Goal: Task Accomplishment & Management: Complete application form

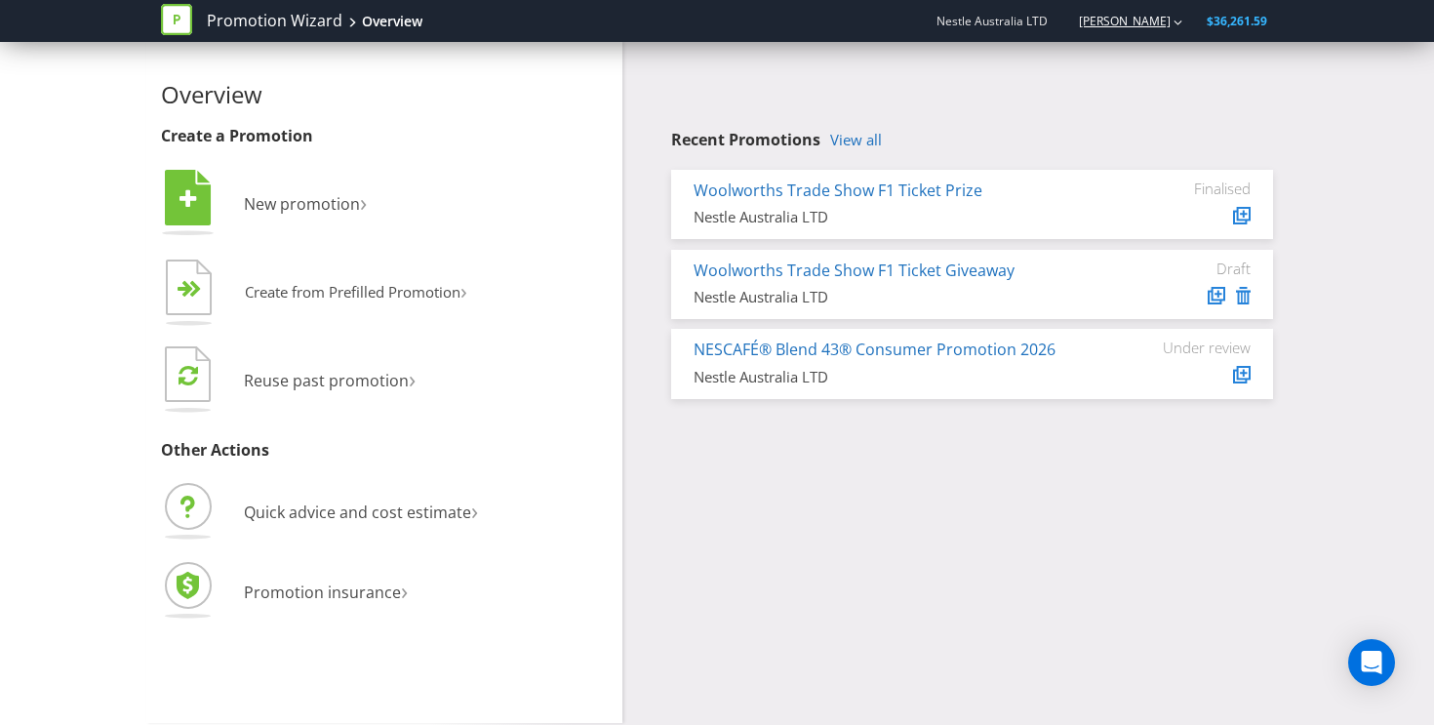
click at [1130, 16] on link "[PERSON_NAME]" at bounding box center [1115, 21] width 111 height 17
click at [1153, 47] on div "Logout" at bounding box center [1179, 61] width 98 height 38
click at [1159, 25] on link "[PERSON_NAME]" at bounding box center [1115, 21] width 111 height 17
click at [1159, 72] on div "Logout" at bounding box center [1179, 61] width 98 height 38
click at [1160, 30] on div "[PERSON_NAME]" at bounding box center [1122, 21] width 124 height 34
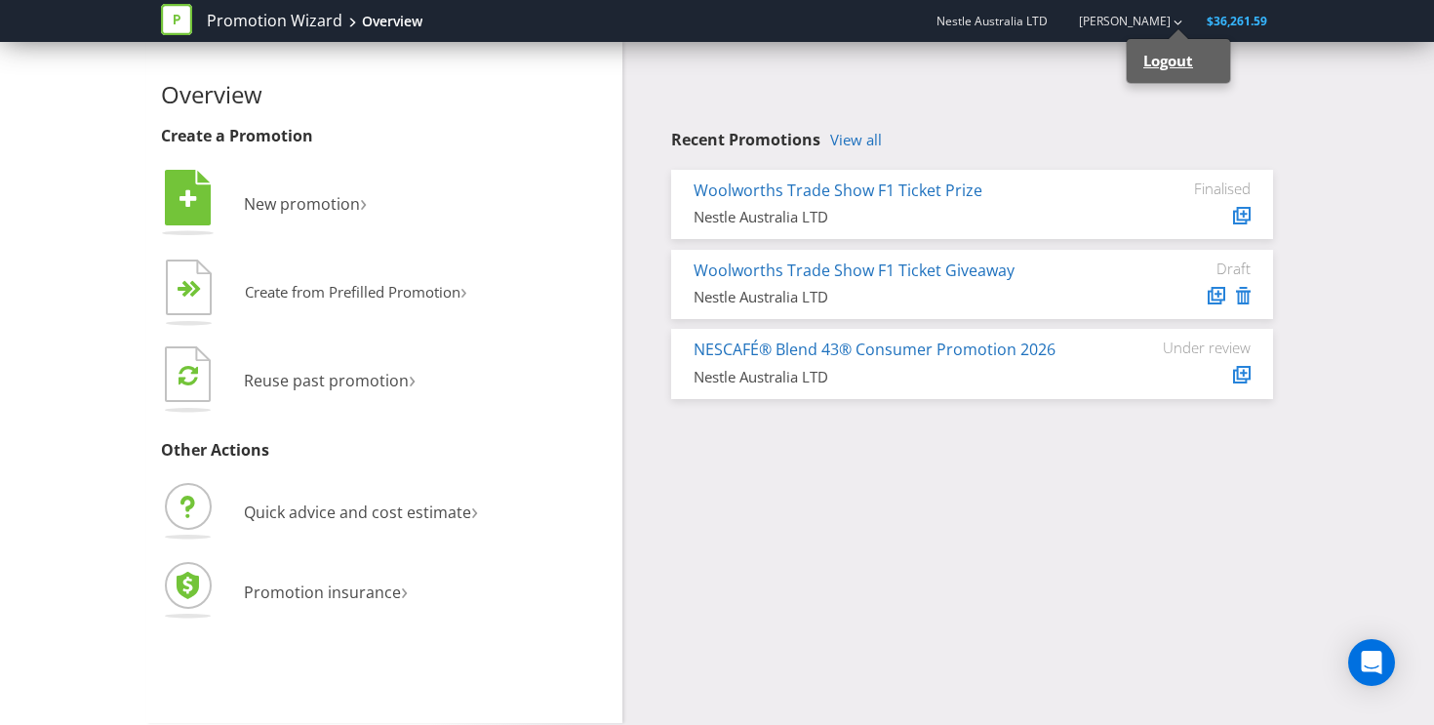
click at [1160, 55] on strong "Logout" at bounding box center [1168, 61] width 50 height 20
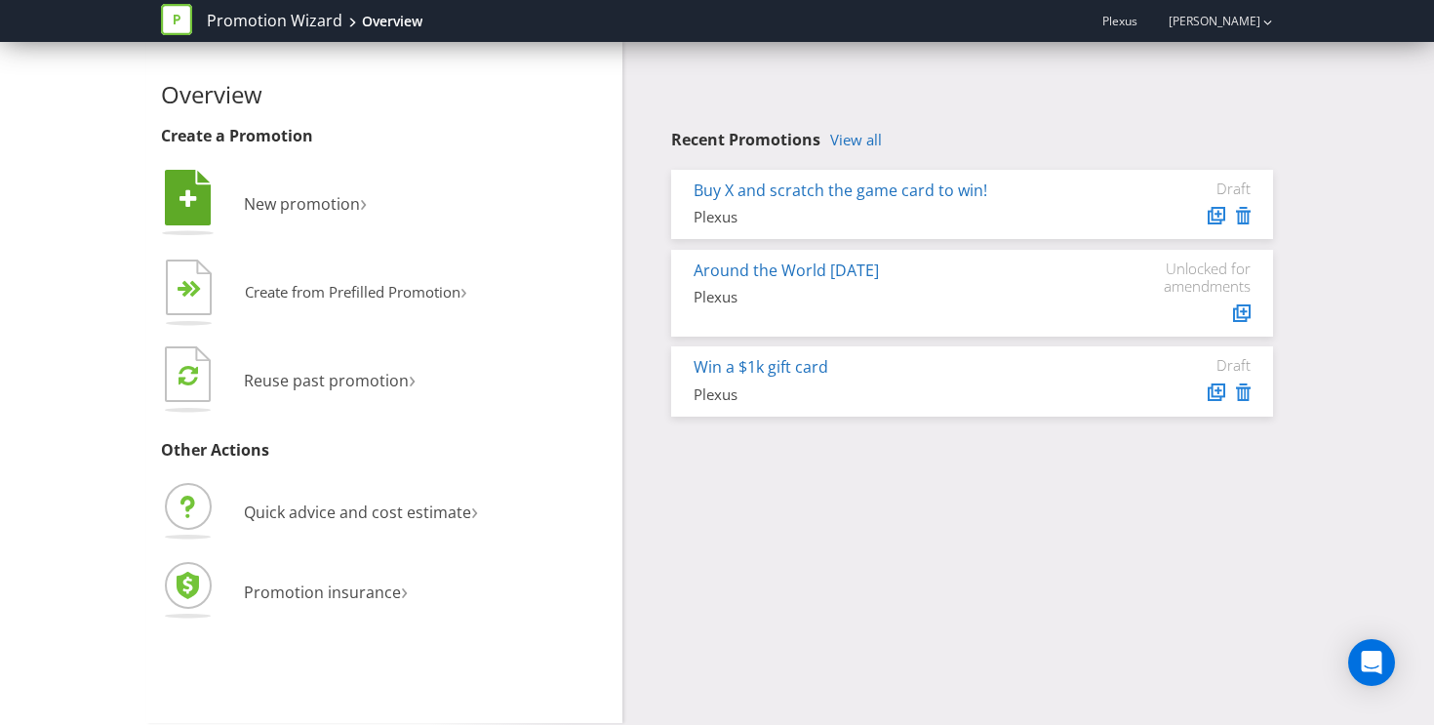
click at [300, 191] on li " New promotion ›" at bounding box center [384, 205] width 447 height 79
click at [308, 203] on span "New promotion" at bounding box center [302, 203] width 116 height 21
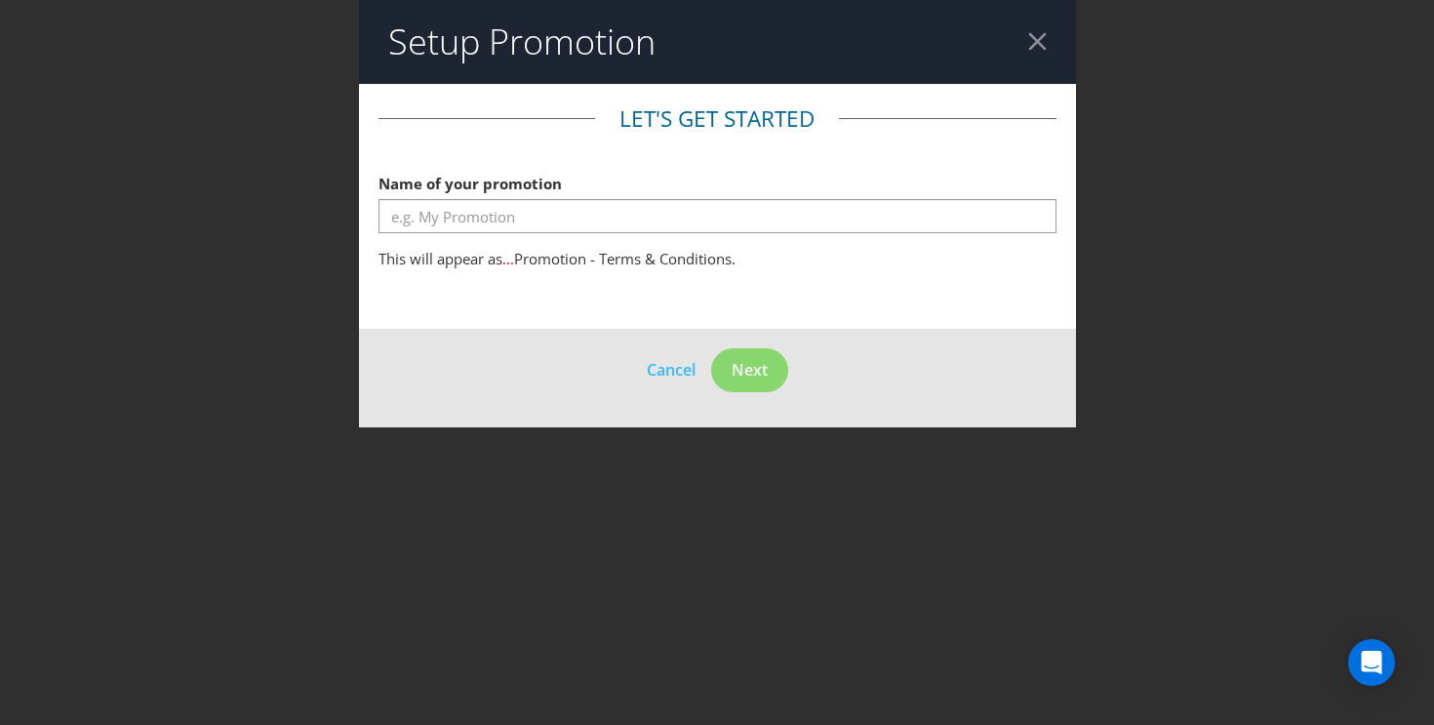
click at [734, 241] on fieldset "Let's get started Name of your promotion This will appear as ... Promotion - Te…" at bounding box center [718, 191] width 678 height 177
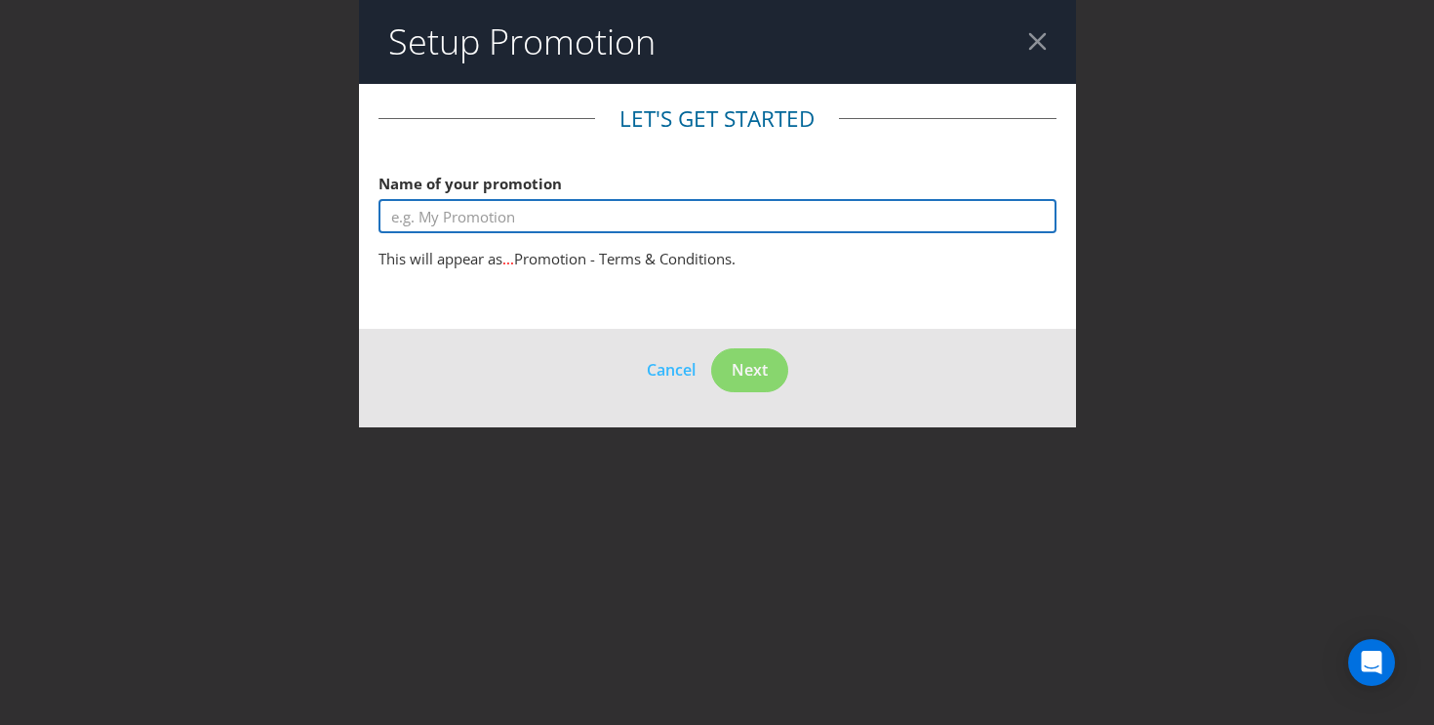
click at [752, 220] on input "text" at bounding box center [718, 216] width 678 height 34
type input "Draw system wording test"
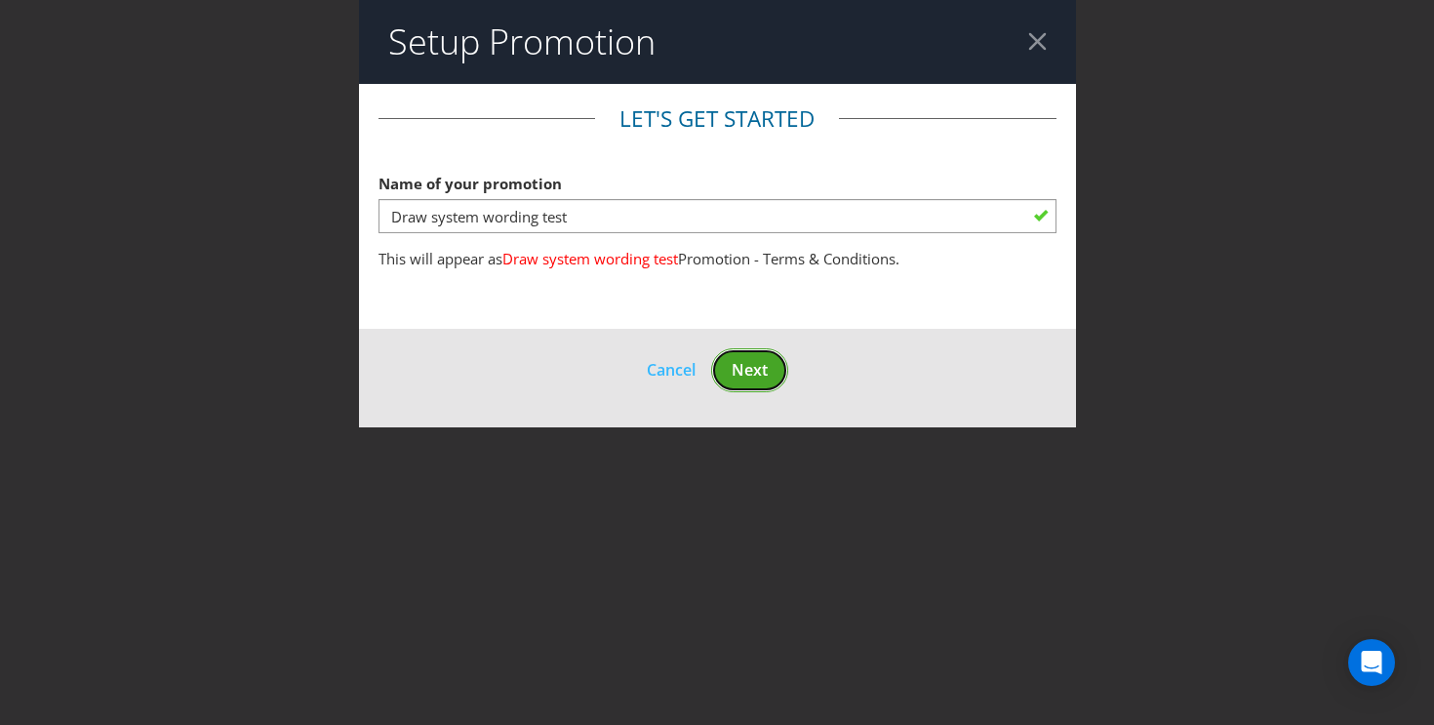
click at [756, 384] on button "Next" at bounding box center [749, 370] width 77 height 44
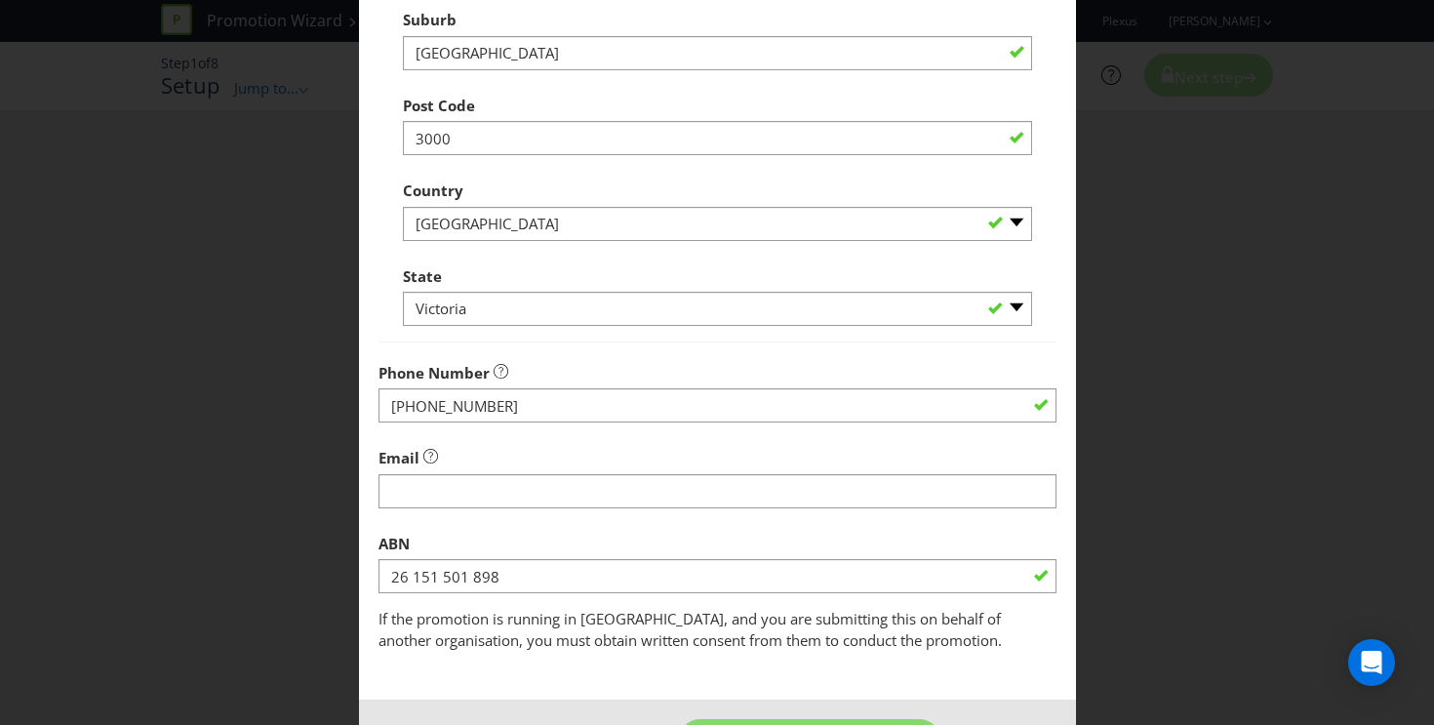
scroll to position [548, 0]
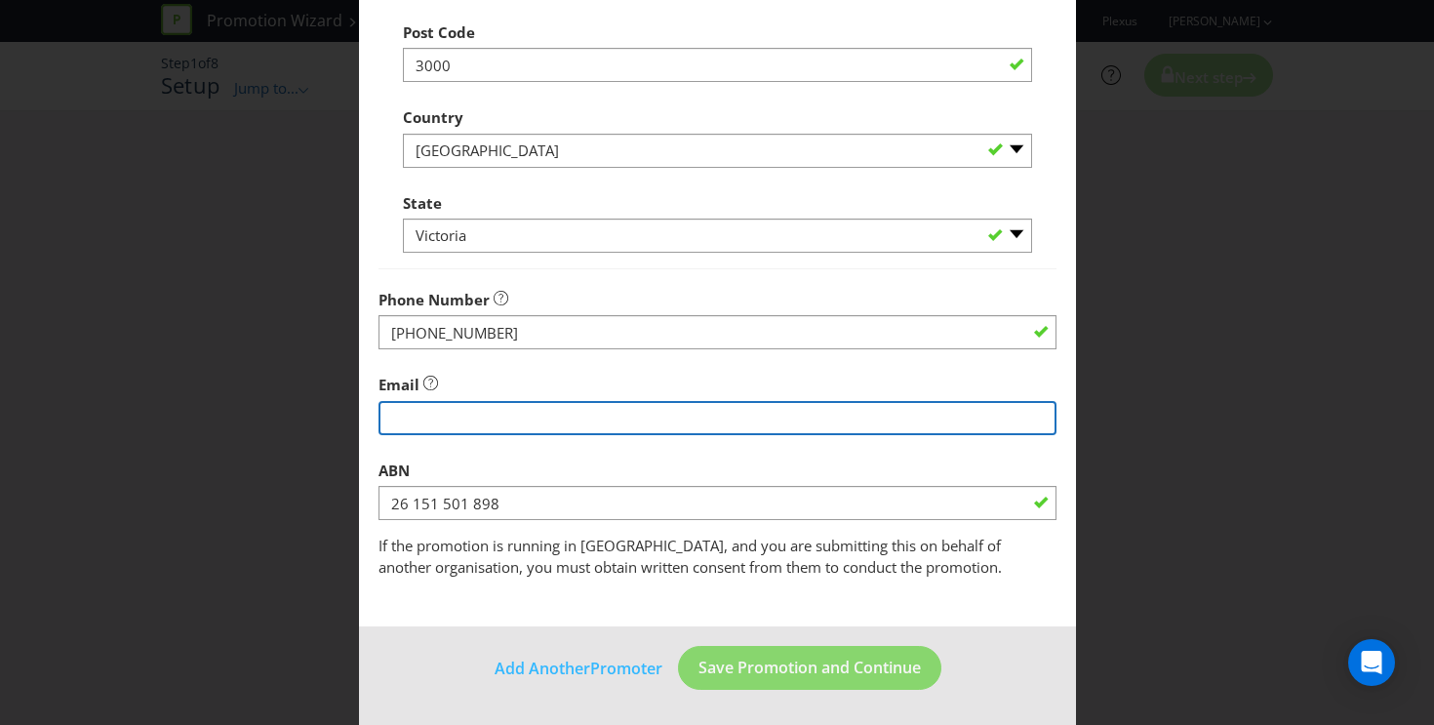
click at [589, 432] on input "string" at bounding box center [718, 418] width 678 height 34
type input "[EMAIL_ADDRESS][DOMAIN_NAME]"
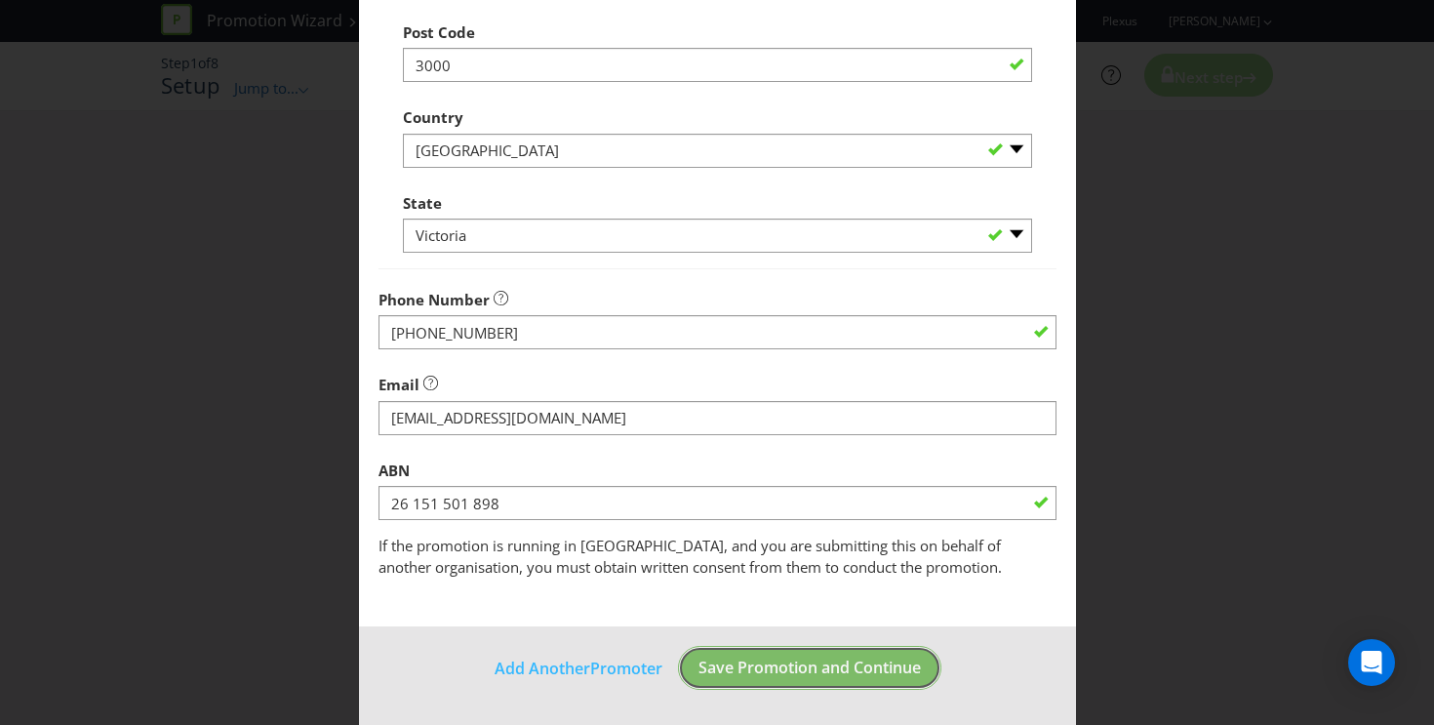
click at [724, 667] on span "Save Promotion and Continue" at bounding box center [810, 667] width 222 height 21
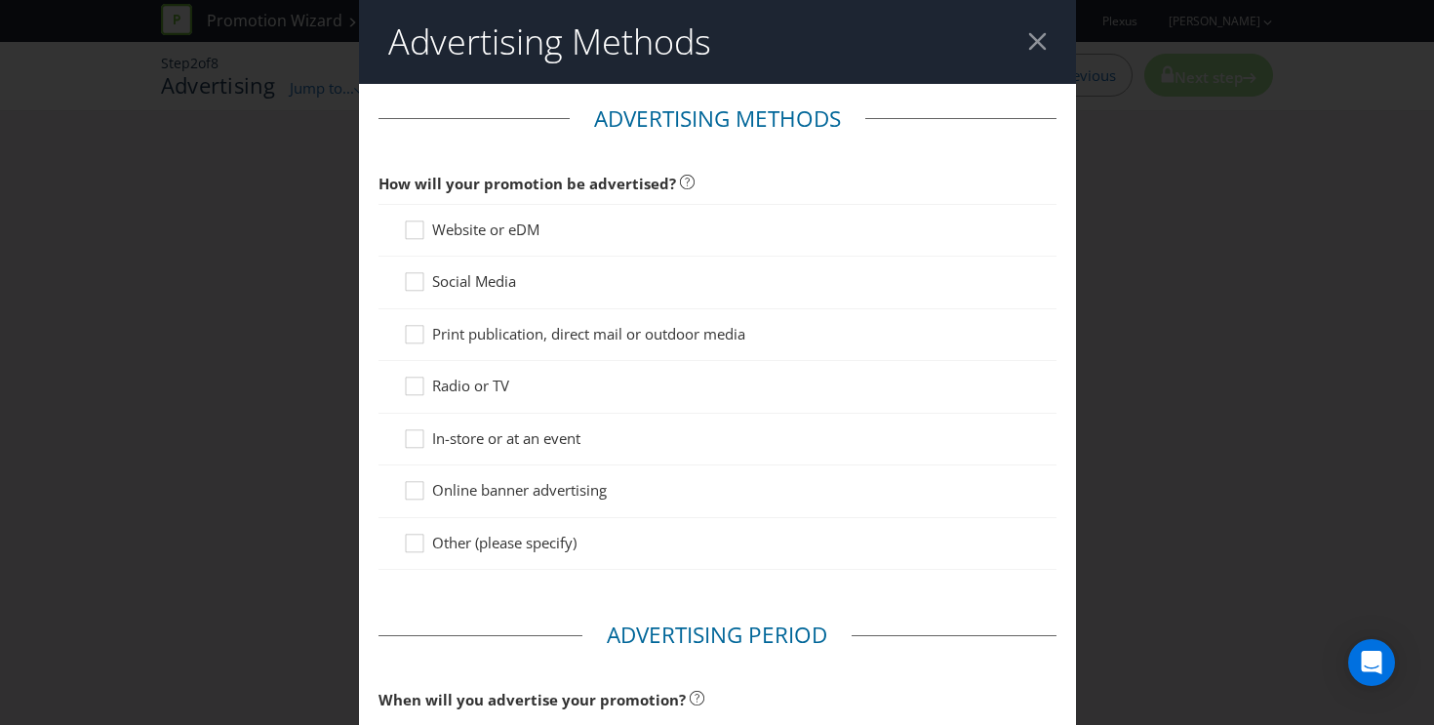
click at [526, 228] on span "Website or eDM" at bounding box center [485, 230] width 107 height 20
click at [0, 0] on input "Website or eDM" at bounding box center [0, 0] width 0 height 0
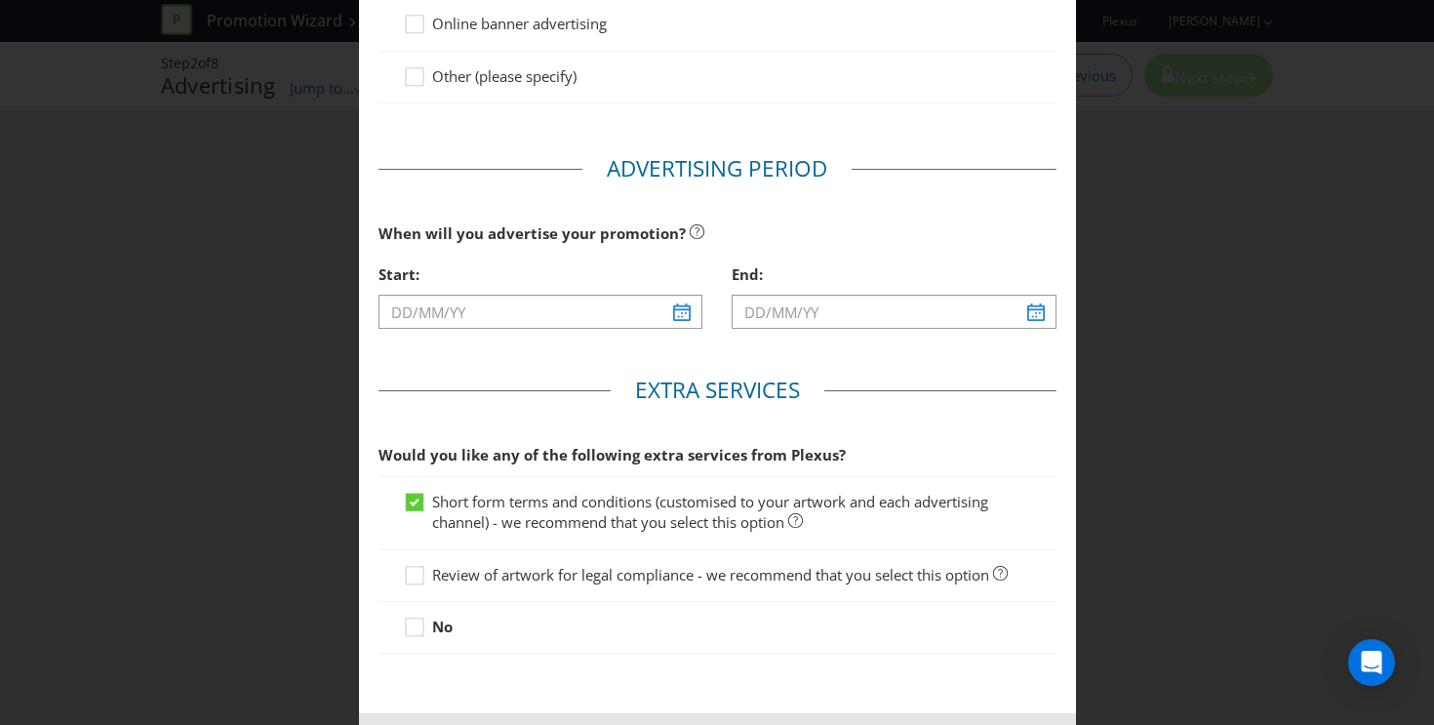
scroll to position [647, 0]
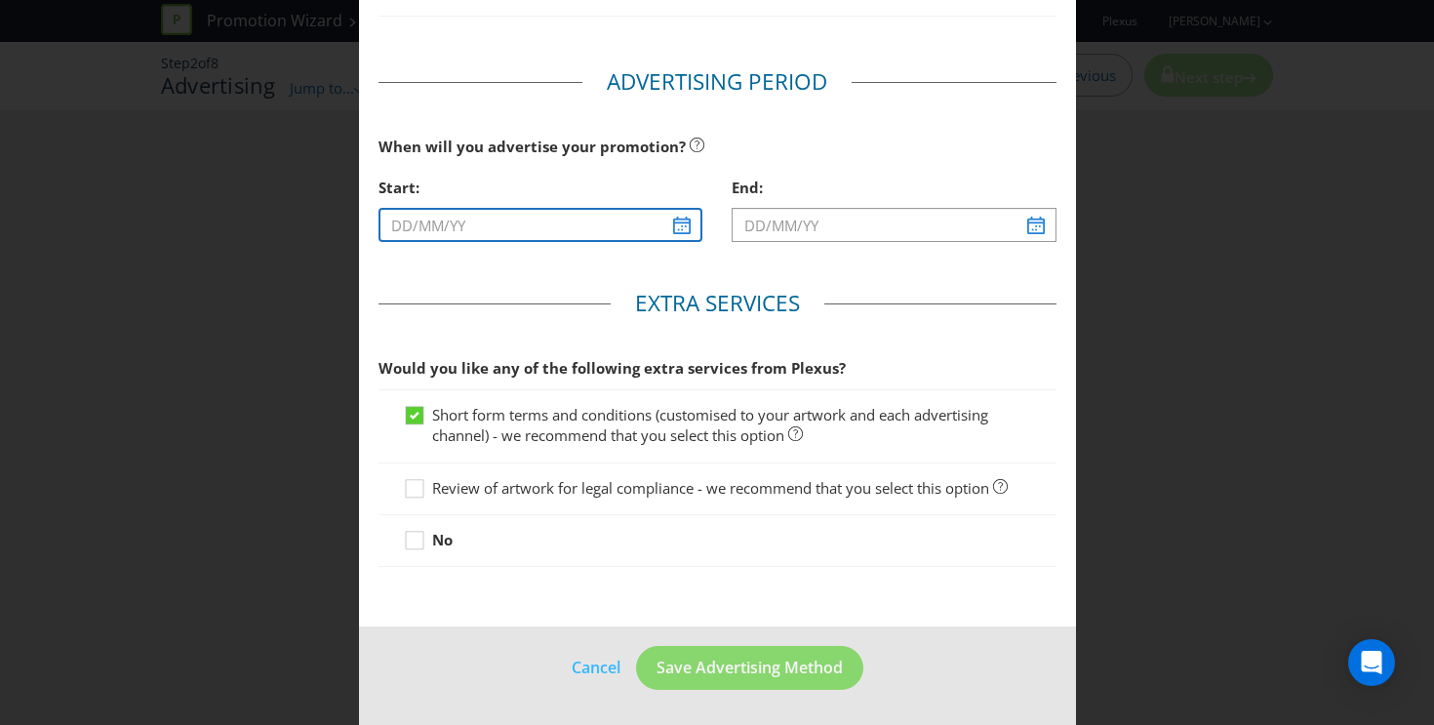
click at [690, 227] on input "text" at bounding box center [541, 225] width 325 height 34
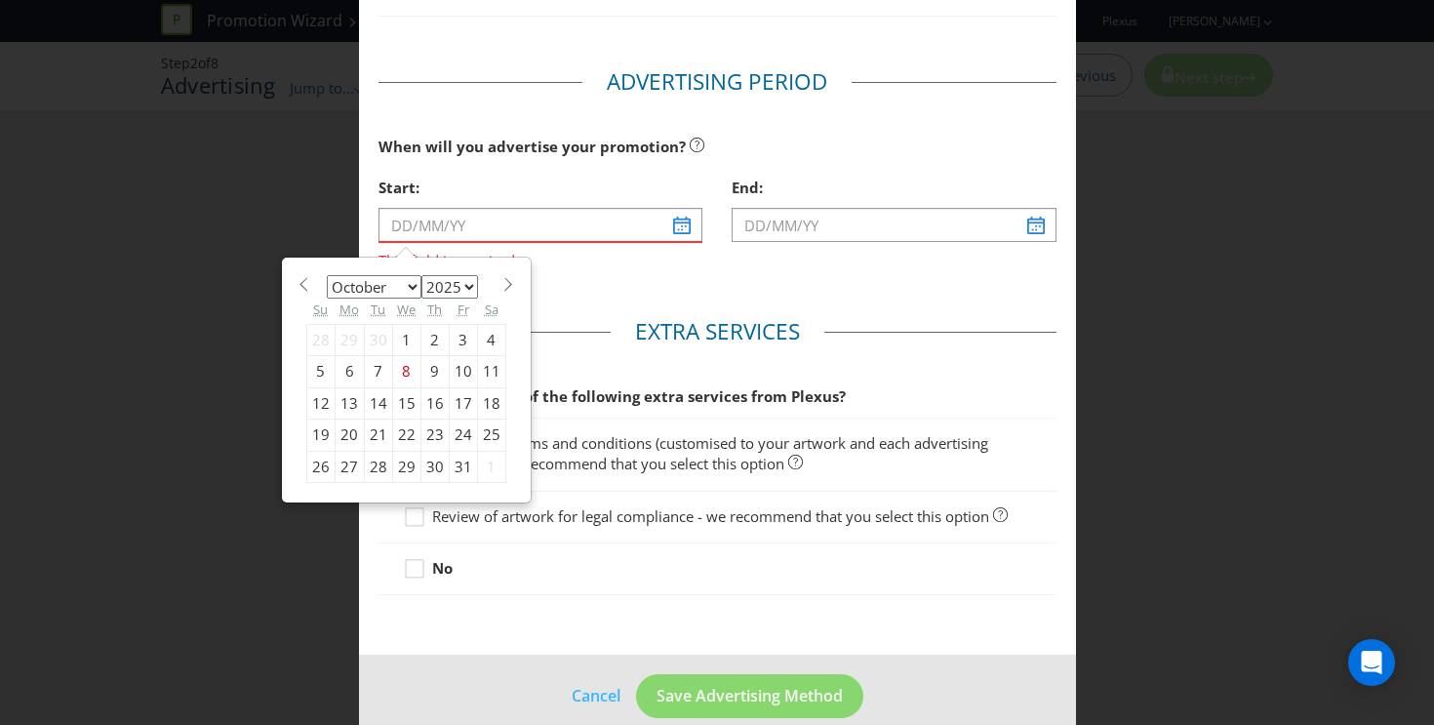
click at [437, 456] on div "30" at bounding box center [435, 466] width 28 height 31
type input "[DATE]"
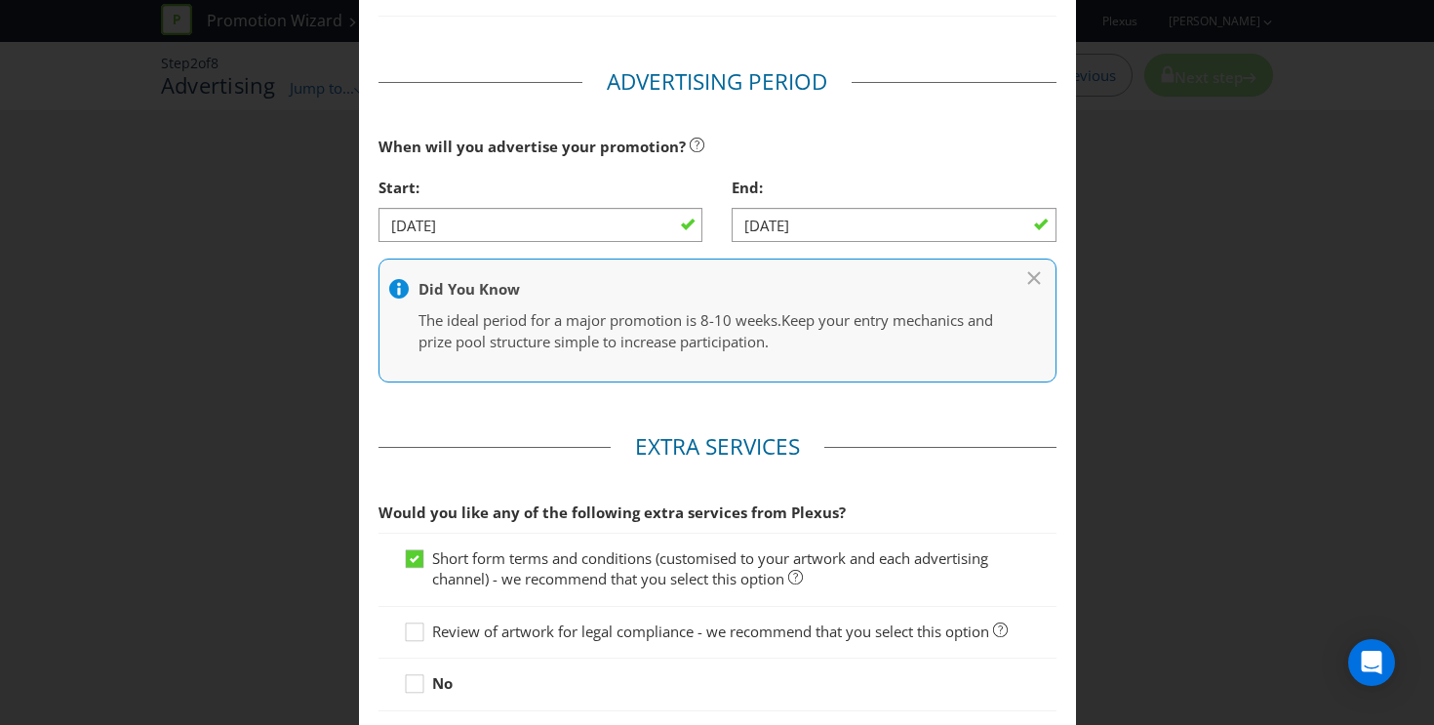
scroll to position [790, 0]
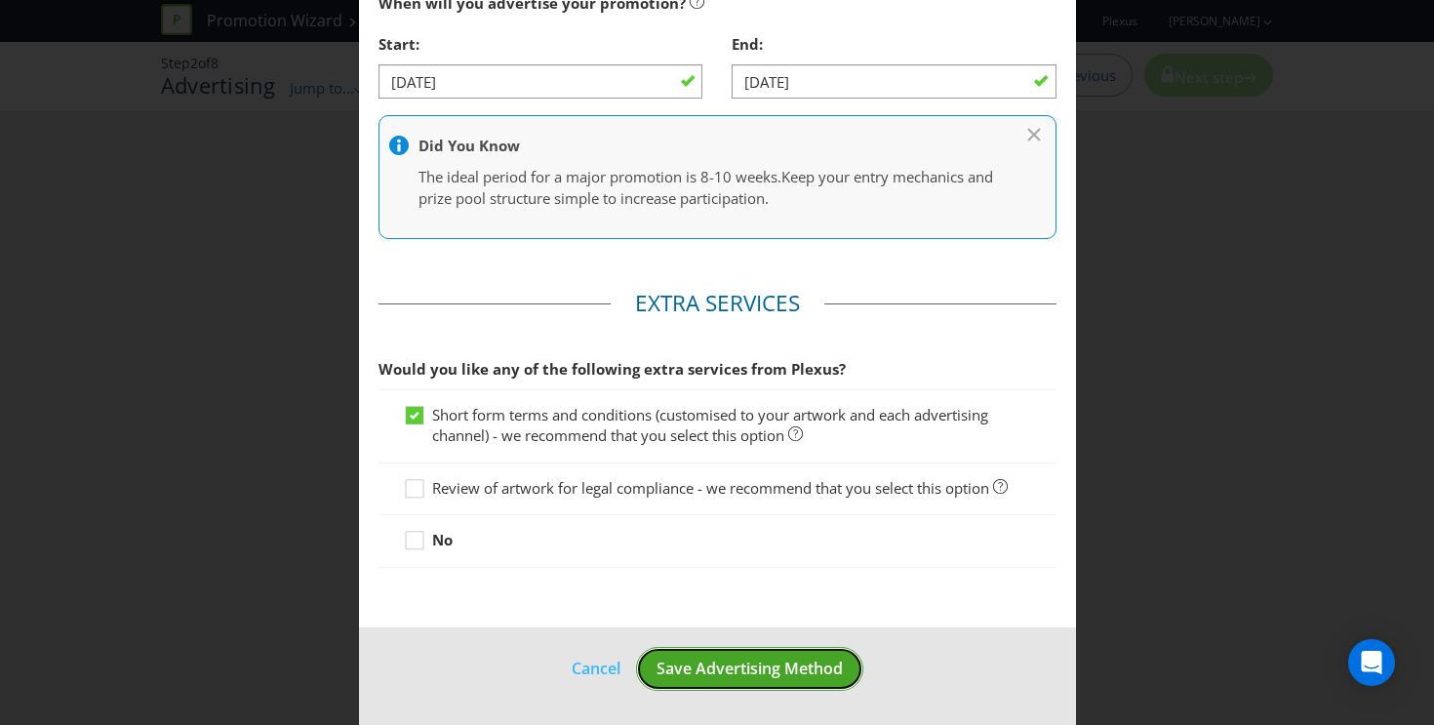
click at [745, 670] on span "Save Advertising Method" at bounding box center [750, 668] width 186 height 21
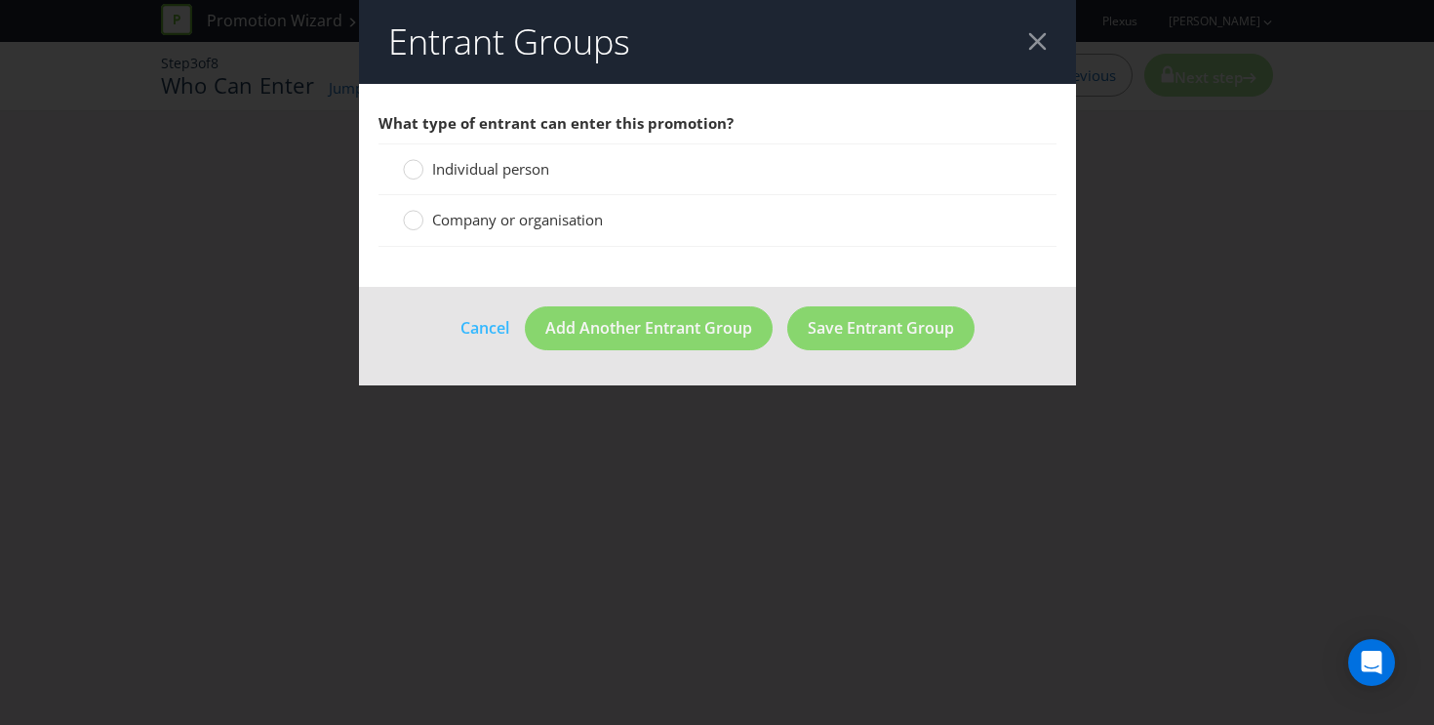
click at [543, 176] on span "Individual person" at bounding box center [490, 169] width 117 height 20
click at [0, 0] on input "Individual person" at bounding box center [0, 0] width 0 height 0
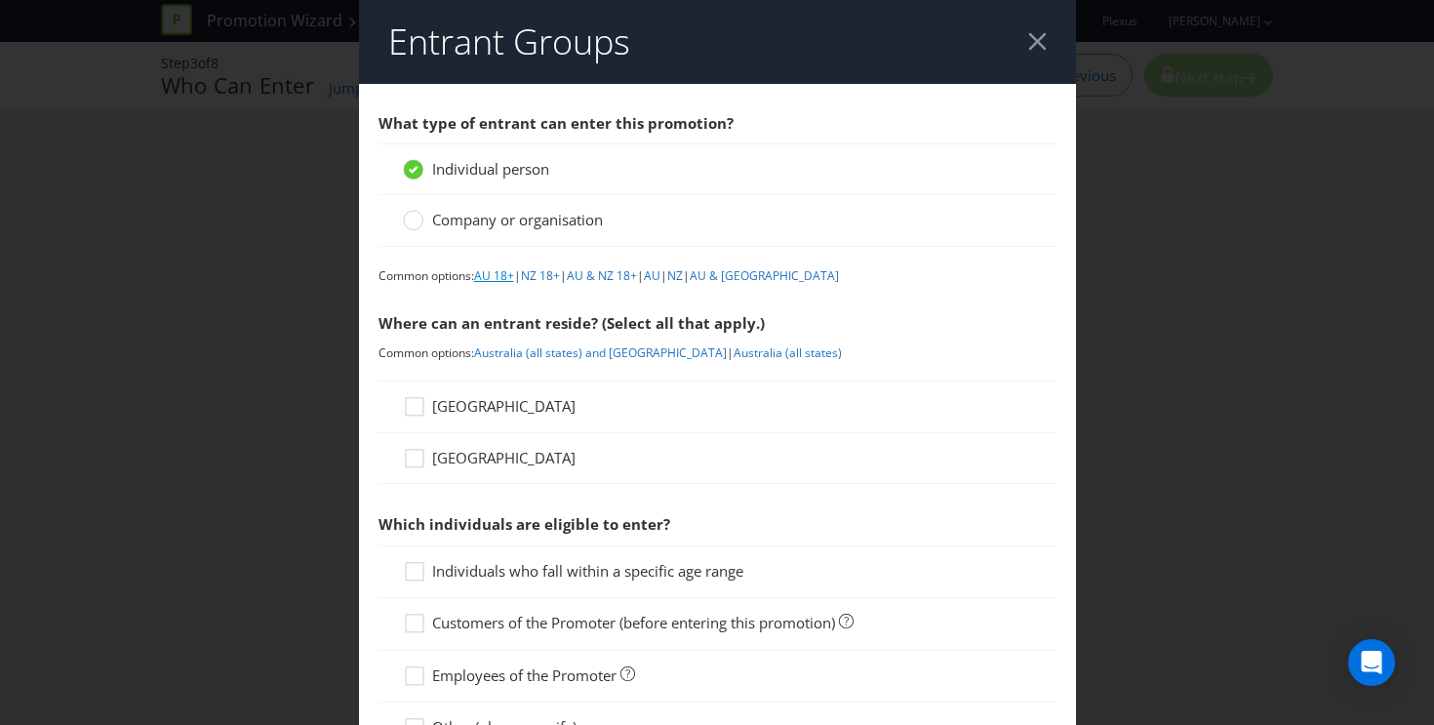
click at [507, 280] on link "AU 18+" at bounding box center [494, 275] width 40 height 17
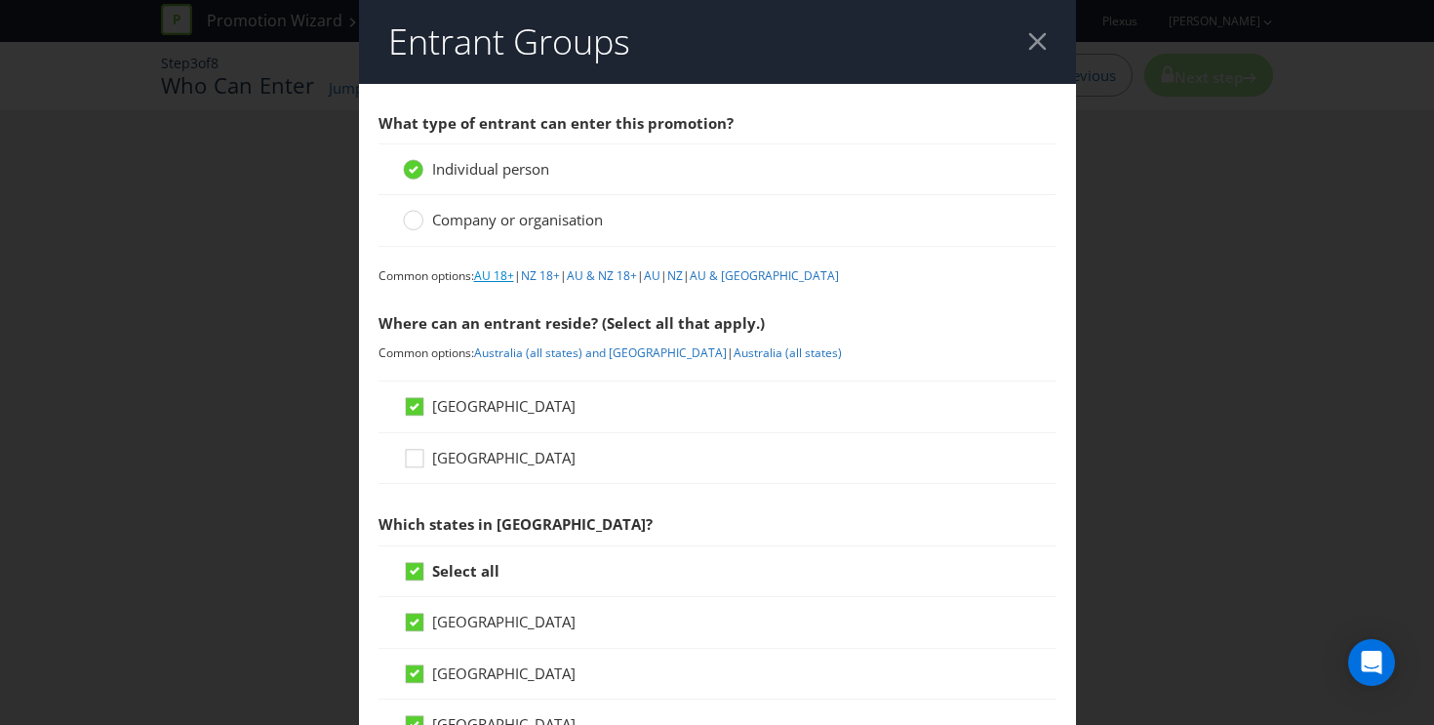
scroll to position [942, 0]
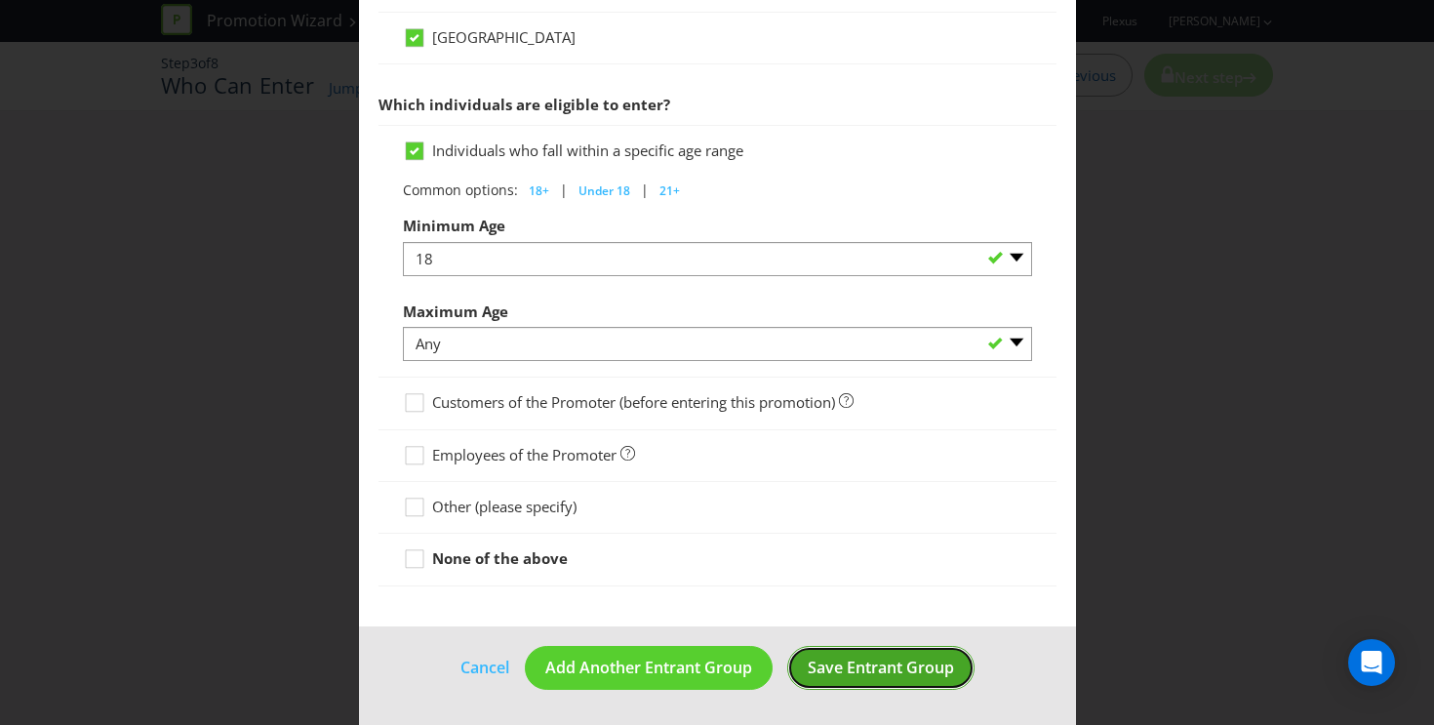
click at [871, 669] on span "Save Entrant Group" at bounding box center [881, 667] width 146 height 21
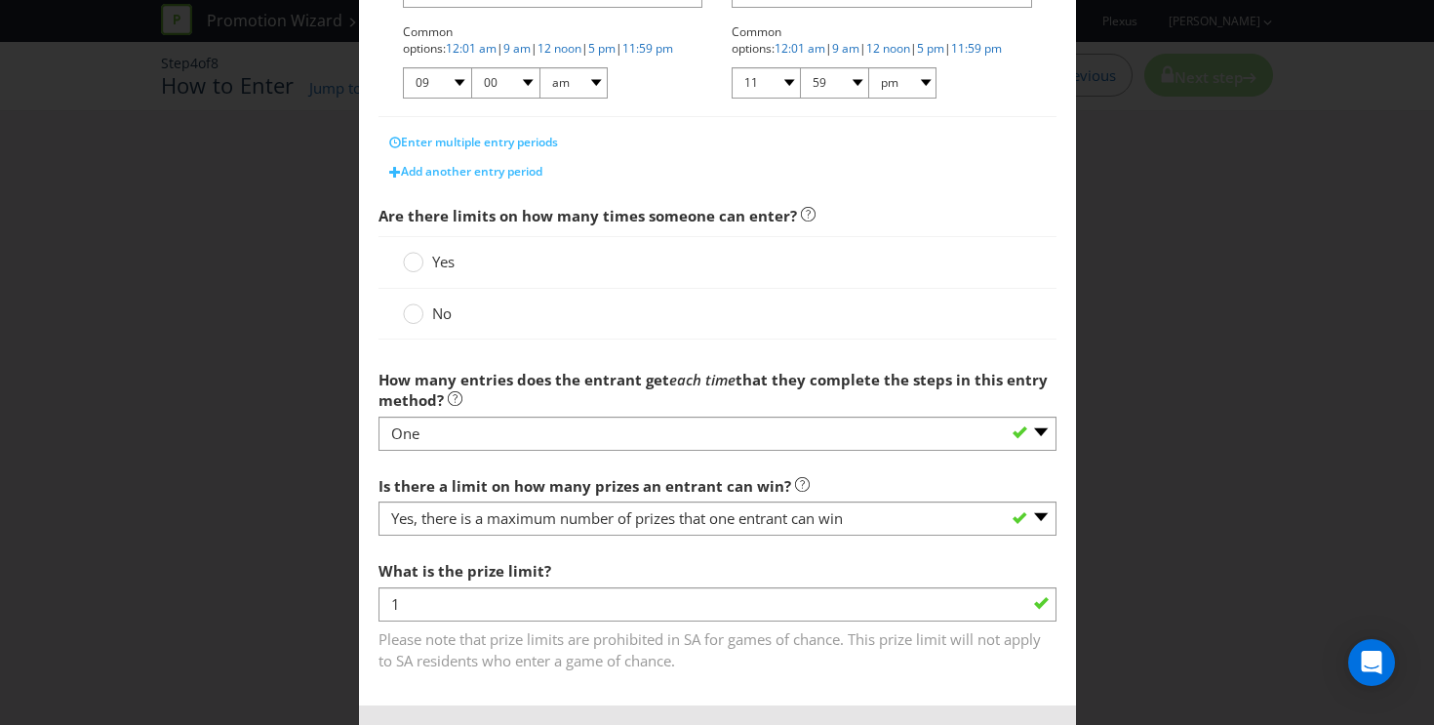
scroll to position [516, 0]
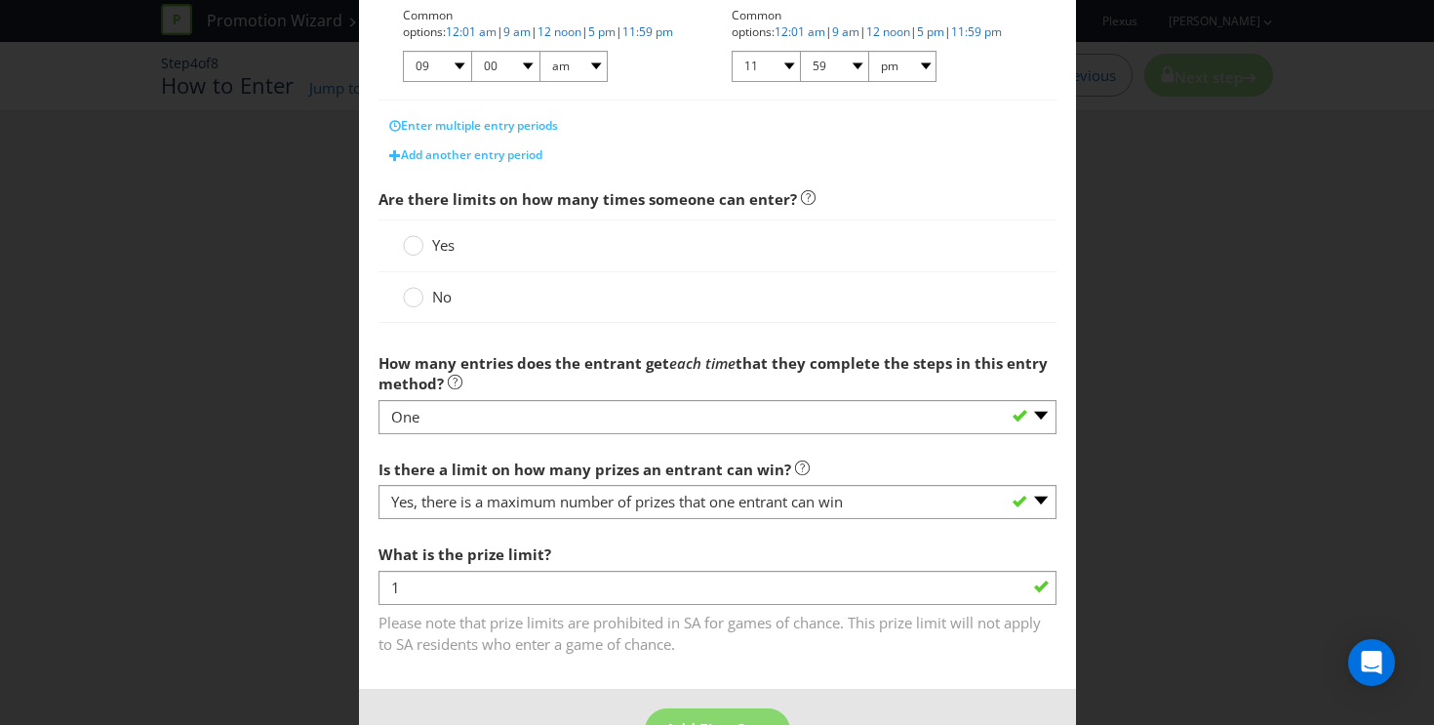
click at [432, 290] on span "No" at bounding box center [442, 297] width 20 height 20
click at [0, 0] on input "No" at bounding box center [0, 0] width 0 height 0
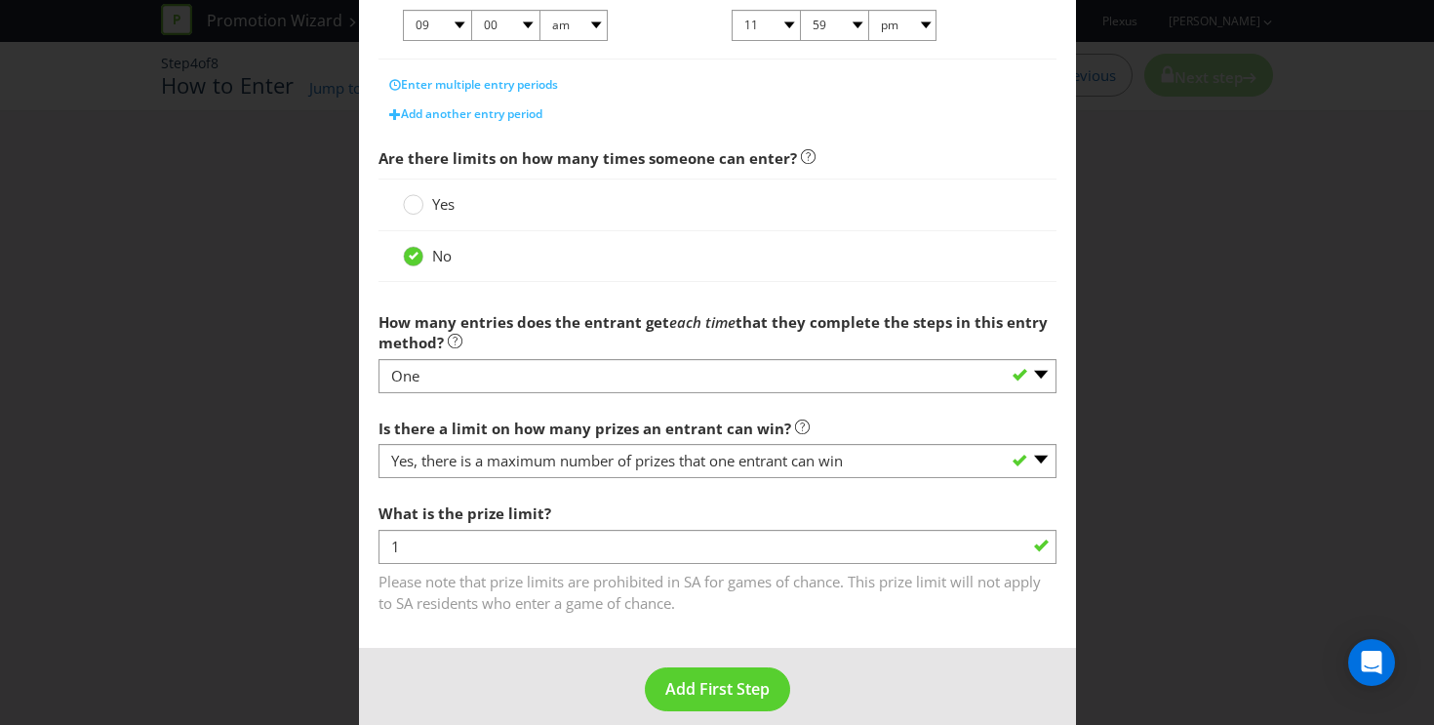
scroll to position [579, 0]
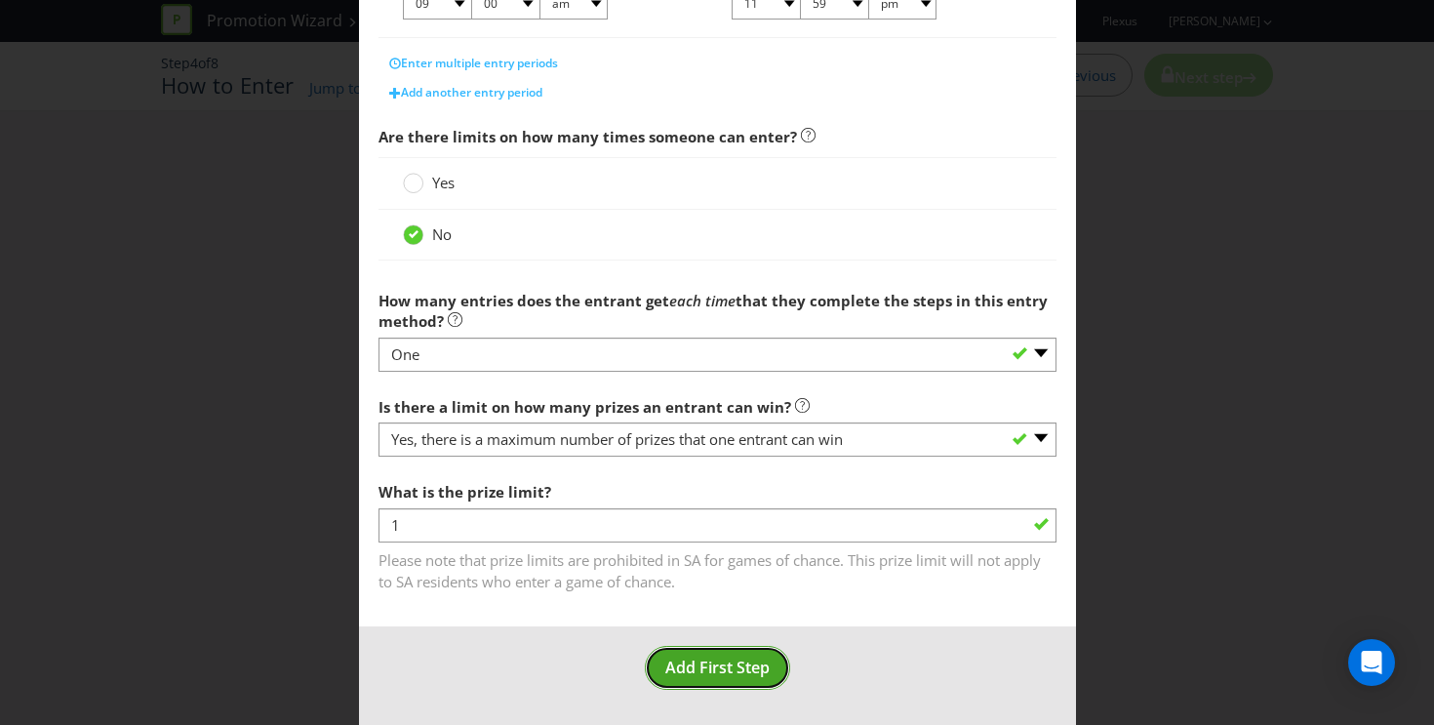
click at [721, 671] on span "Add First Step" at bounding box center [717, 667] width 104 height 21
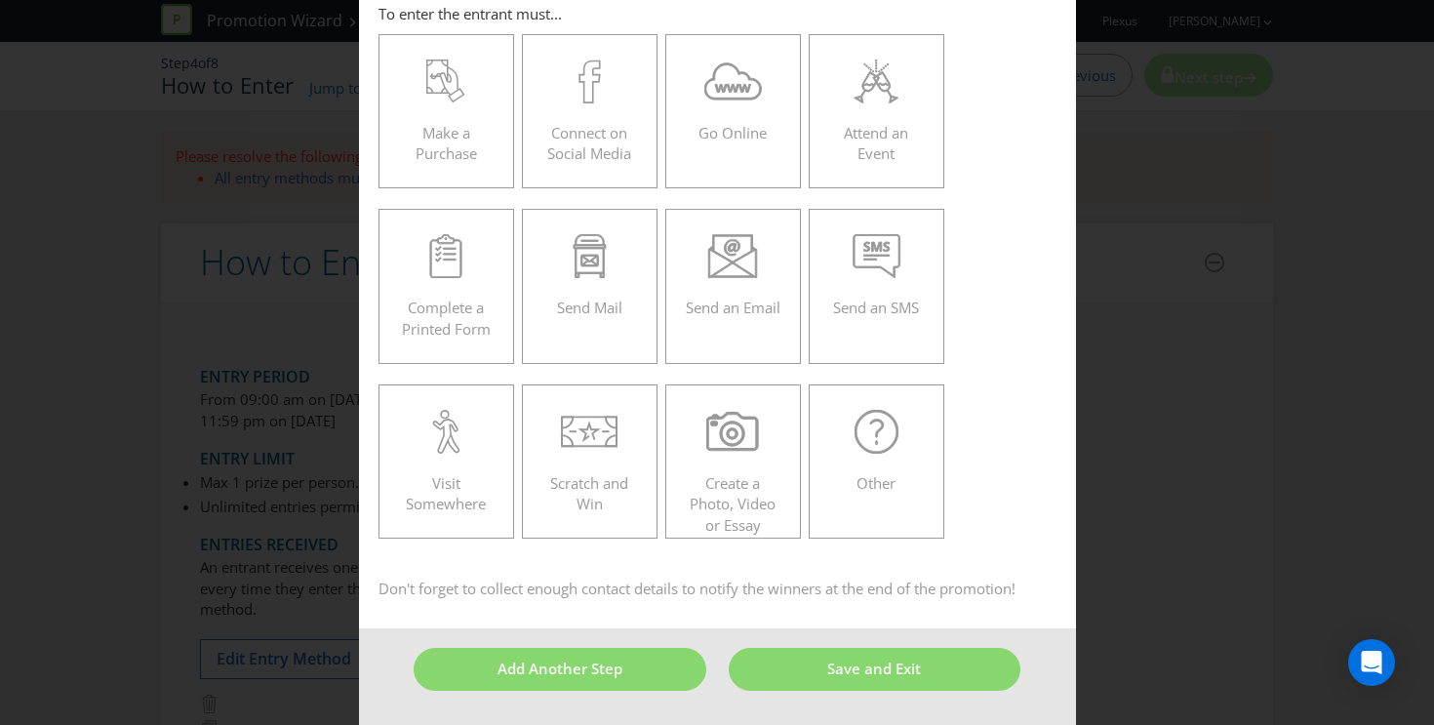
scroll to position [83, 0]
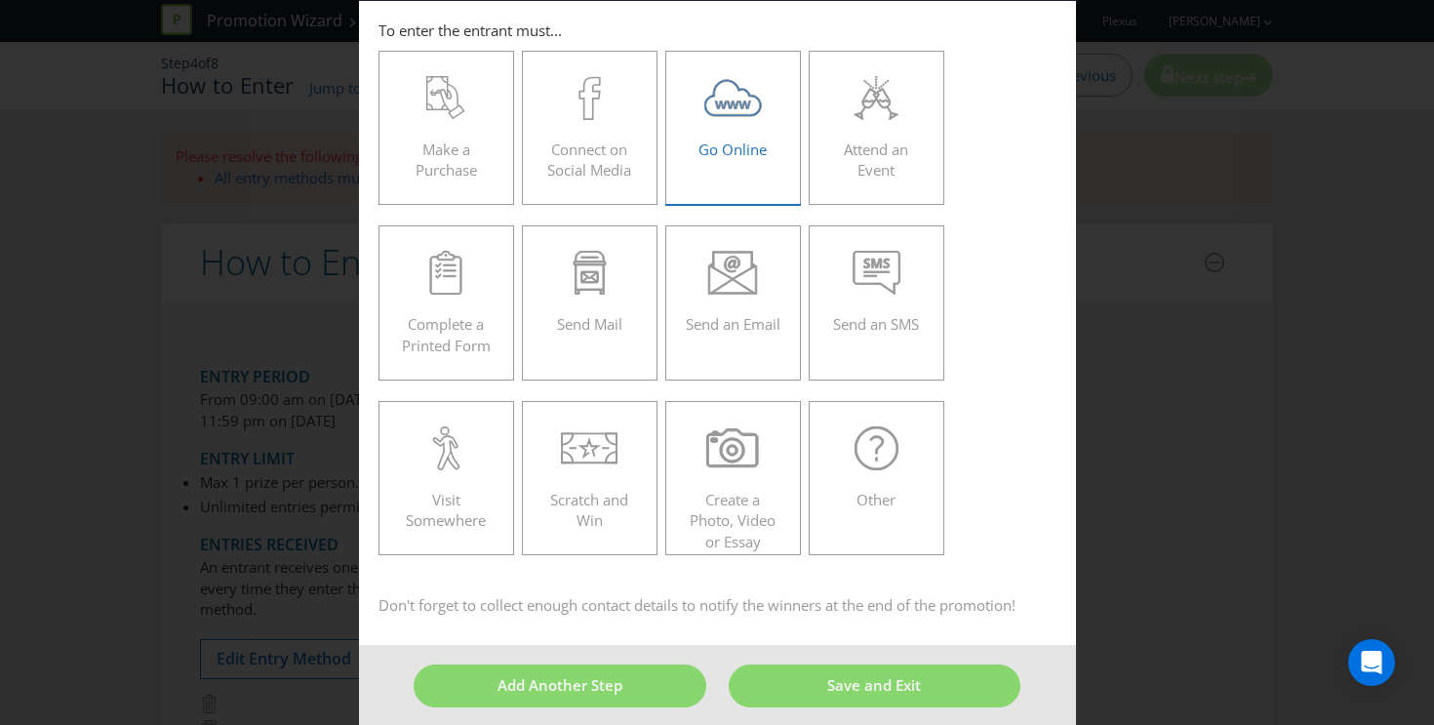
click at [736, 134] on div "Go Online" at bounding box center [734, 120] width 96 height 88
click at [0, 0] on input "Go Online" at bounding box center [0, 0] width 0 height 0
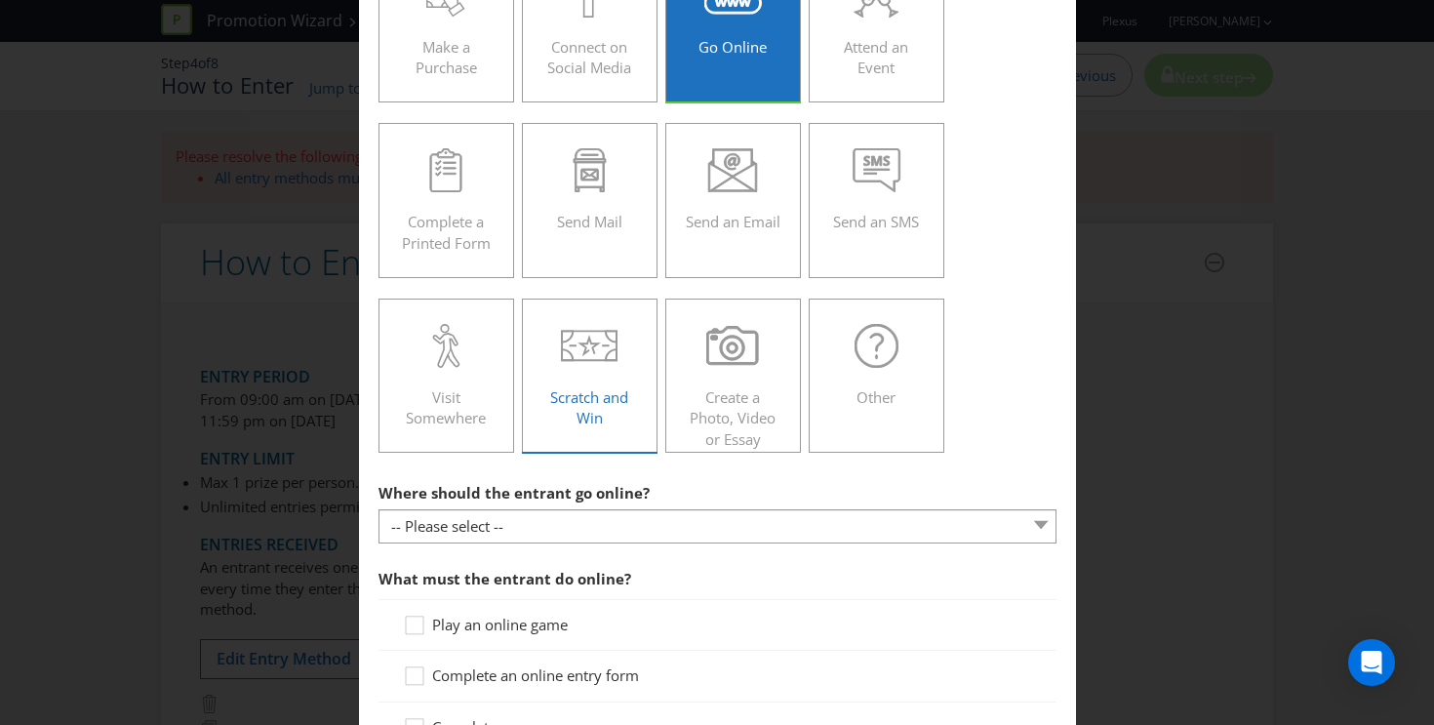
scroll to position [419, 0]
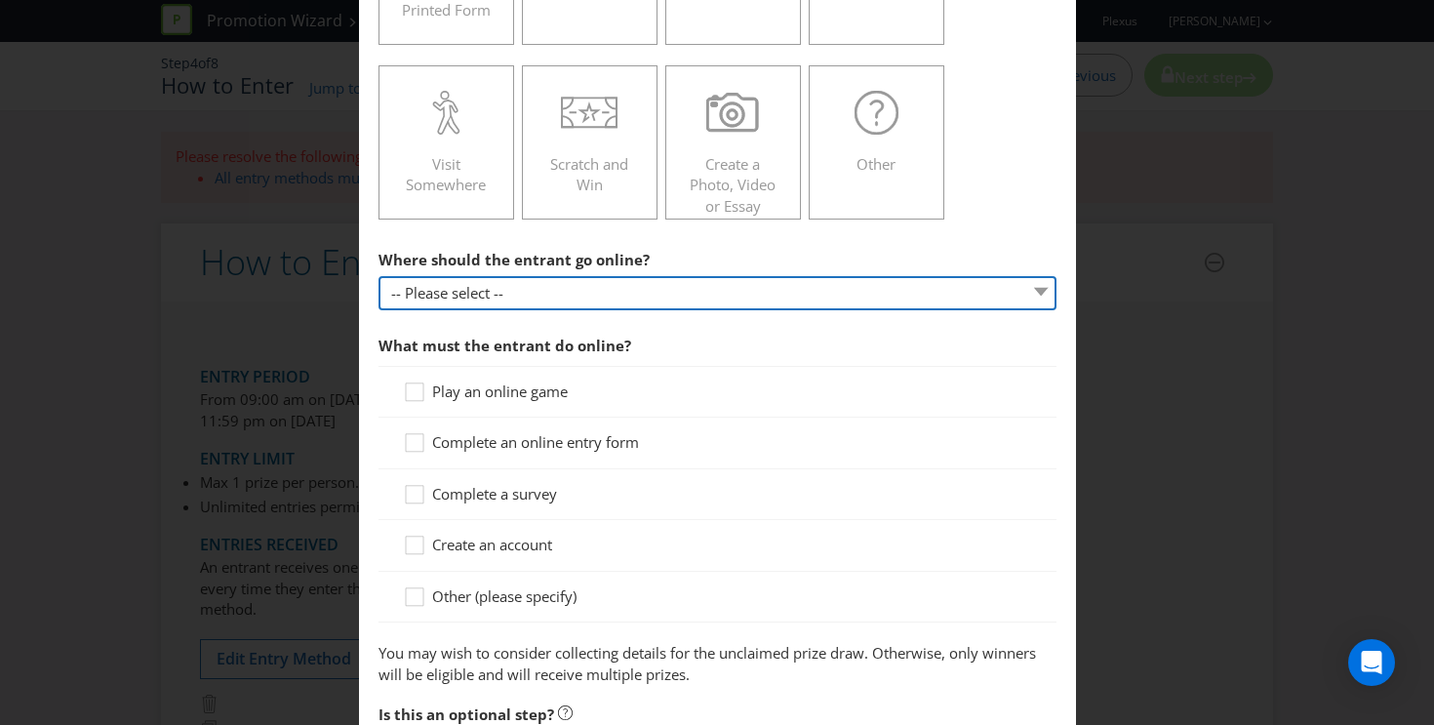
click at [596, 301] on select "-- Please select -- At a specific URL Using a direct link sent to the entrant b…" at bounding box center [718, 293] width 678 height 34
select select "SPECIFIC_URL"
click at [379, 276] on select "-- Please select -- At a specific URL Using a direct link sent to the entrant b…" at bounding box center [718, 293] width 678 height 34
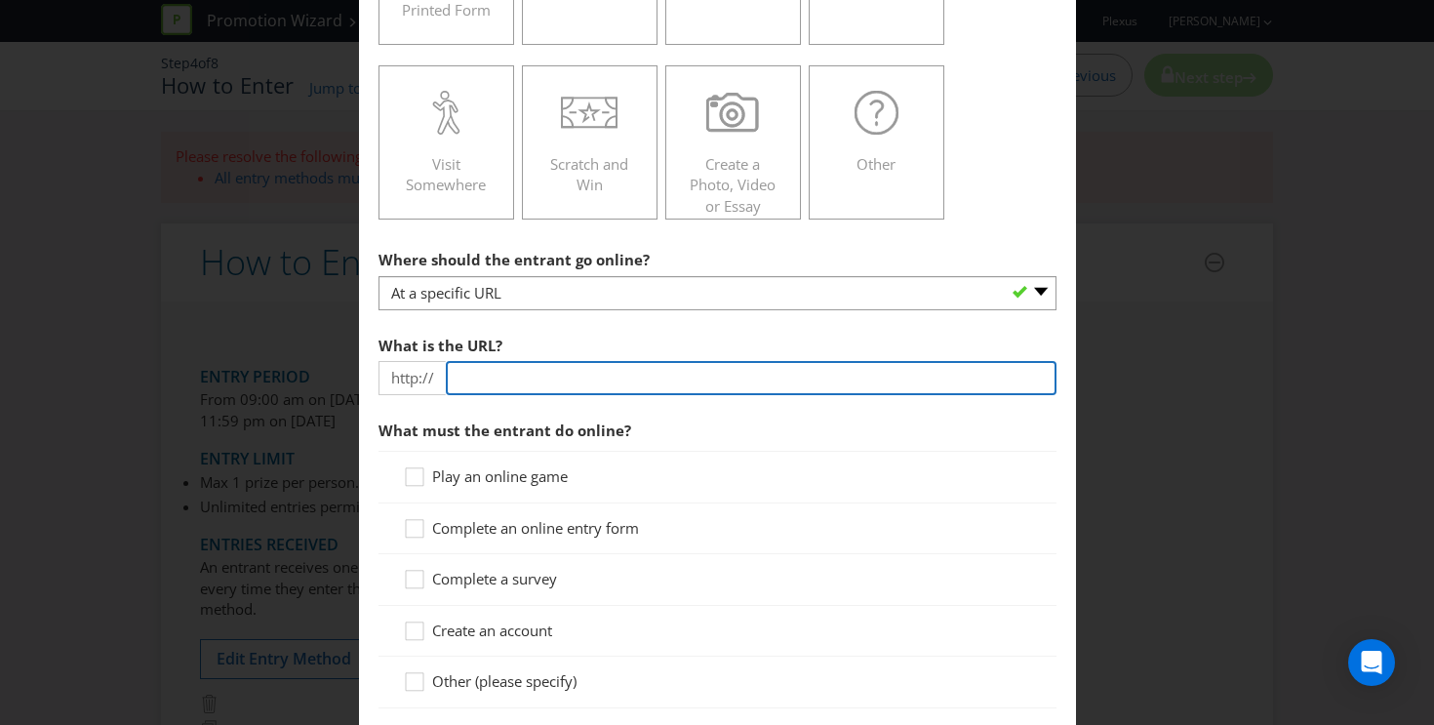
click at [557, 377] on input "text" at bounding box center [751, 378] width 611 height 34
type input "[DOMAIN_NAME]"
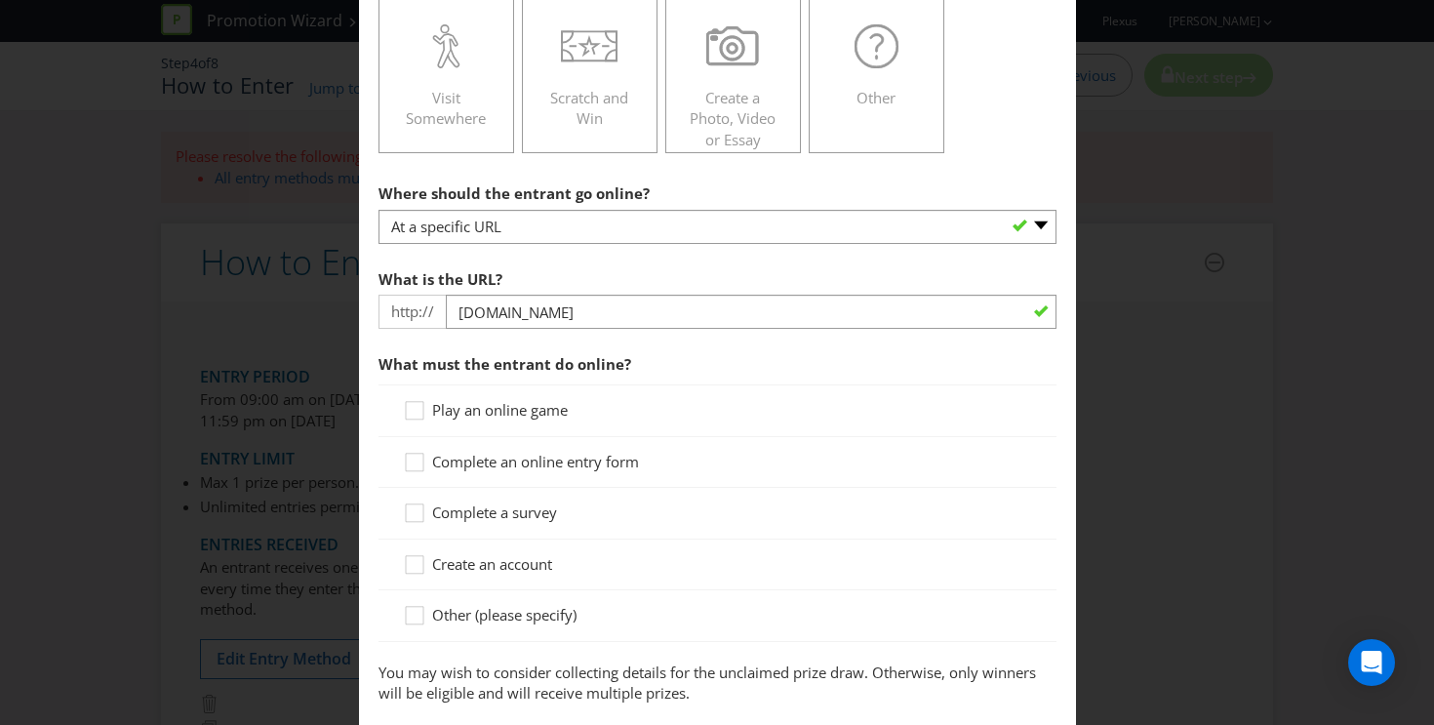
click at [530, 466] on span "Complete an online entry form" at bounding box center [535, 462] width 207 height 20
click at [0, 0] on input "Complete an online entry form" at bounding box center [0, 0] width 0 height 0
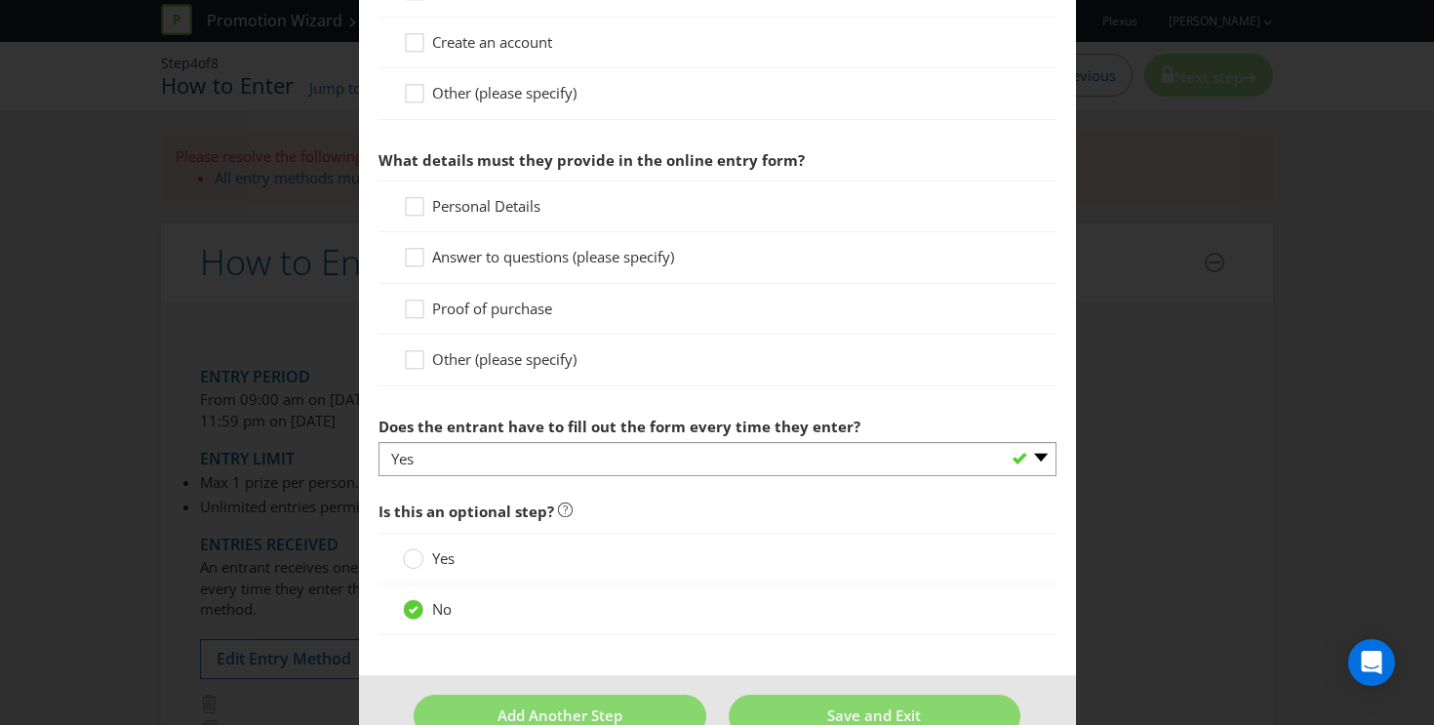
scroll to position [1054, 0]
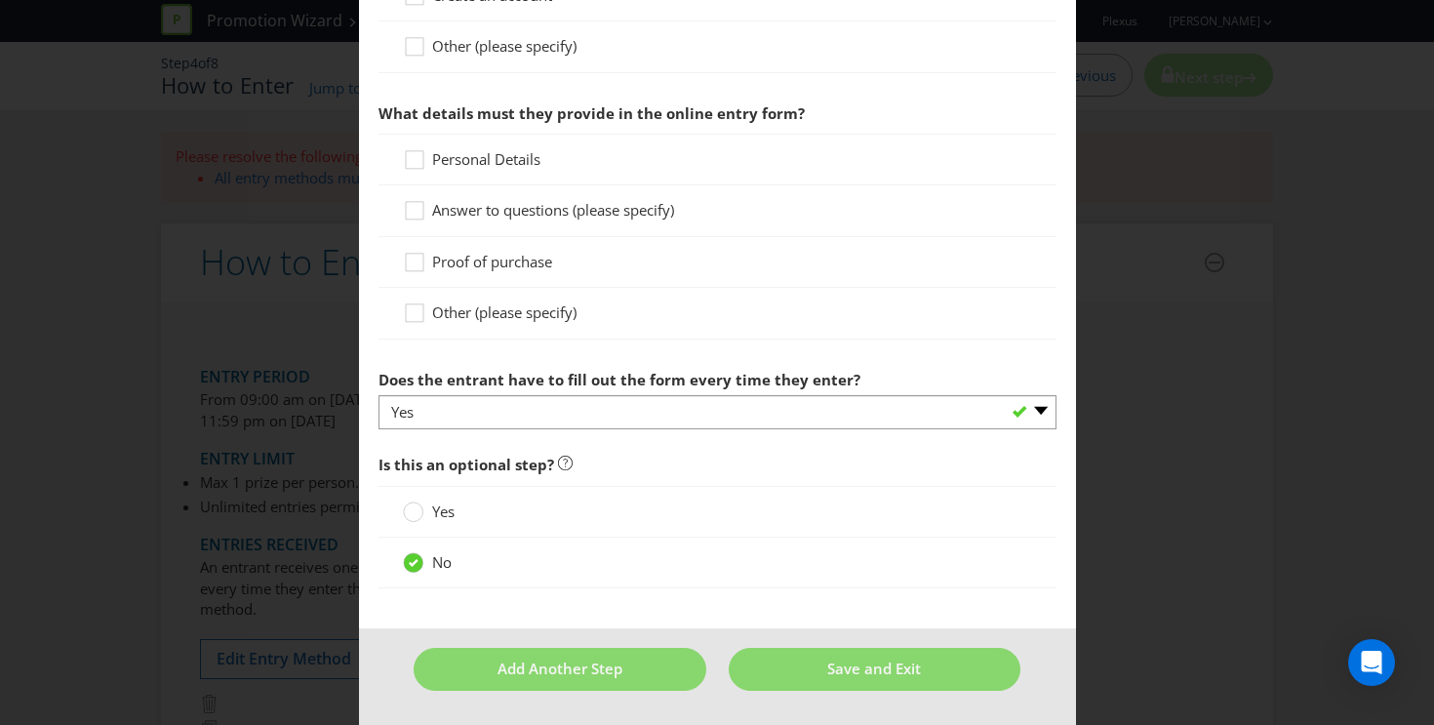
click at [490, 156] on span "Personal Details" at bounding box center [486, 159] width 108 height 20
click at [0, 0] on input "Personal Details" at bounding box center [0, 0] width 0 height 0
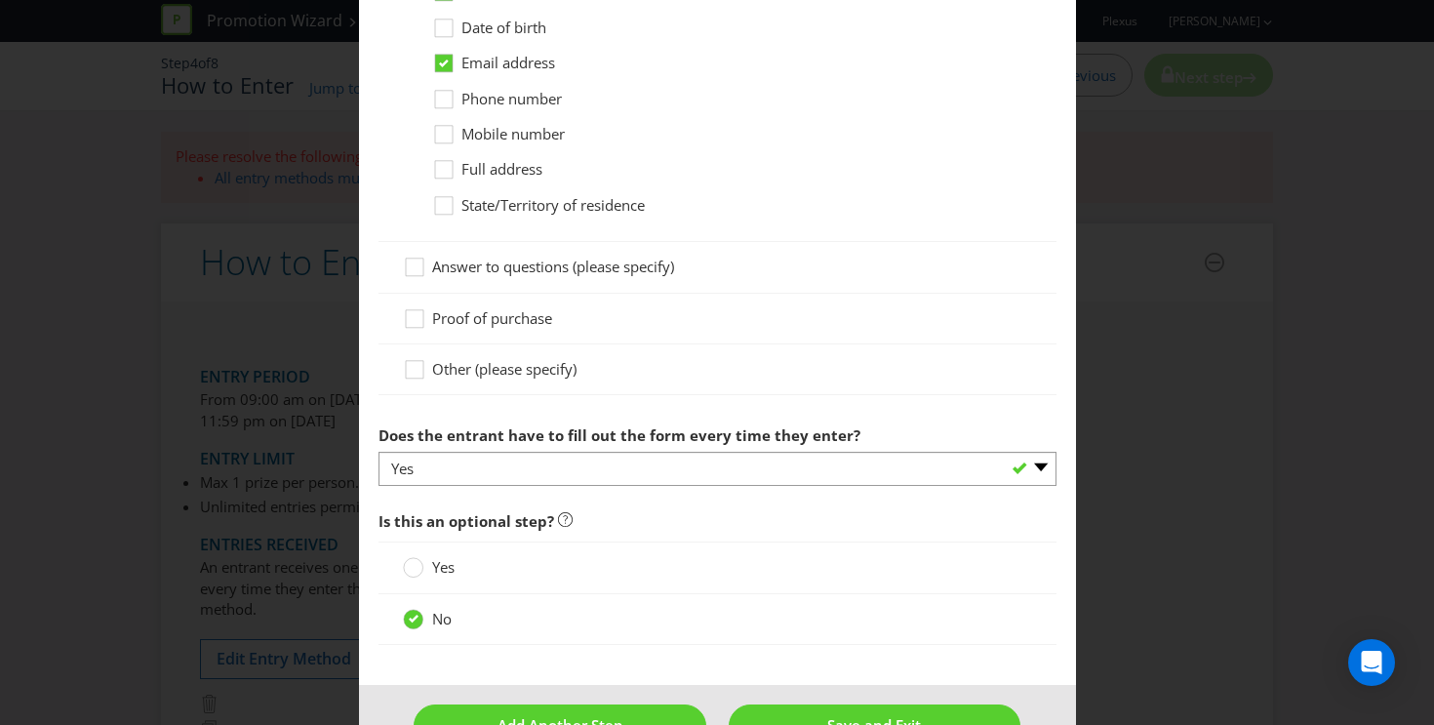
scroll to position [1383, 0]
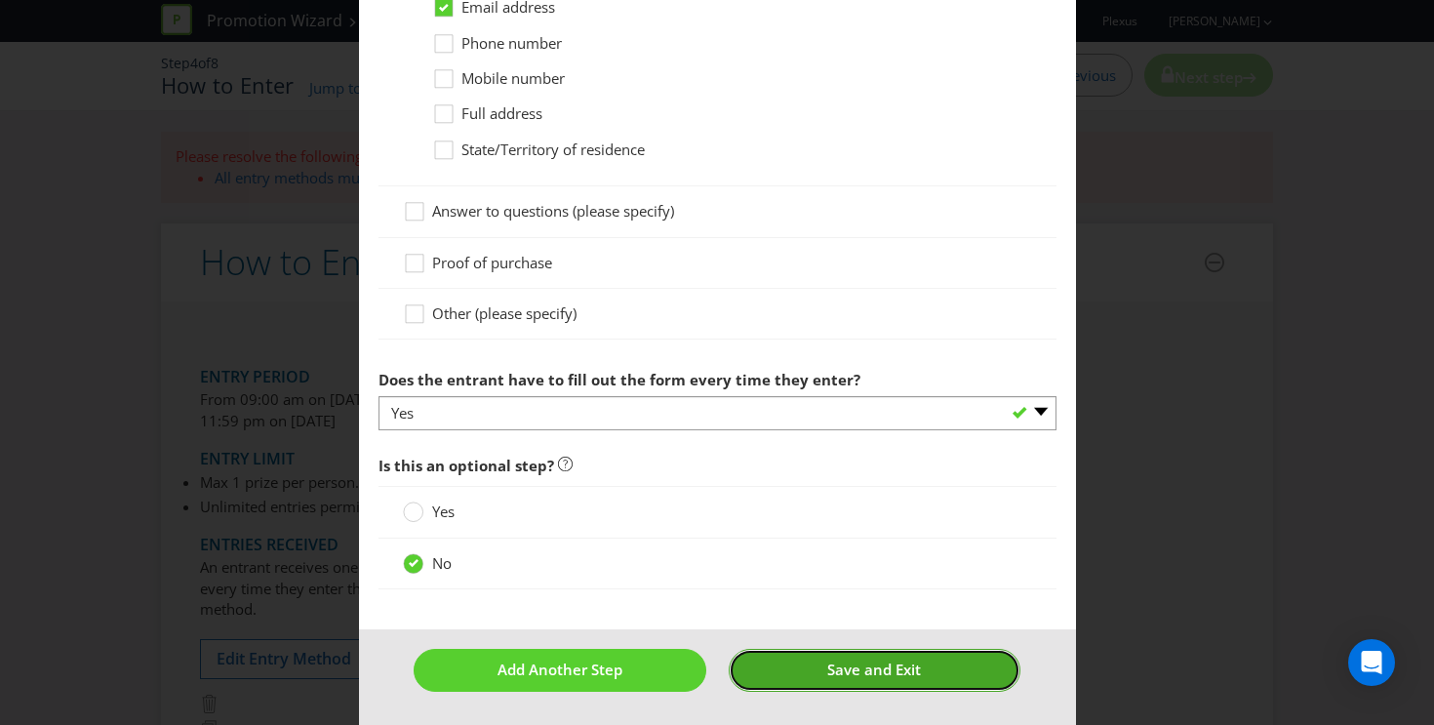
click at [881, 661] on span "Save and Exit" at bounding box center [874, 670] width 94 height 20
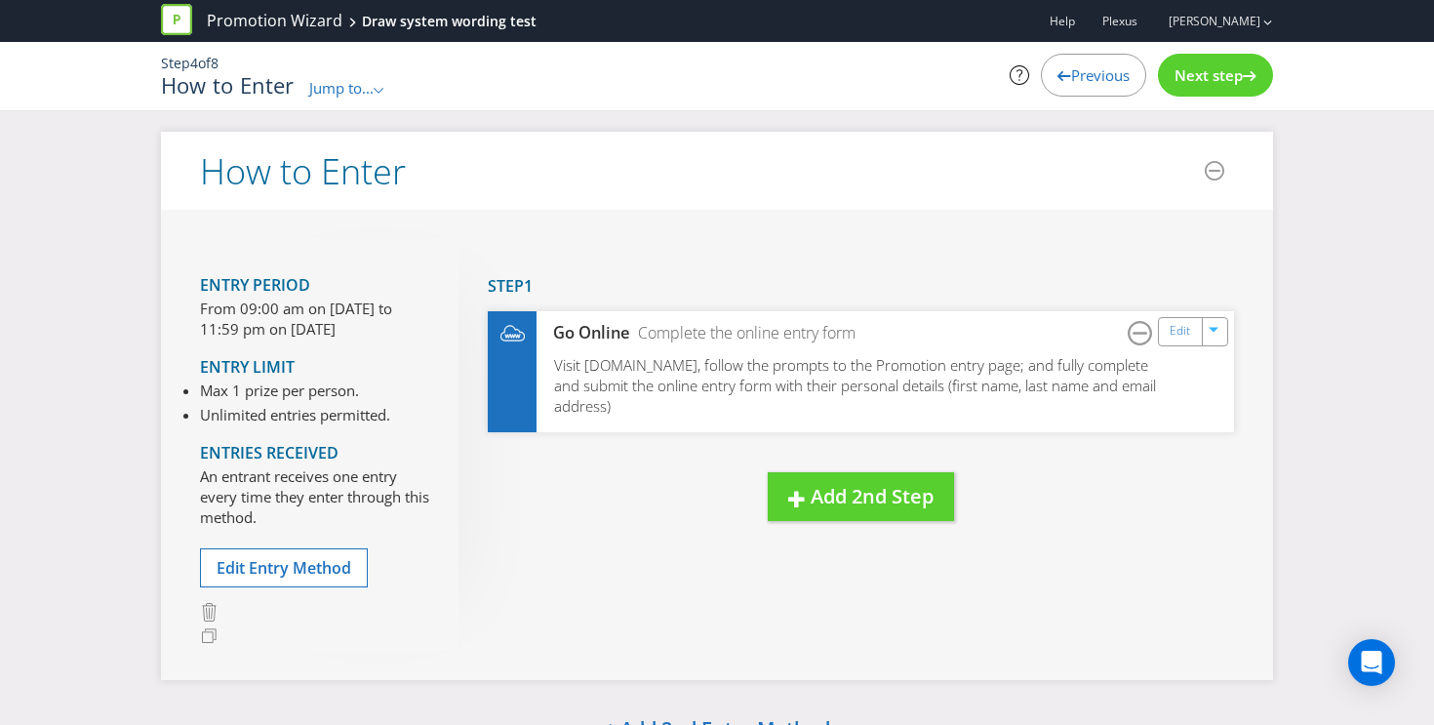
click at [1237, 77] on span "Next step" at bounding box center [1209, 75] width 68 height 20
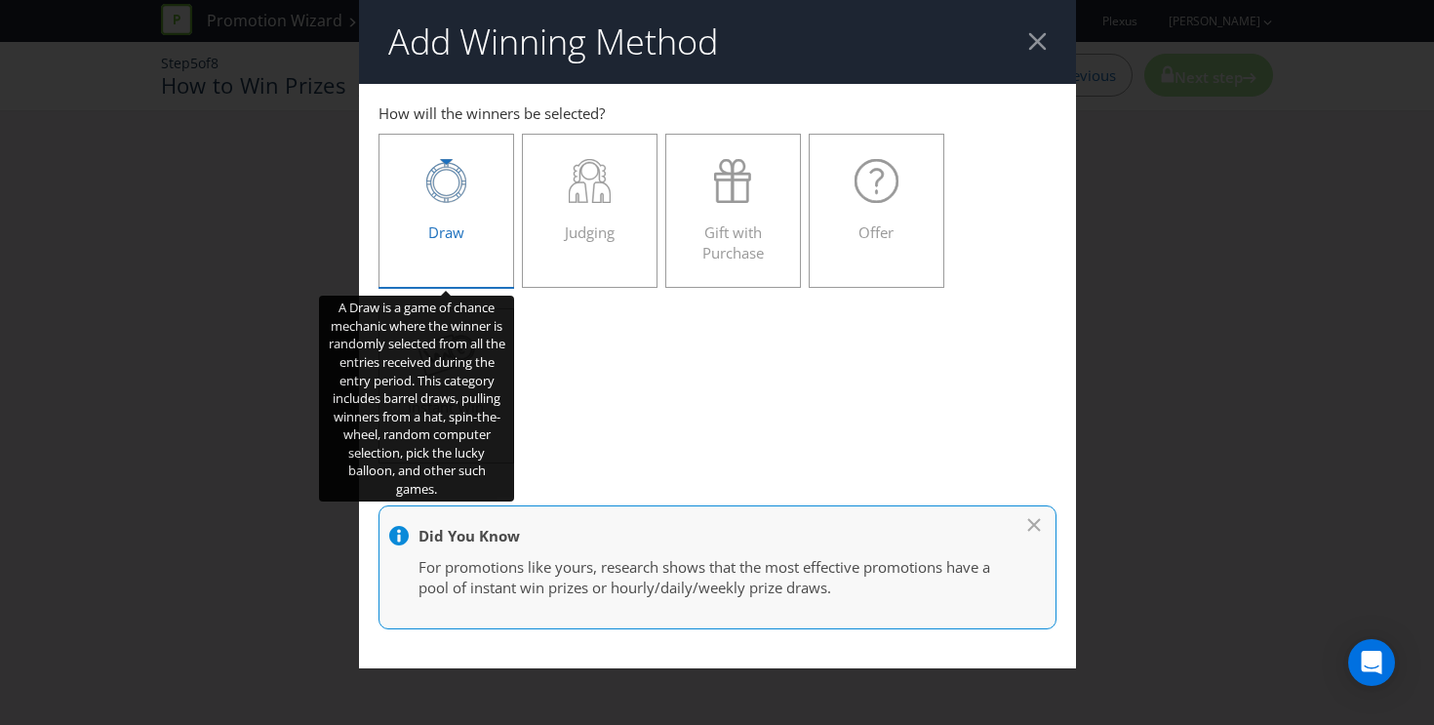
click at [408, 201] on div at bounding box center [447, 181] width 96 height 44
click at [0, 0] on input "Draw" at bounding box center [0, 0] width 0 height 0
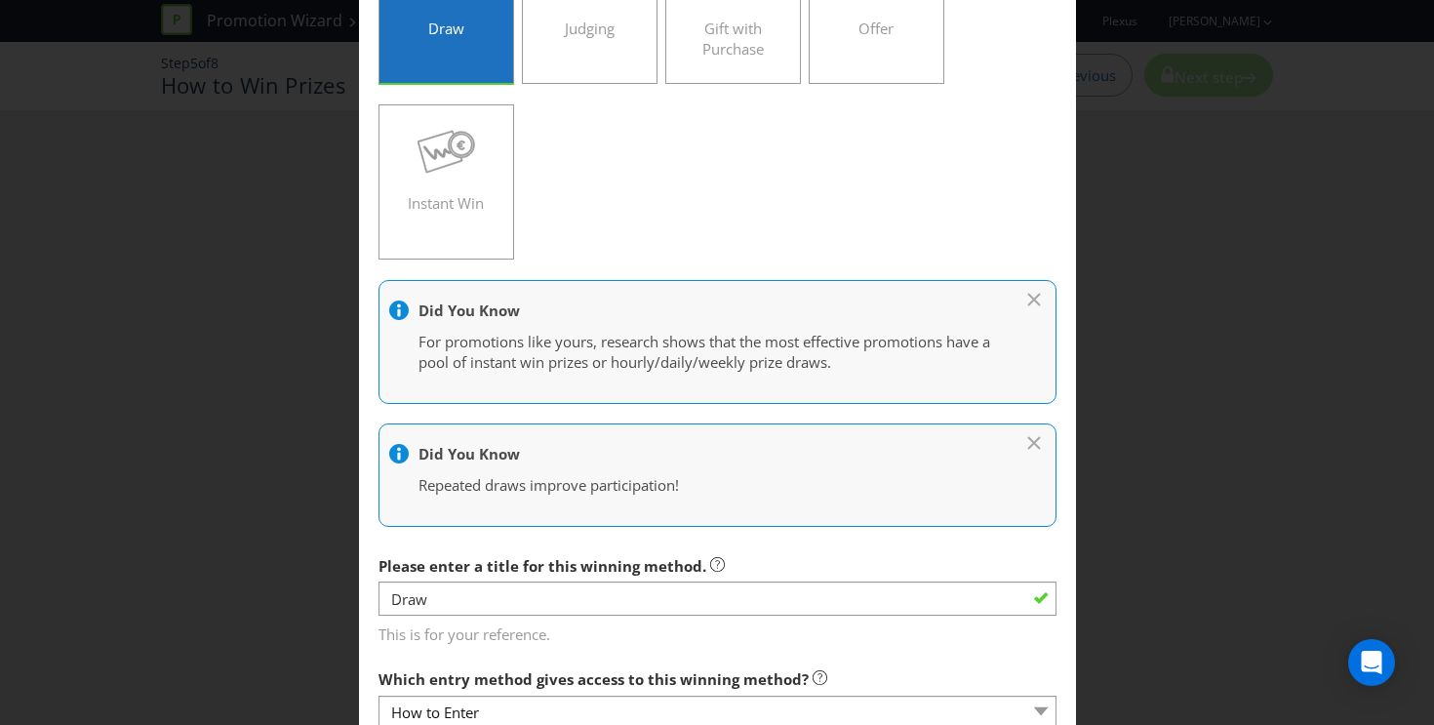
scroll to position [210, 0]
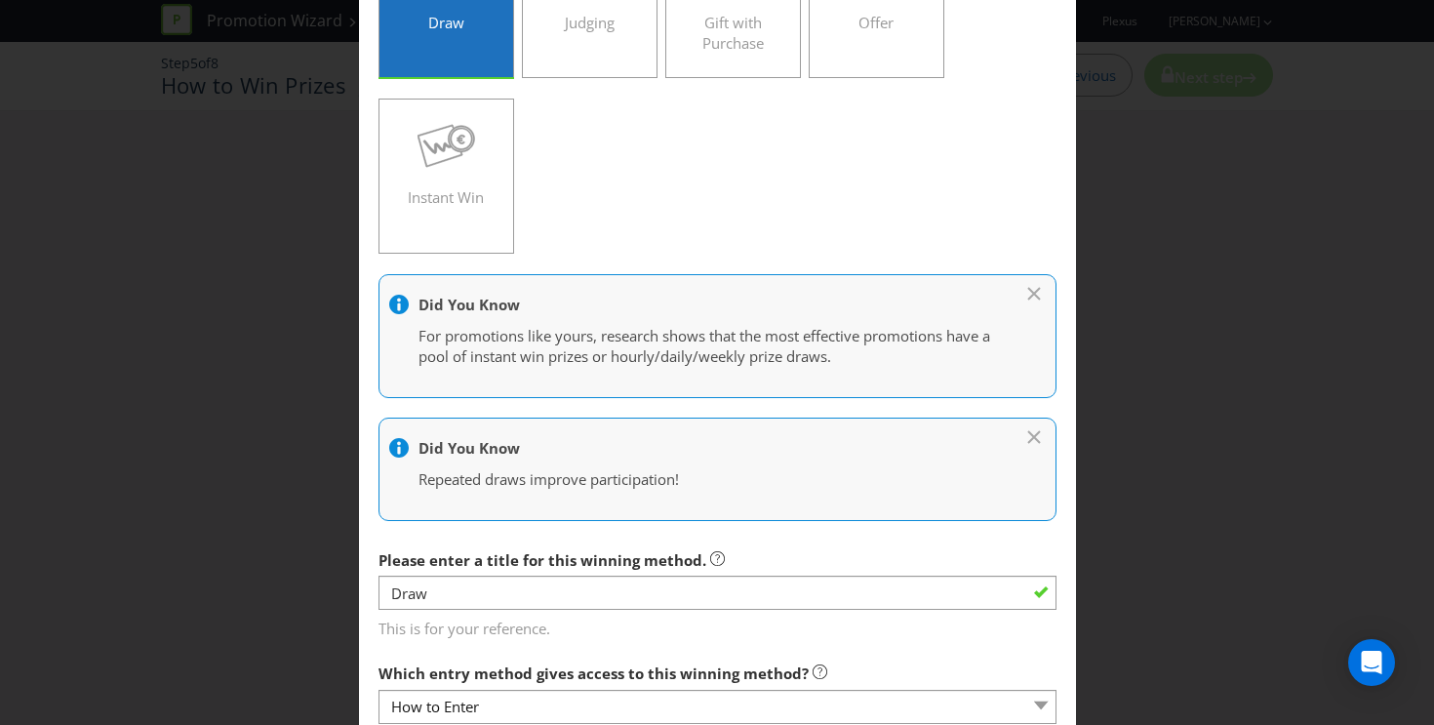
click at [690, 344] on p "For promotions like yours, research shows that the most effective promotions ha…" at bounding box center [708, 347] width 579 height 42
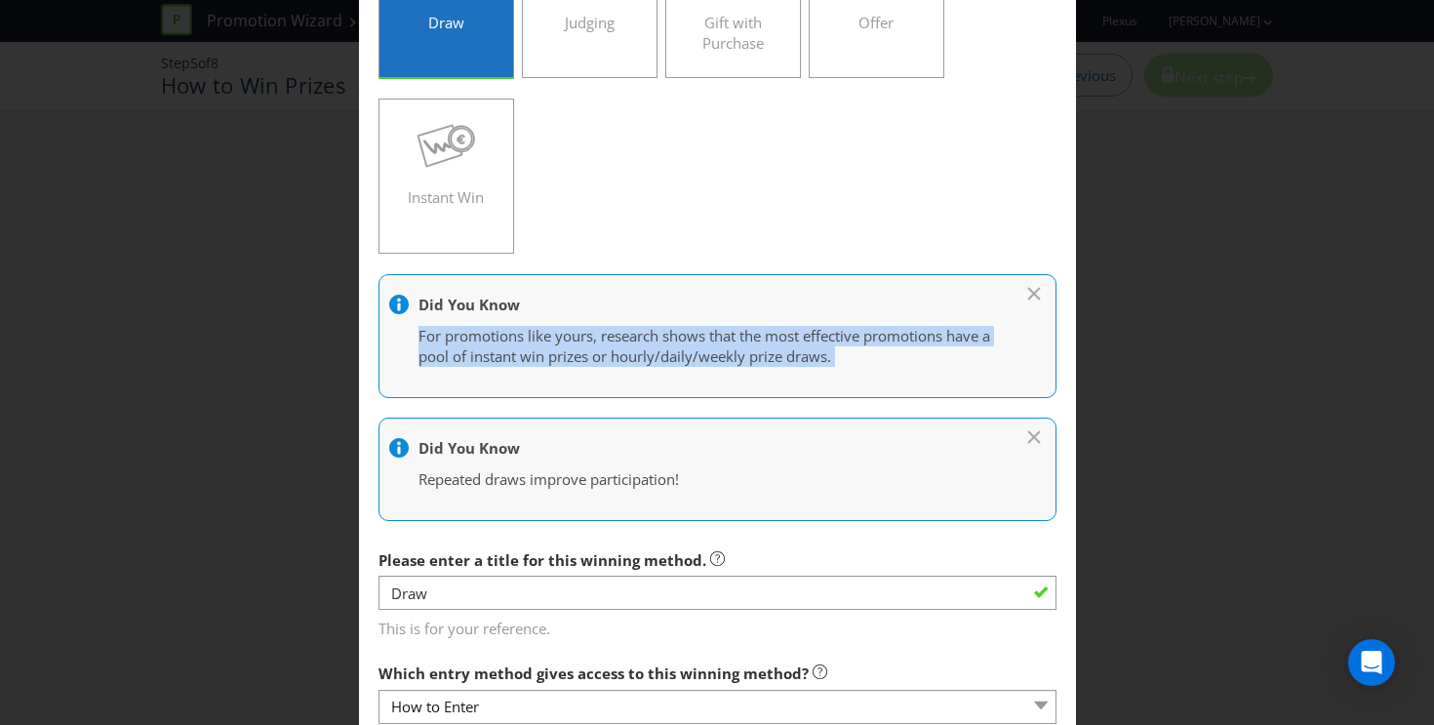
click at [690, 344] on p "For promotions like yours, research shows that the most effective promotions ha…" at bounding box center [708, 347] width 579 height 42
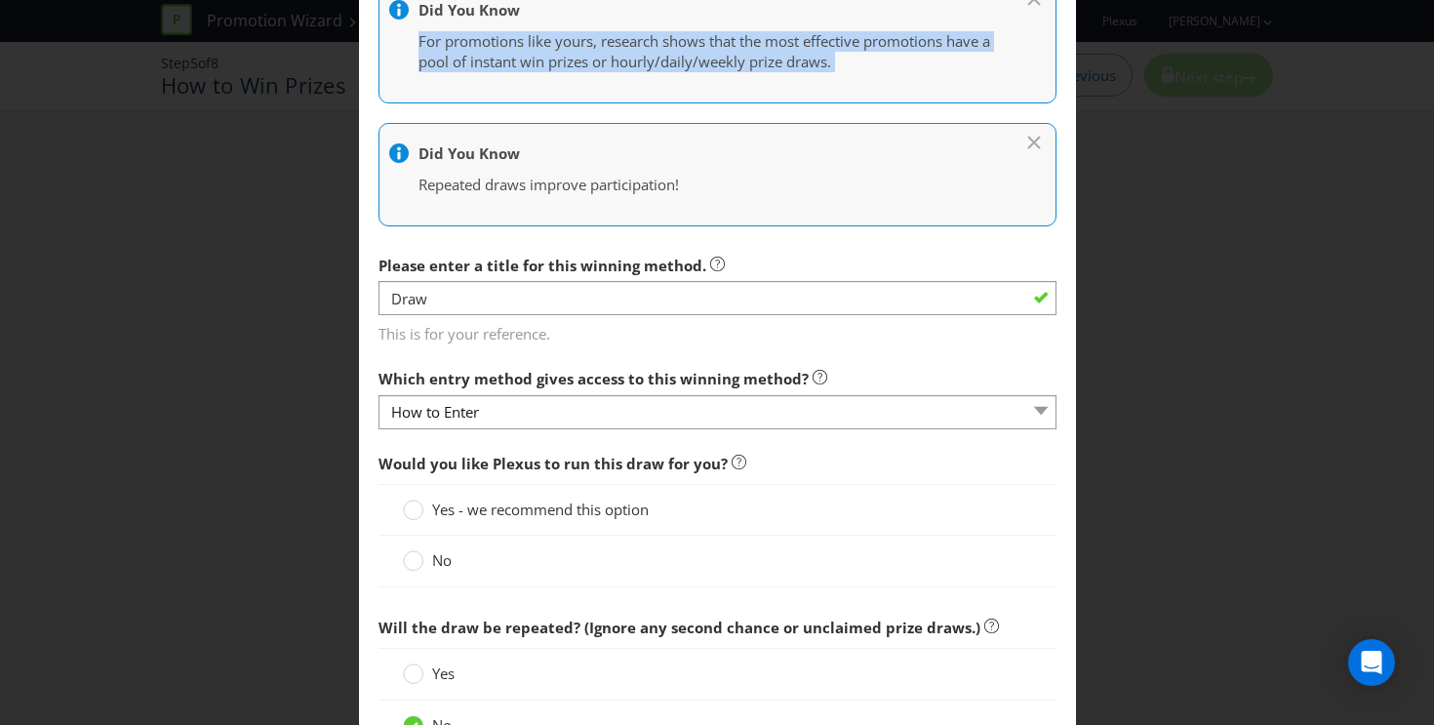
scroll to position [505, 0]
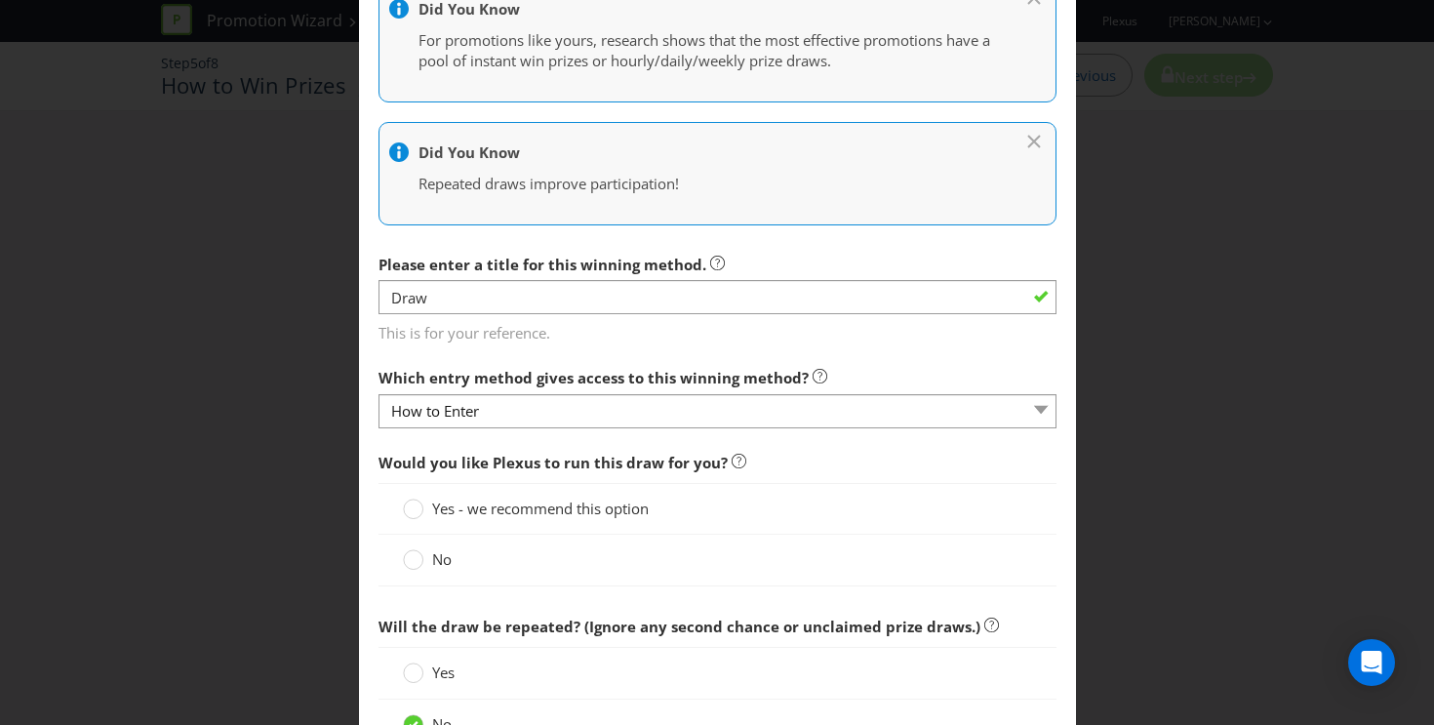
click at [707, 252] on label "Please enter a title for this winning method." at bounding box center [552, 260] width 346 height 30
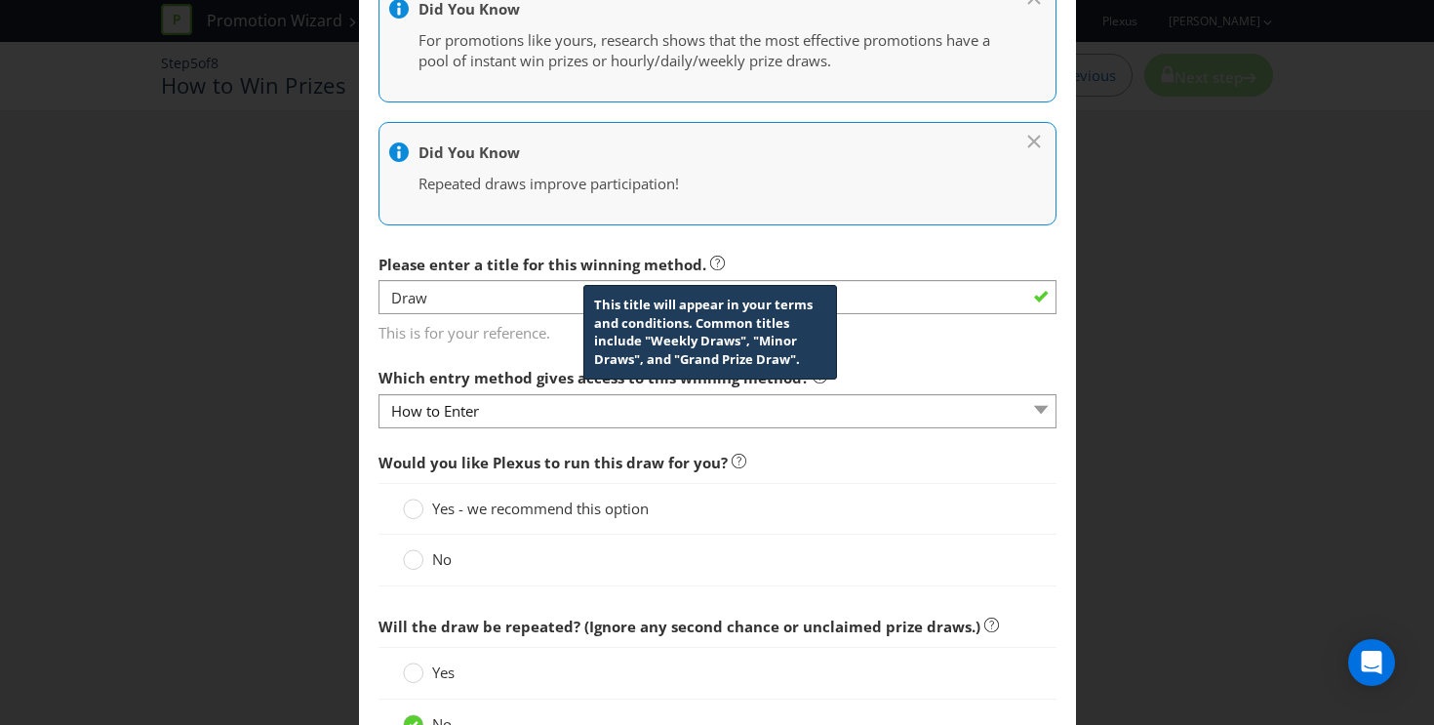
click at [715, 266] on icon at bounding box center [717, 263] width 15 height 15
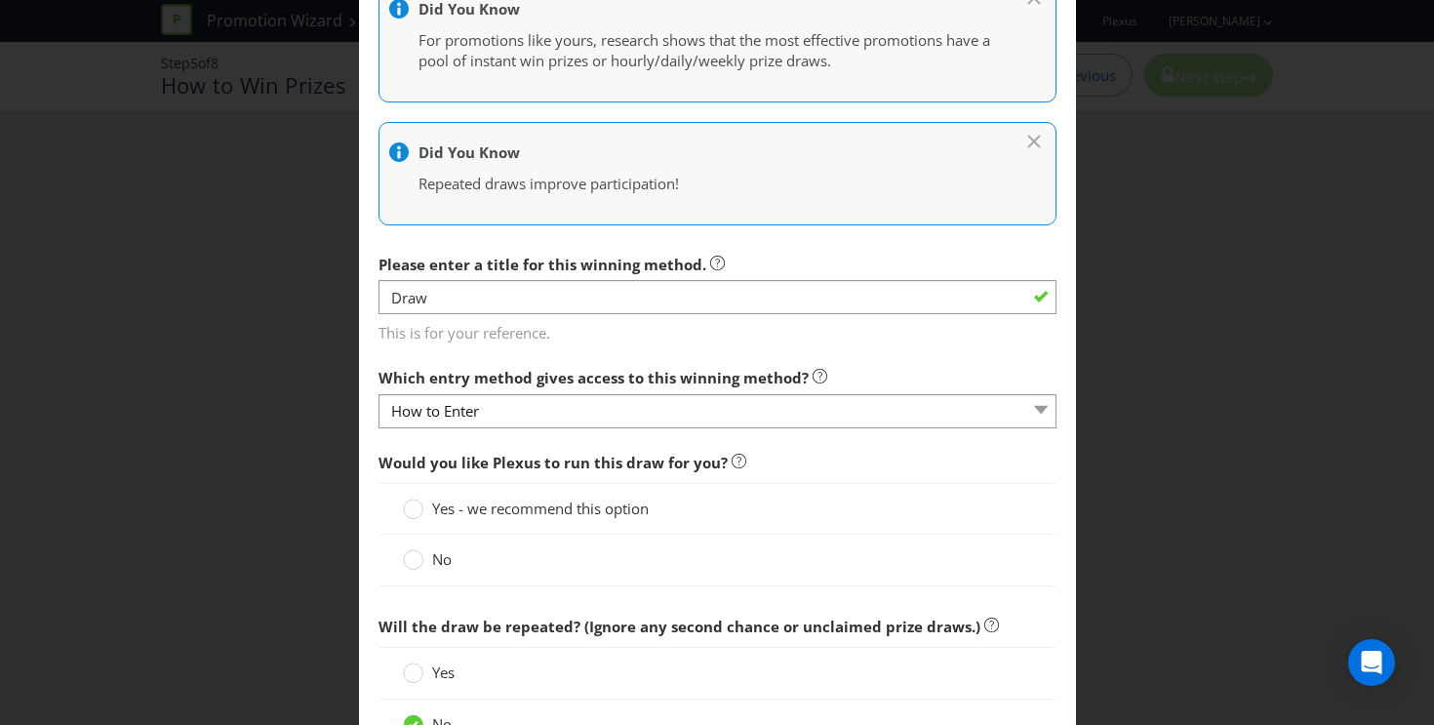
click at [725, 257] on div "Please enter a title for this winning method. Draw This is for your reference." at bounding box center [718, 294] width 678 height 99
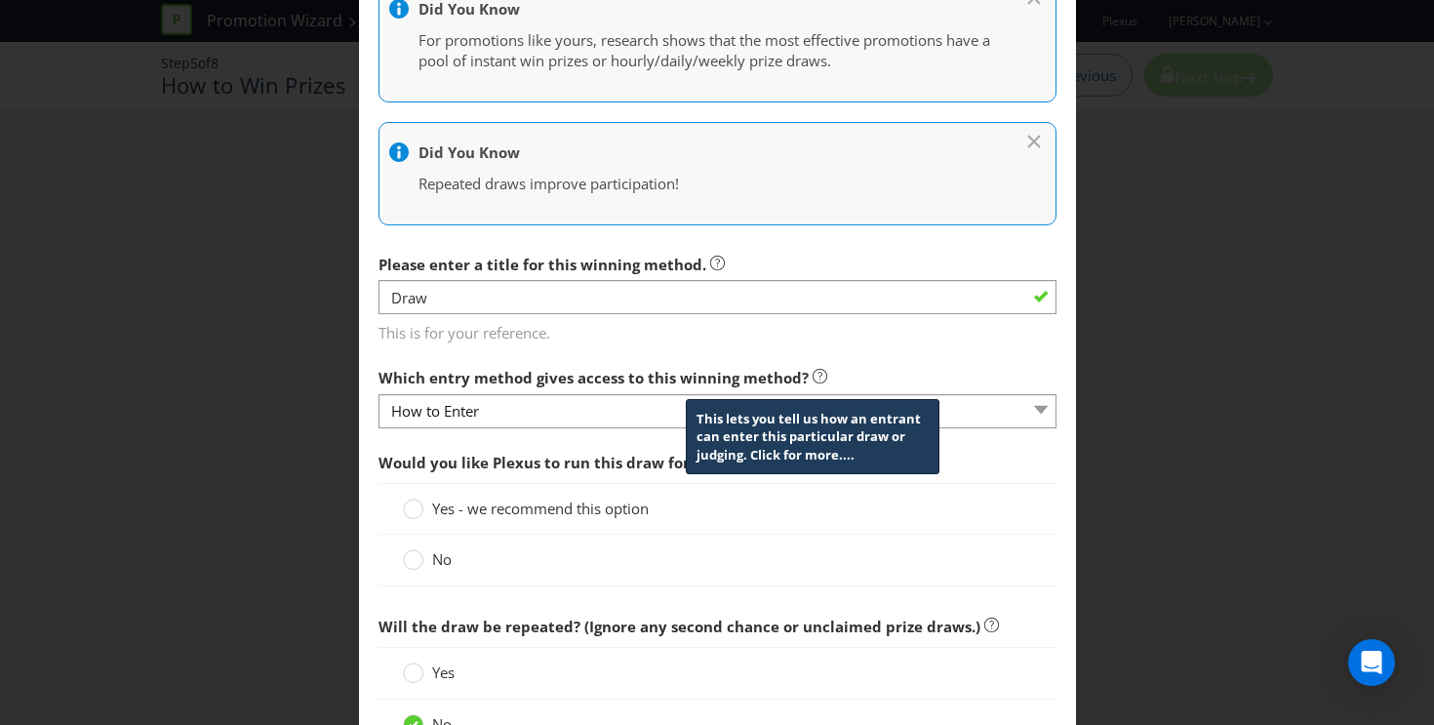
click at [813, 377] on icon at bounding box center [820, 376] width 15 height 15
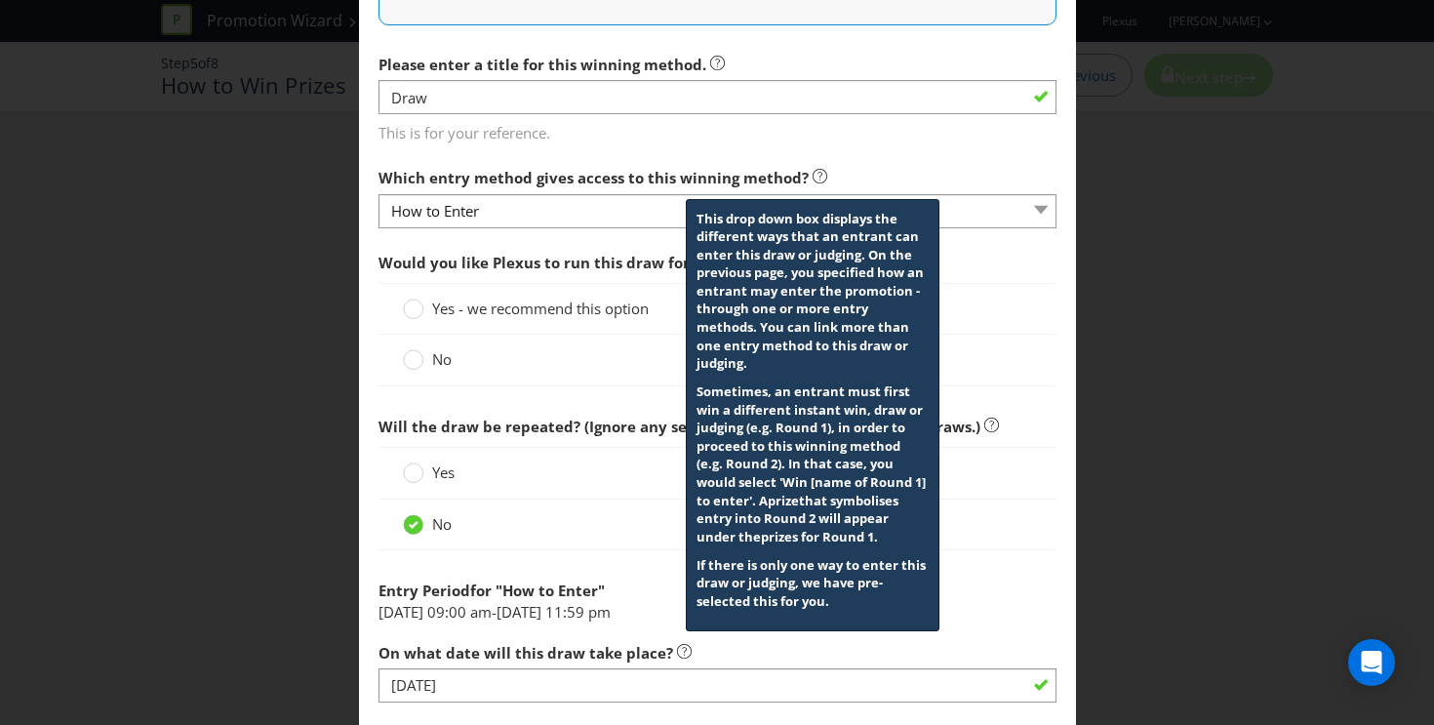
scroll to position [707, 0]
click at [867, 153] on main "How to Enter How will the winners be selected? Draw Judging Gift with Purchase …" at bounding box center [717, 198] width 717 height 1642
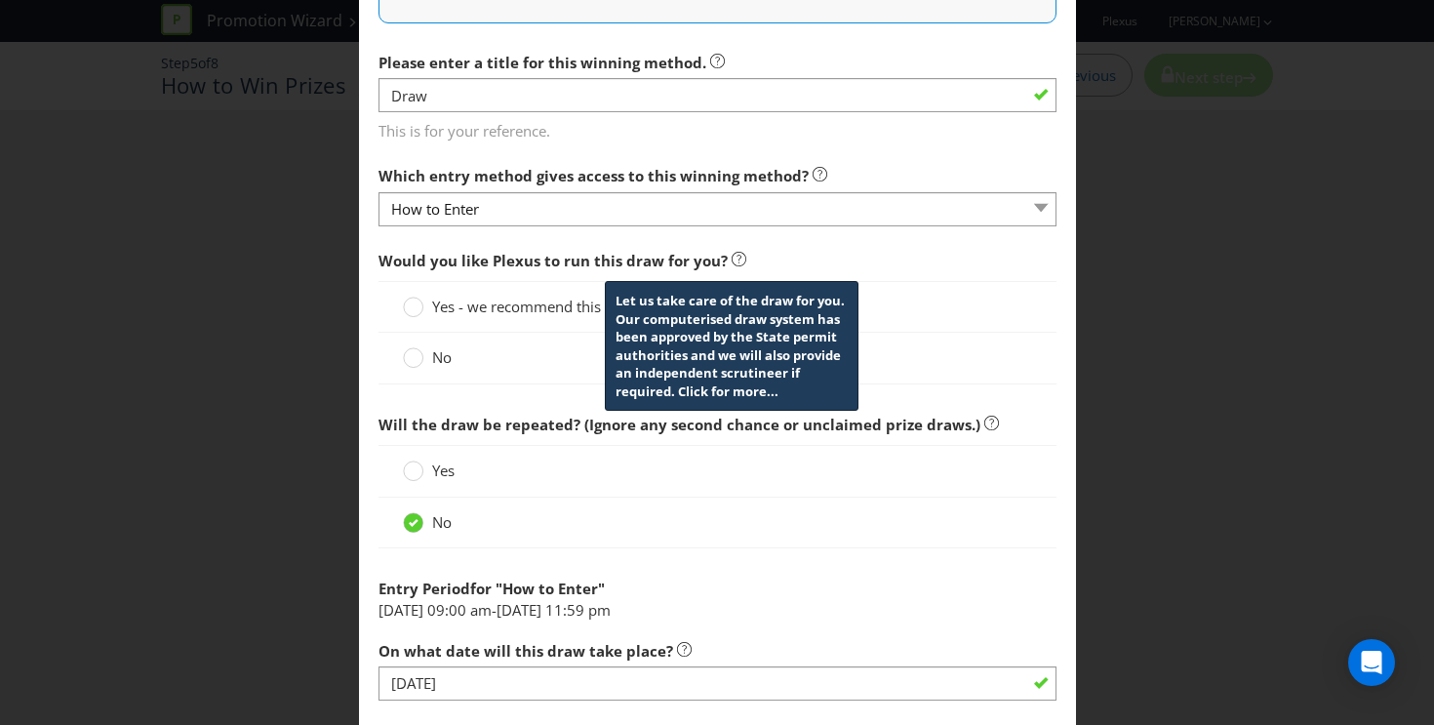
click at [737, 255] on icon at bounding box center [739, 259] width 15 height 15
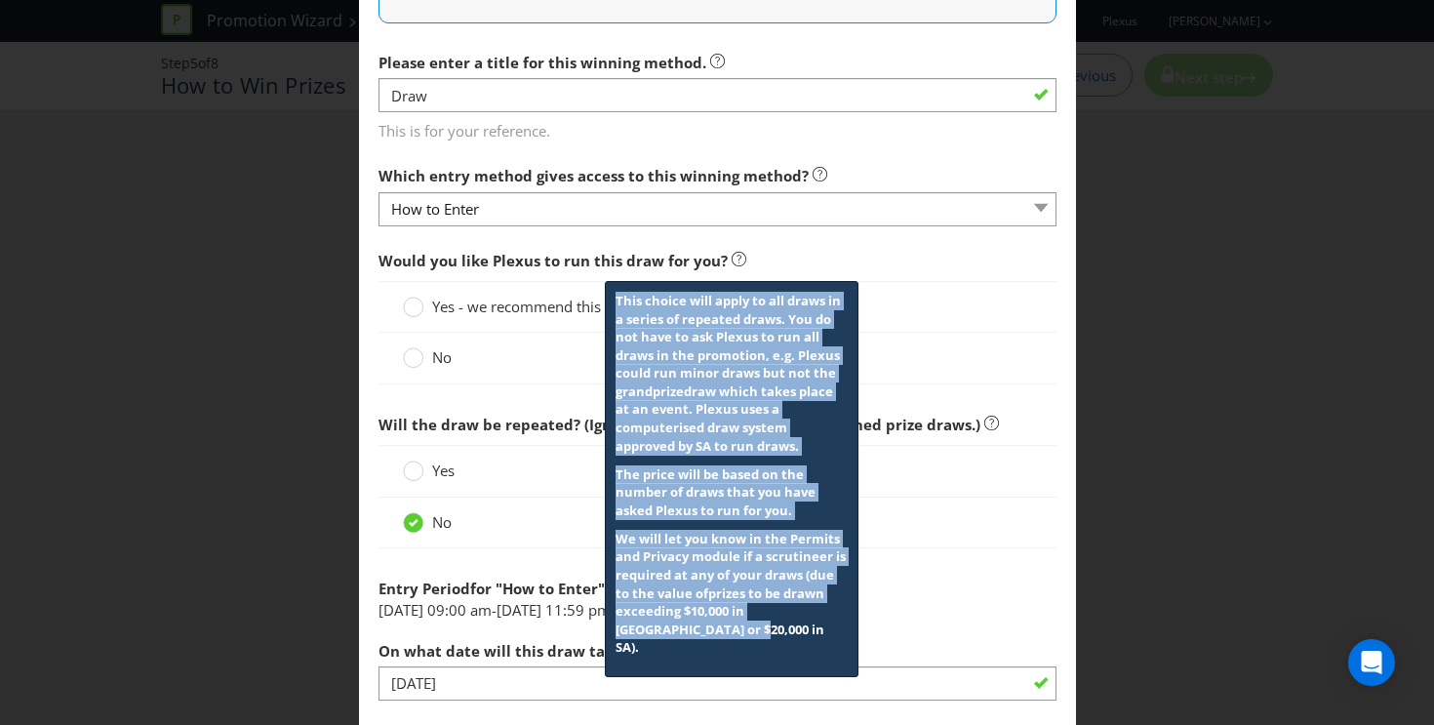
drag, startPoint x: 675, startPoint y: 640, endPoint x: 608, endPoint y: 302, distance: 344.2
click at [608, 302] on div "This choice will apply to all draws in a series of repeated draws. You do not h…" at bounding box center [732, 479] width 254 height 396
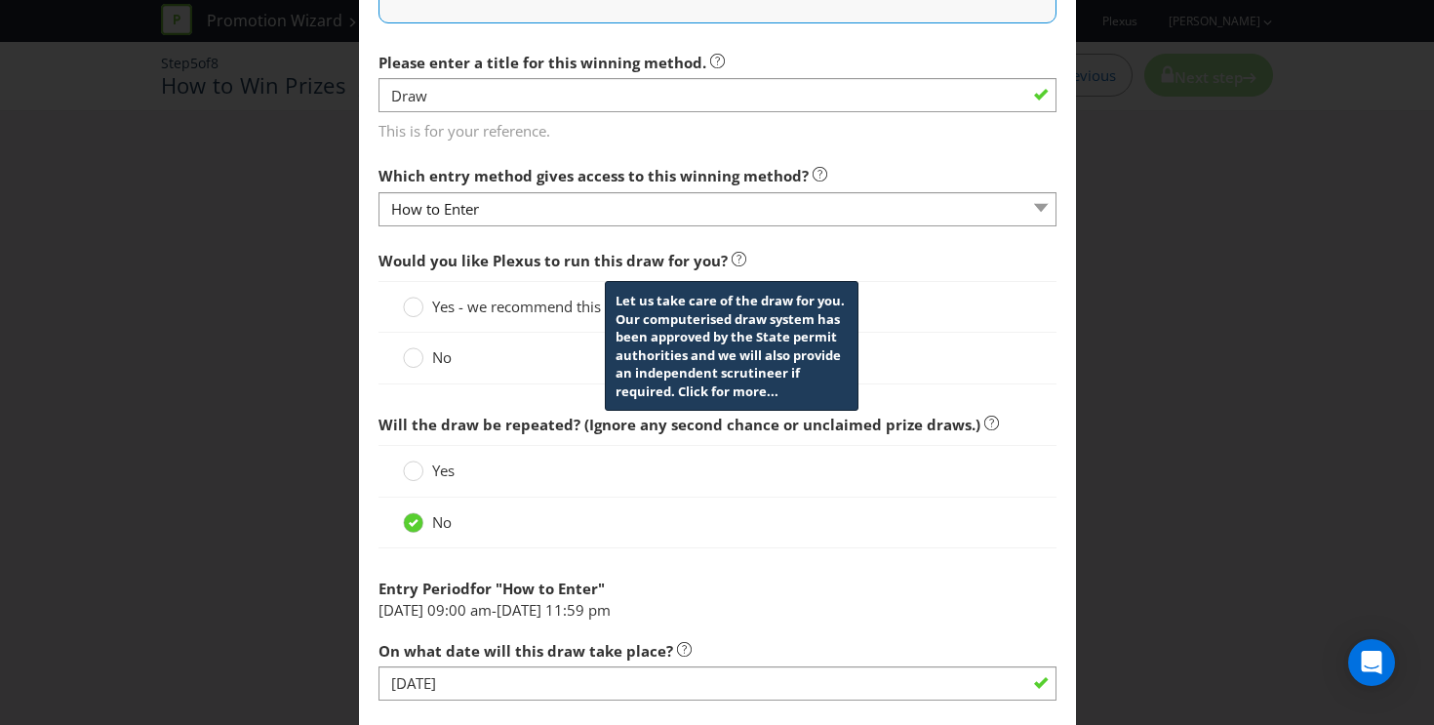
click at [736, 264] on icon at bounding box center [739, 259] width 15 height 15
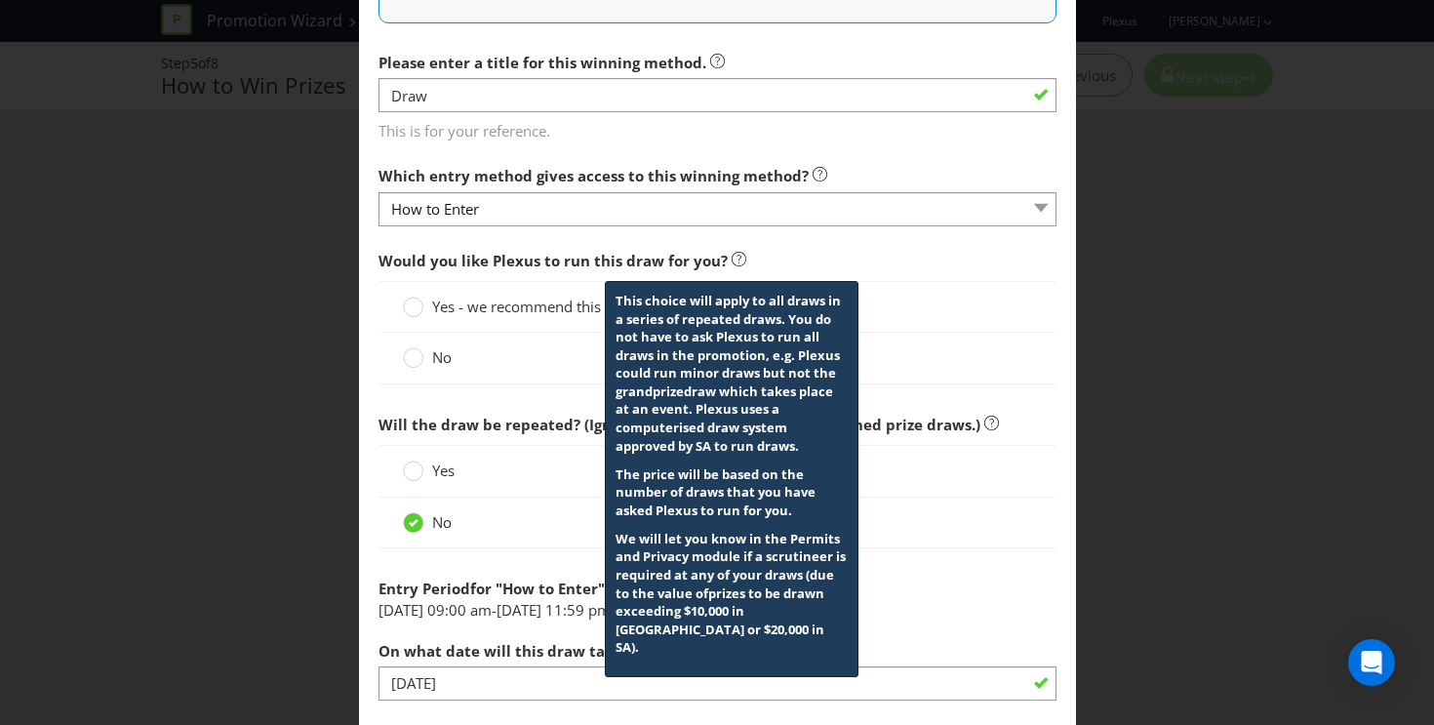
click at [736, 262] on icon at bounding box center [739, 259] width 15 height 15
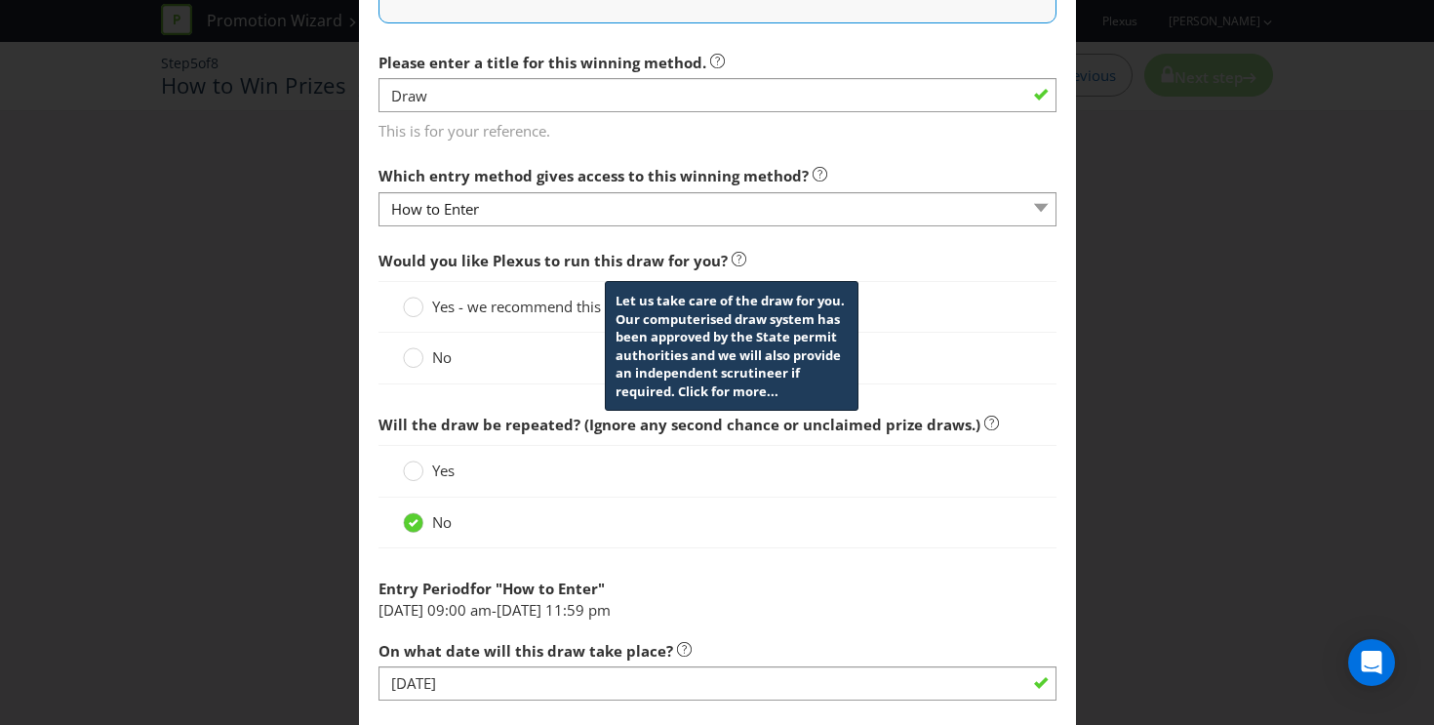
click at [734, 257] on icon at bounding box center [739, 259] width 15 height 15
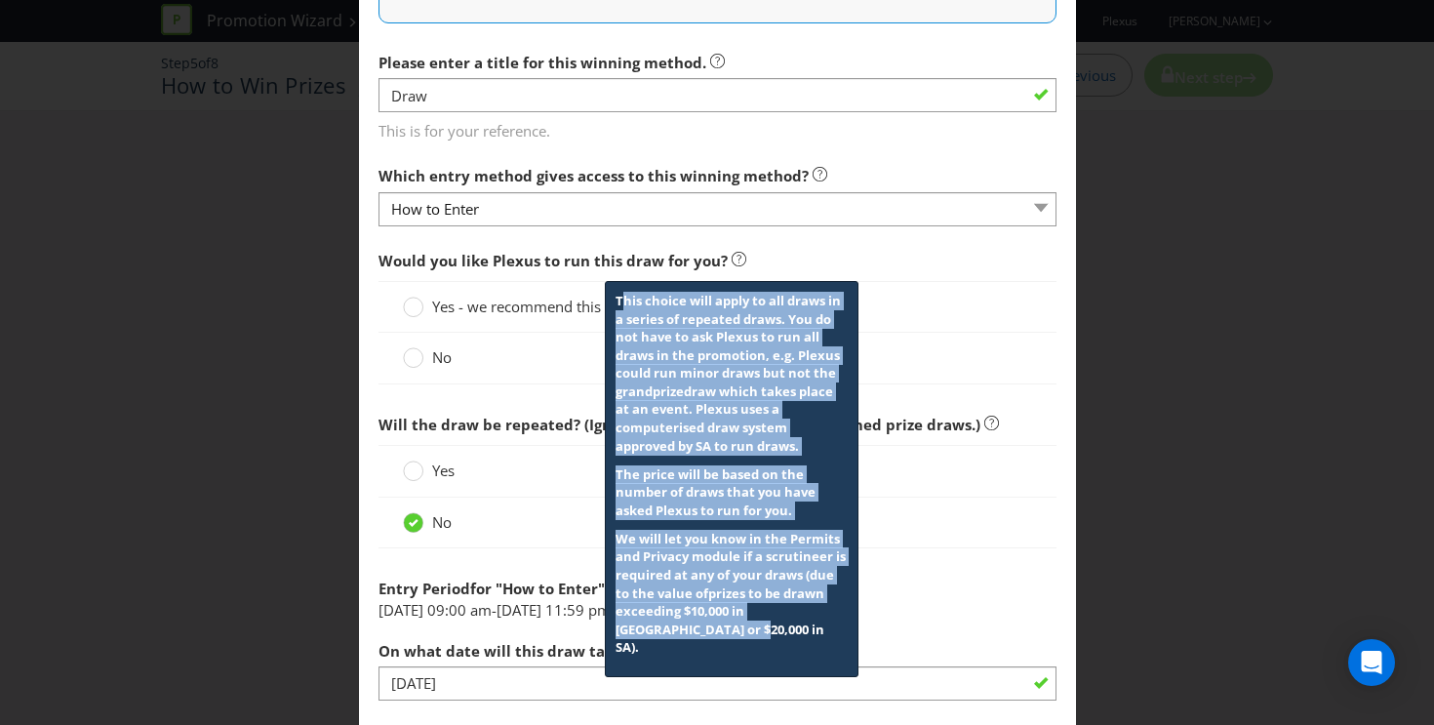
drag, startPoint x: 613, startPoint y: 300, endPoint x: 678, endPoint y: 654, distance: 359.2
click at [678, 653] on div "This choice will apply to all draws in a series of repeated draws. You do not h…" at bounding box center [732, 479] width 254 height 396
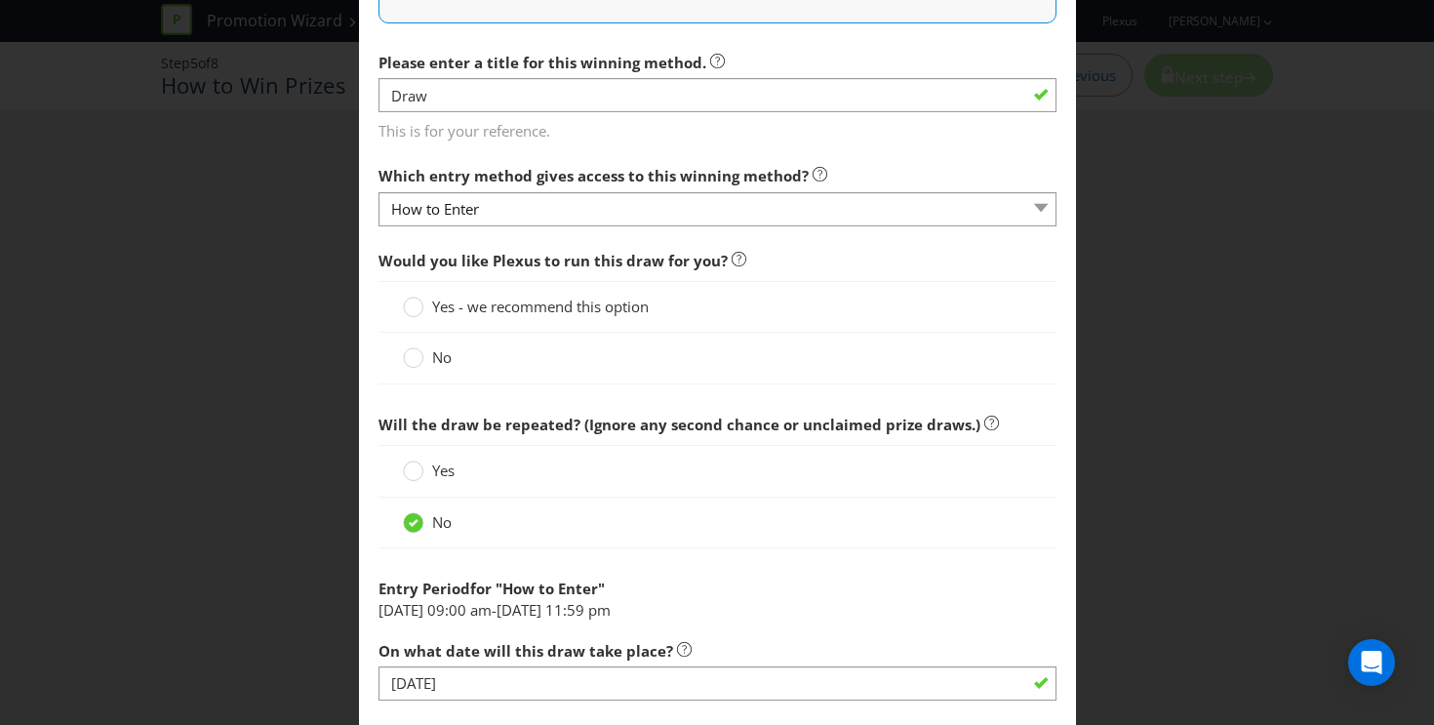
click at [740, 263] on span "Would you like Plexus to run this draw for you?" at bounding box center [718, 261] width 678 height 40
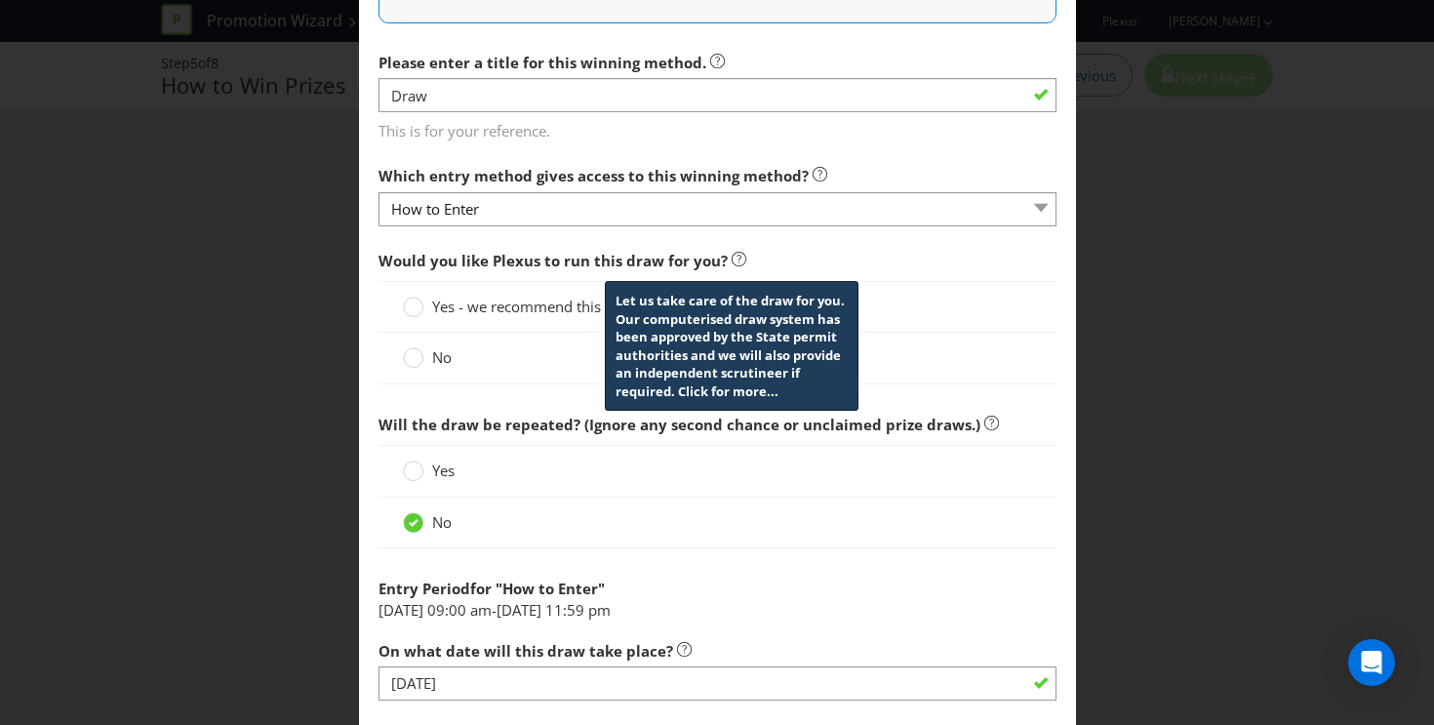
click at [735, 263] on icon at bounding box center [739, 259] width 15 height 15
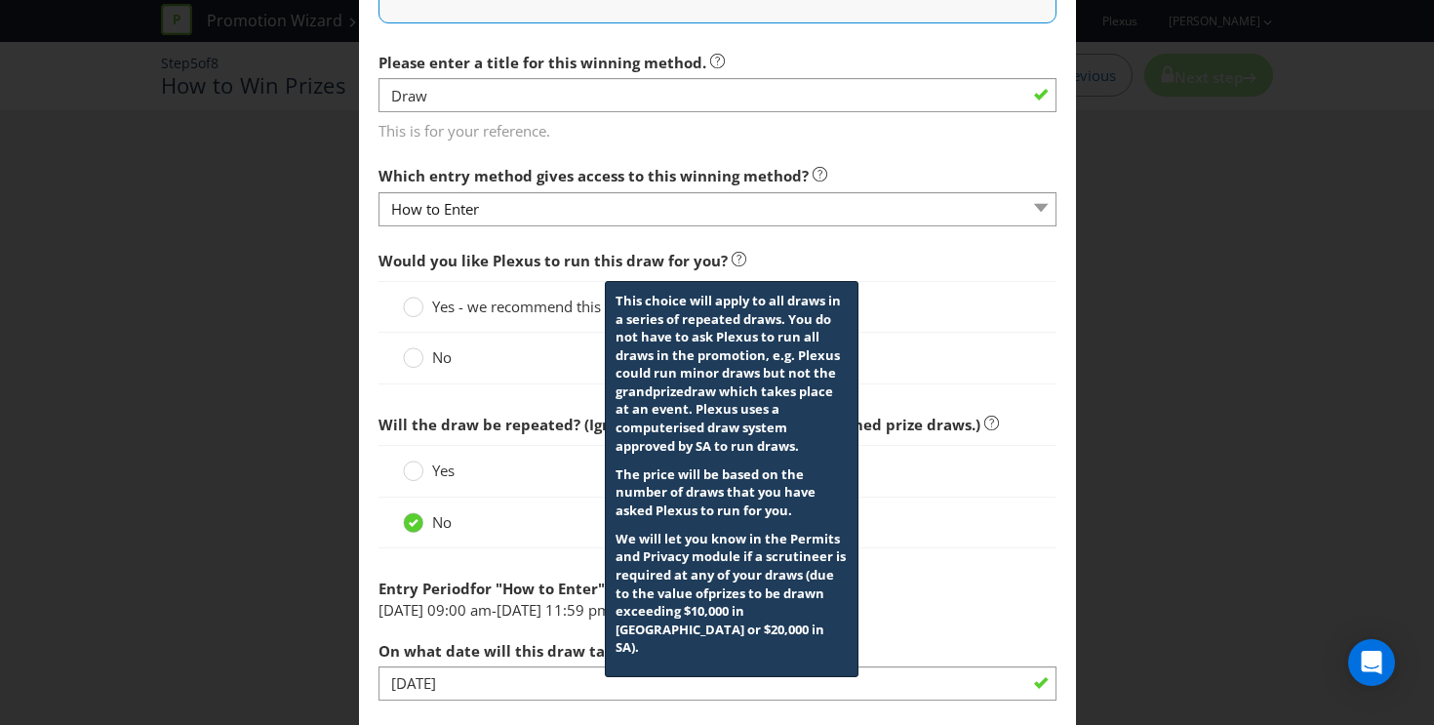
click at [735, 263] on icon at bounding box center [739, 259] width 15 height 15
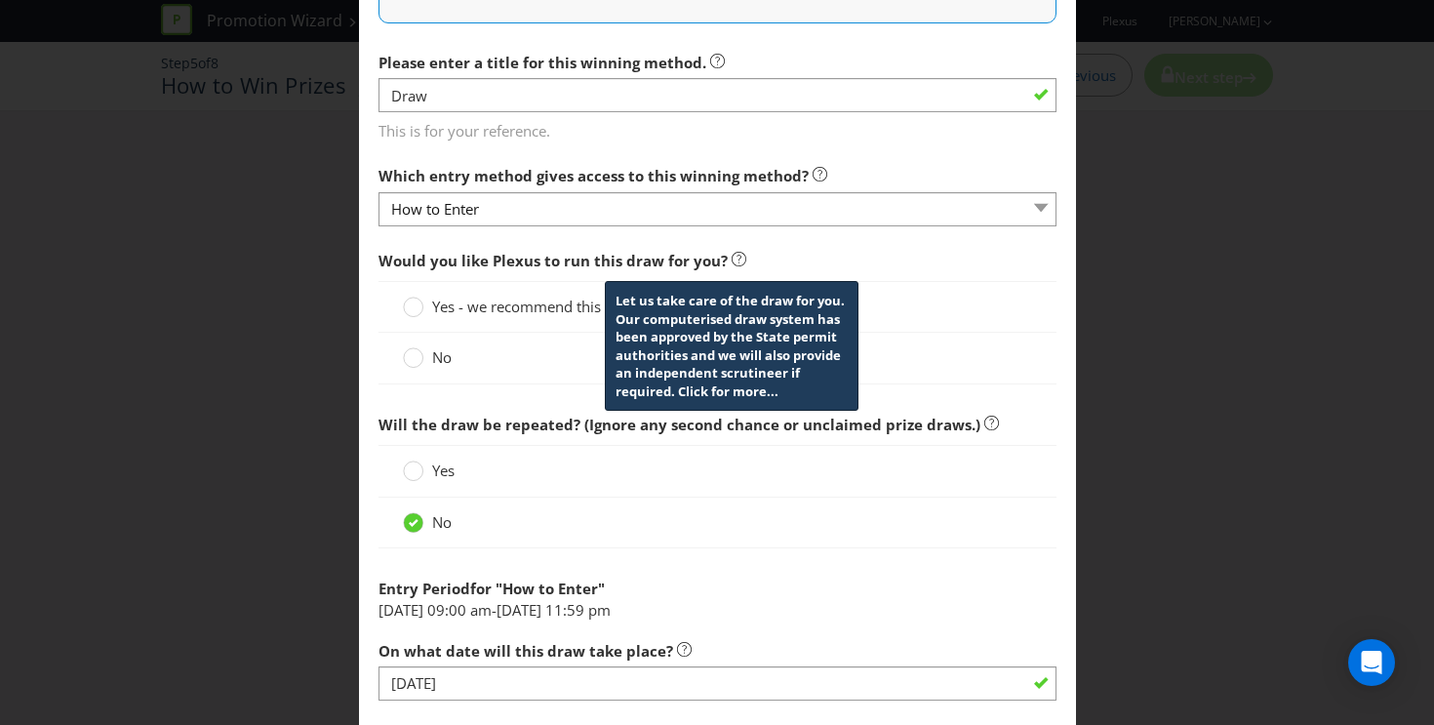
click at [732, 260] on icon at bounding box center [739, 259] width 15 height 15
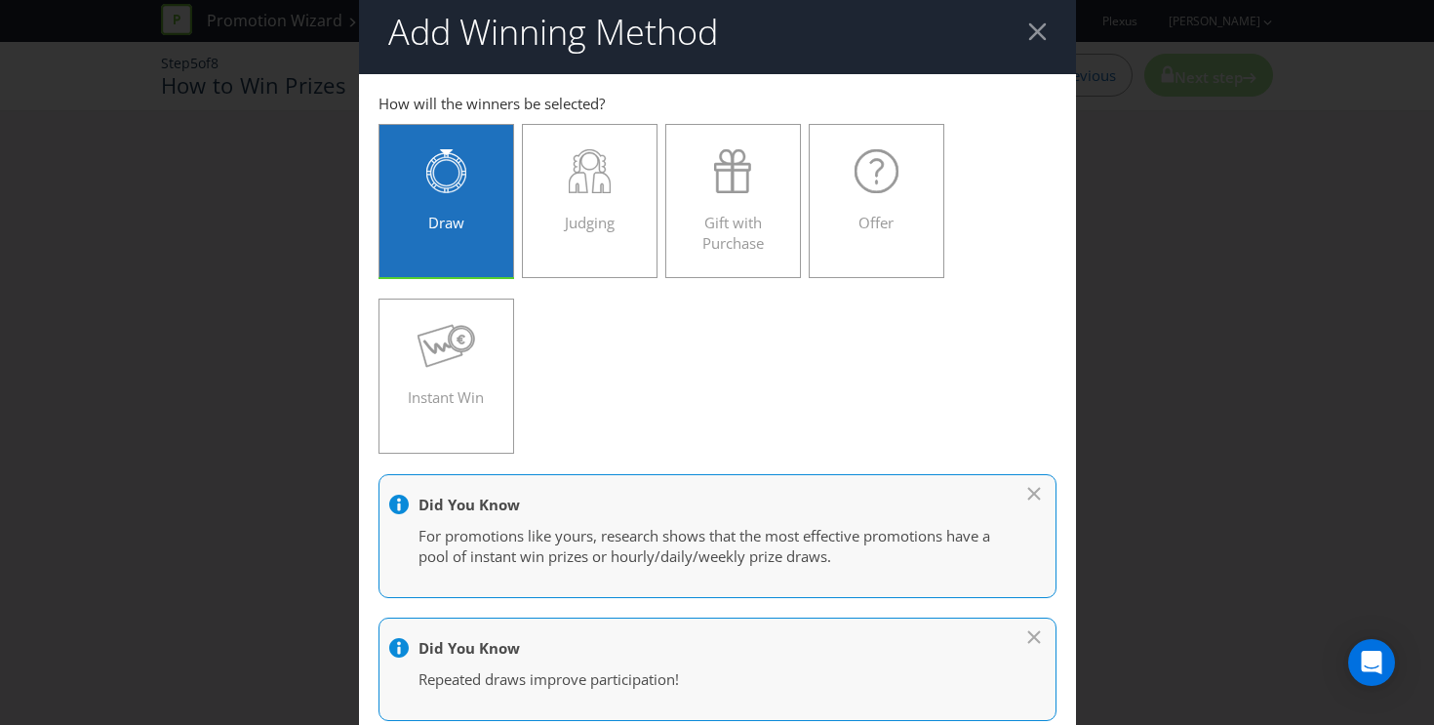
scroll to position [0, 0]
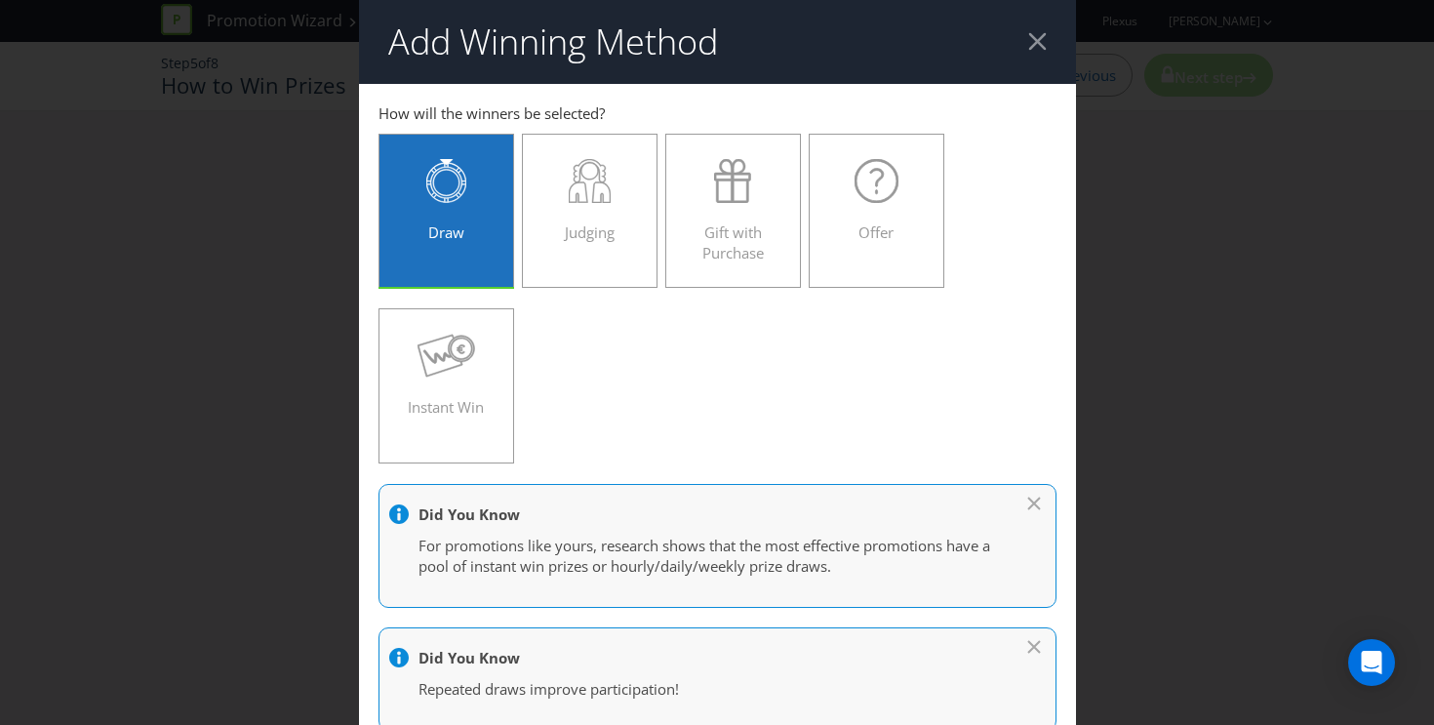
click at [1045, 37] on div at bounding box center [1037, 41] width 19 height 19
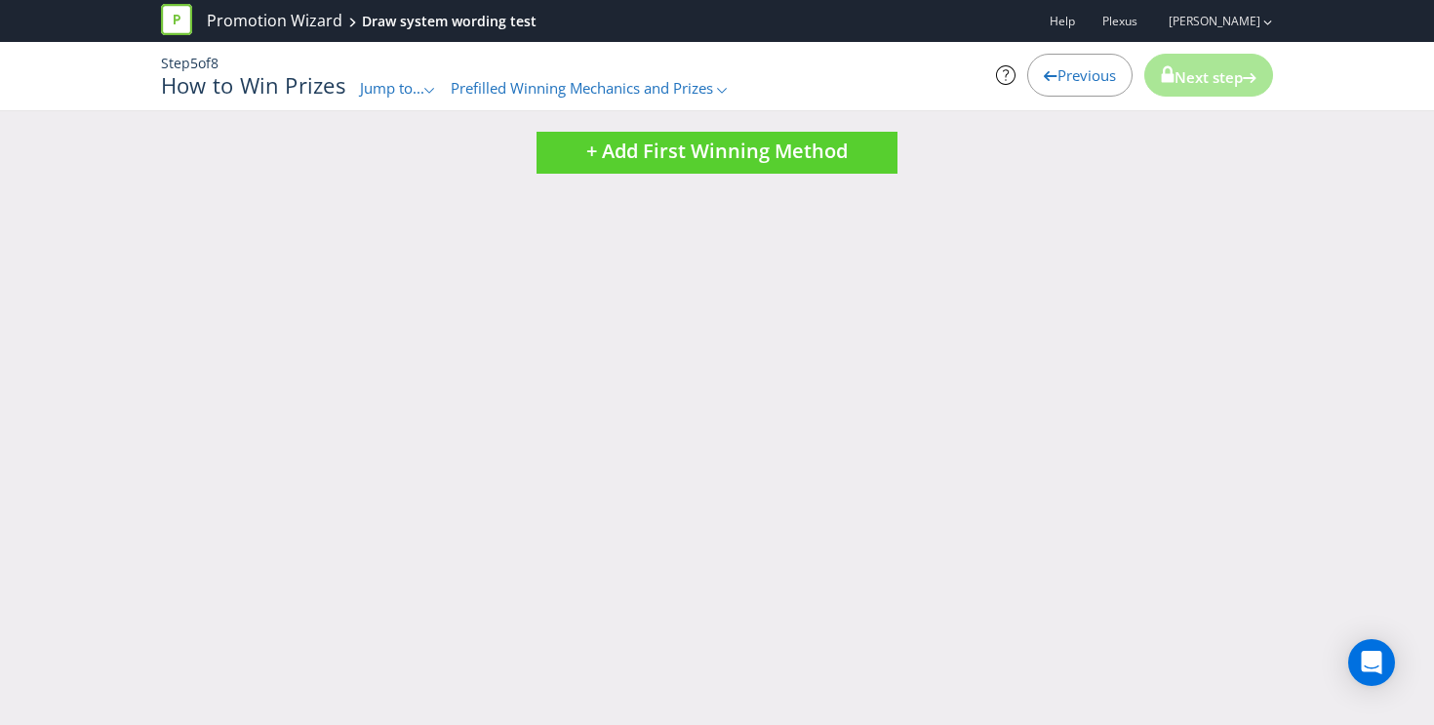
click at [715, 176] on div "+ Add First Winning Method" at bounding box center [716, 163] width 1141 height 63
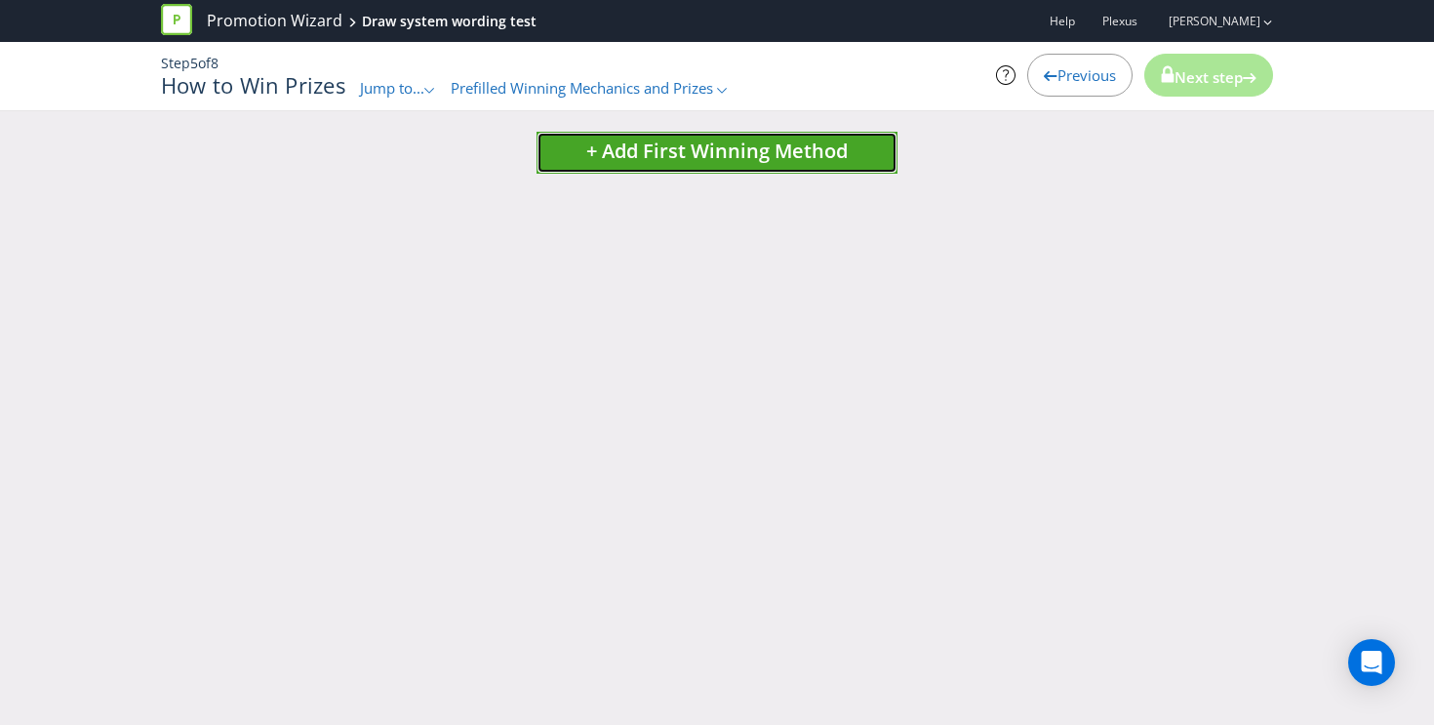
click at [722, 162] on span "+ Add First Winning Method" at bounding box center [716, 151] width 261 height 26
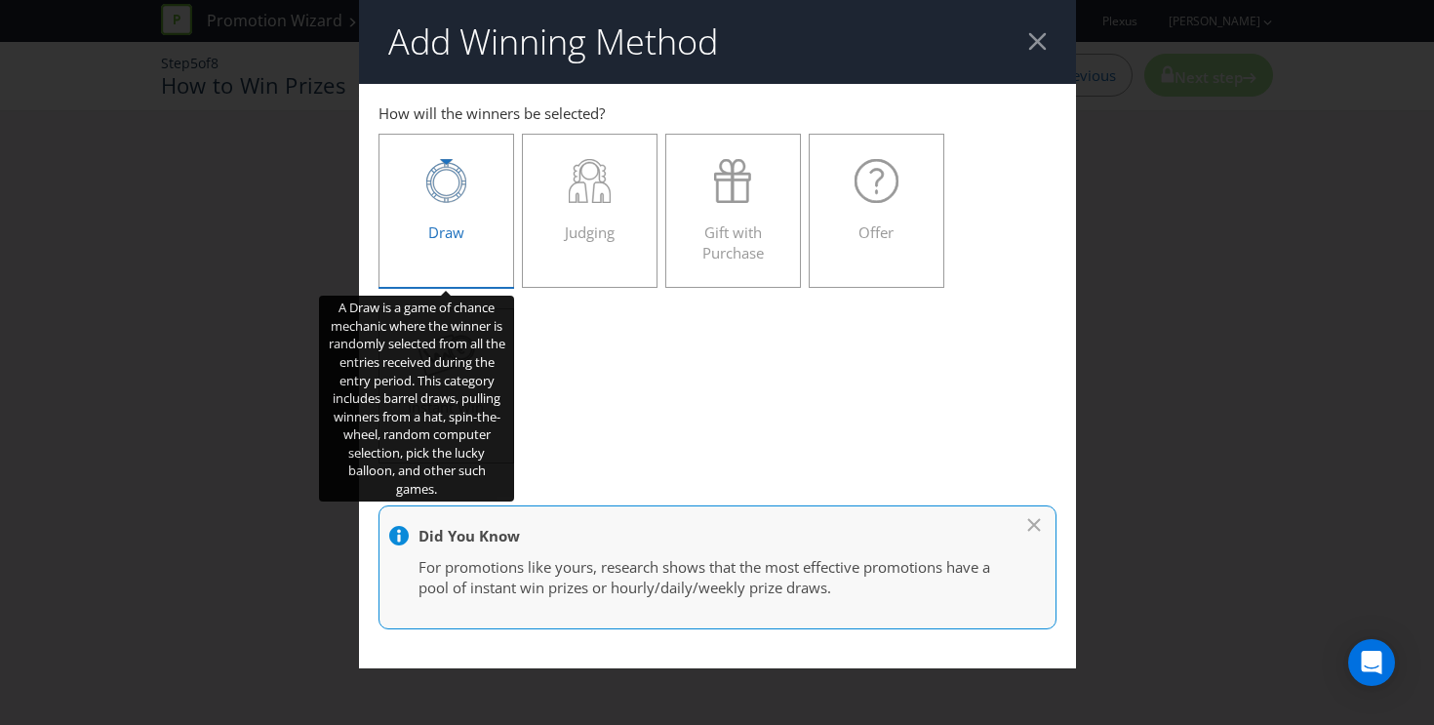
click at [465, 195] on icon at bounding box center [446, 181] width 40 height 44
click at [0, 0] on input "Draw" at bounding box center [0, 0] width 0 height 0
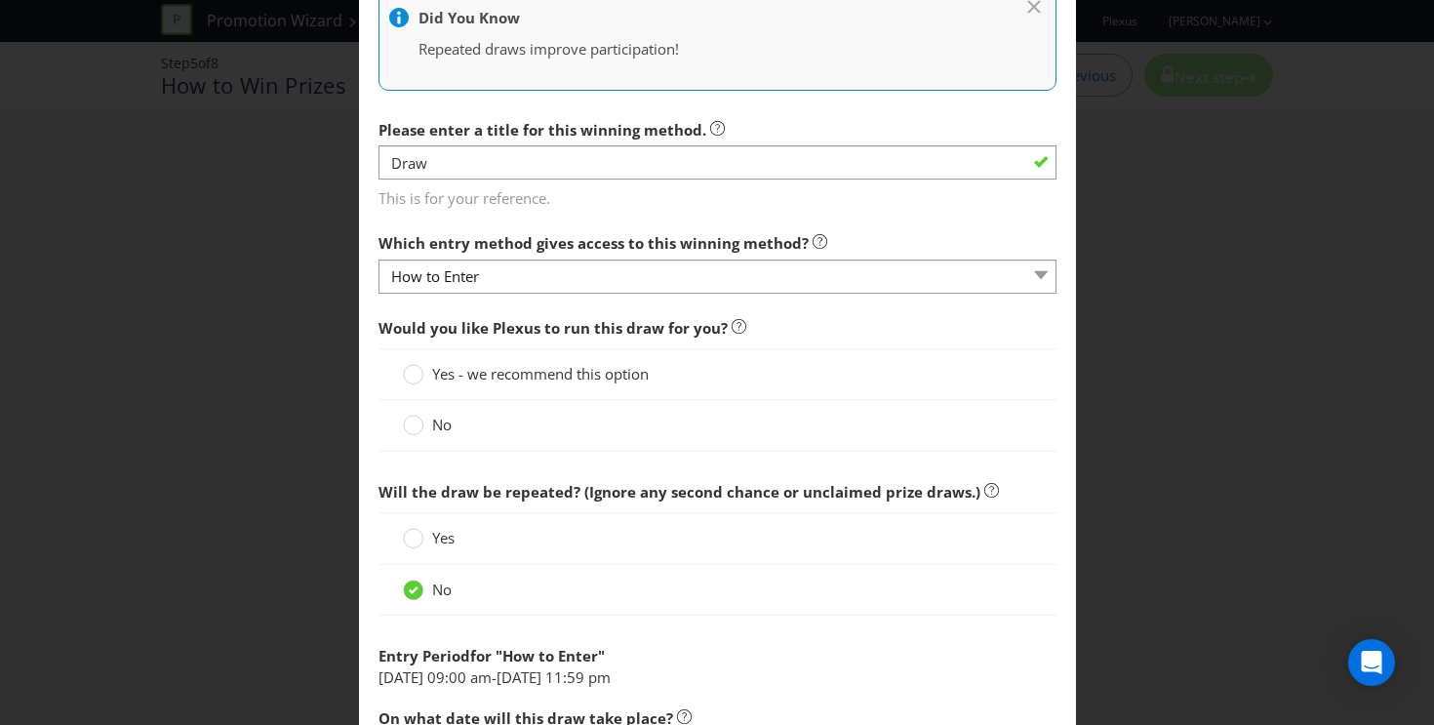
scroll to position [704, 0]
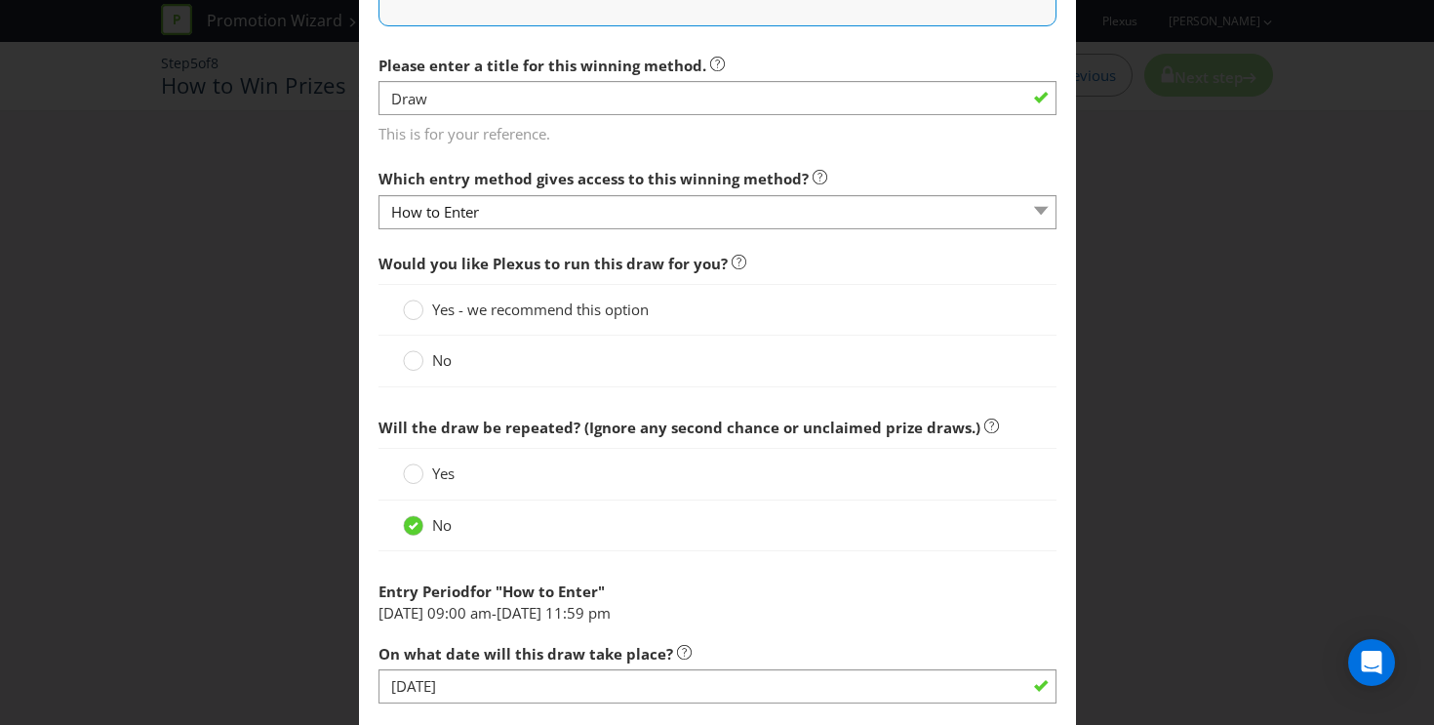
click at [438, 359] on span "No" at bounding box center [442, 360] width 20 height 20
click at [0, 0] on input "No" at bounding box center [0, 0] width 0 height 0
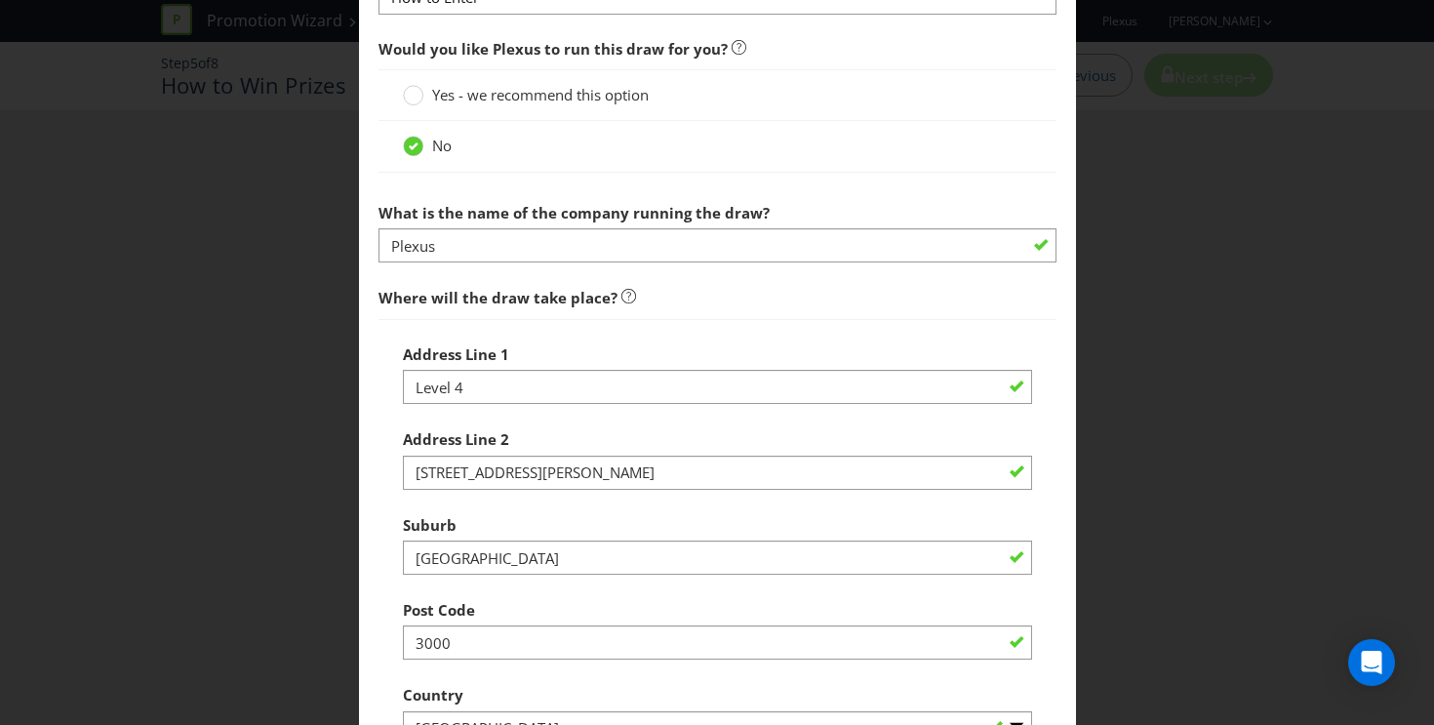
scroll to position [958, 0]
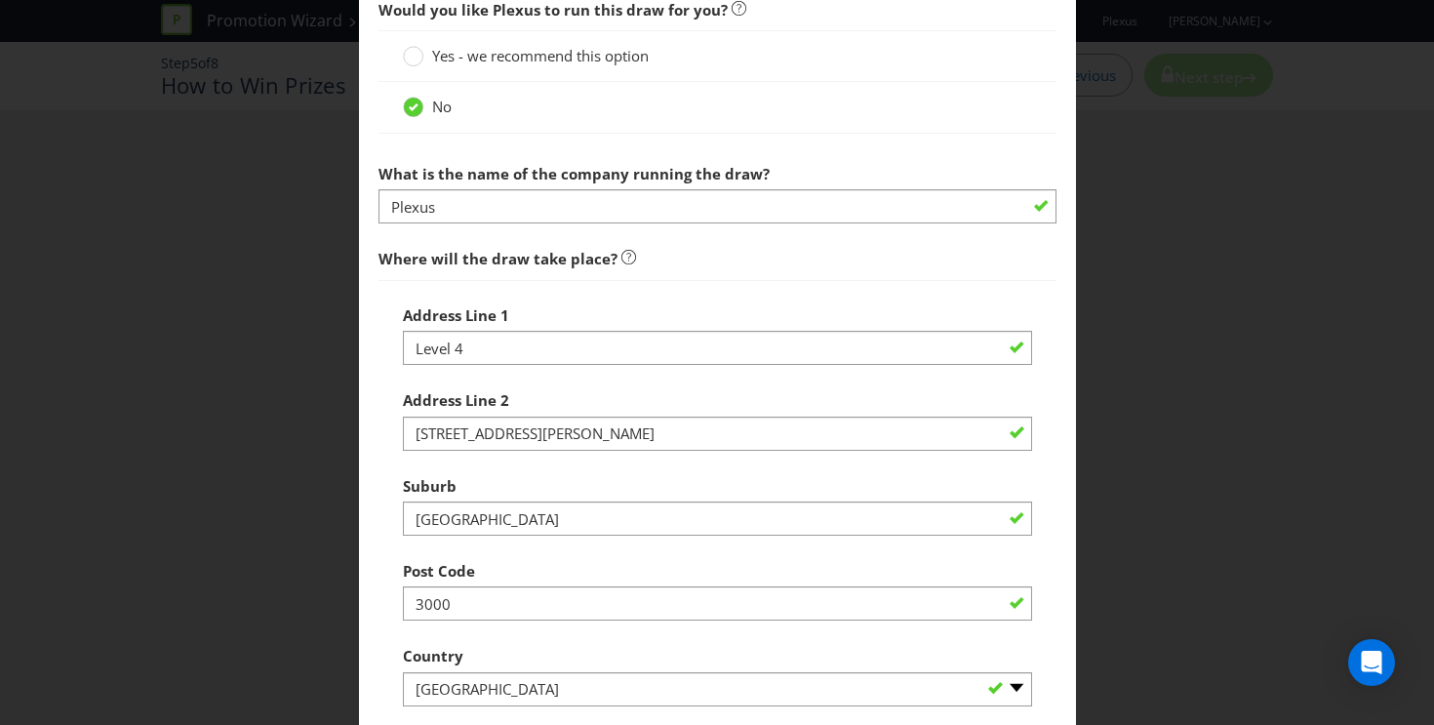
click at [588, 174] on span "What is the name of the company running the draw?" at bounding box center [574, 174] width 391 height 20
copy label "What is the name of the company running the draw?"
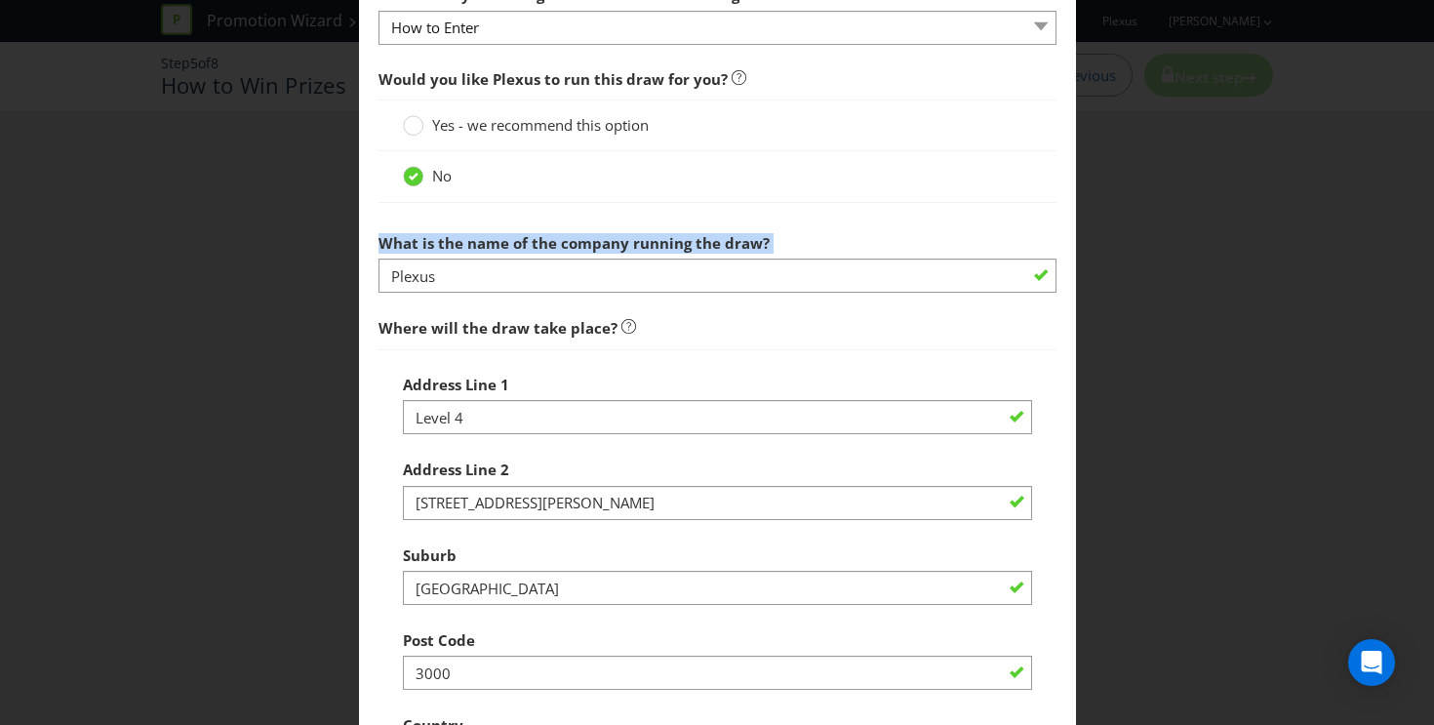
scroll to position [888, 0]
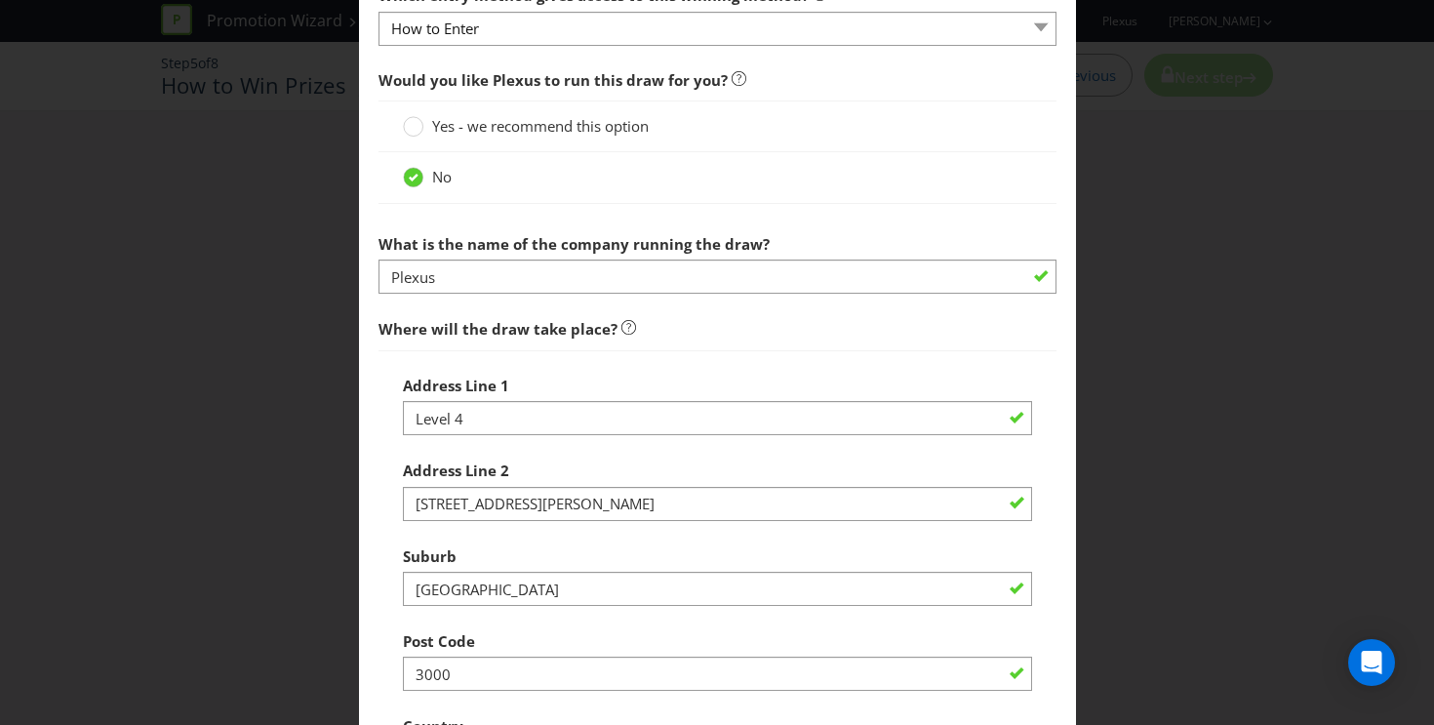
click at [494, 127] on span "Yes - we recommend this option" at bounding box center [540, 126] width 217 height 20
click at [0, 0] on input "Yes - we recommend this option" at bounding box center [0, 0] width 0 height 0
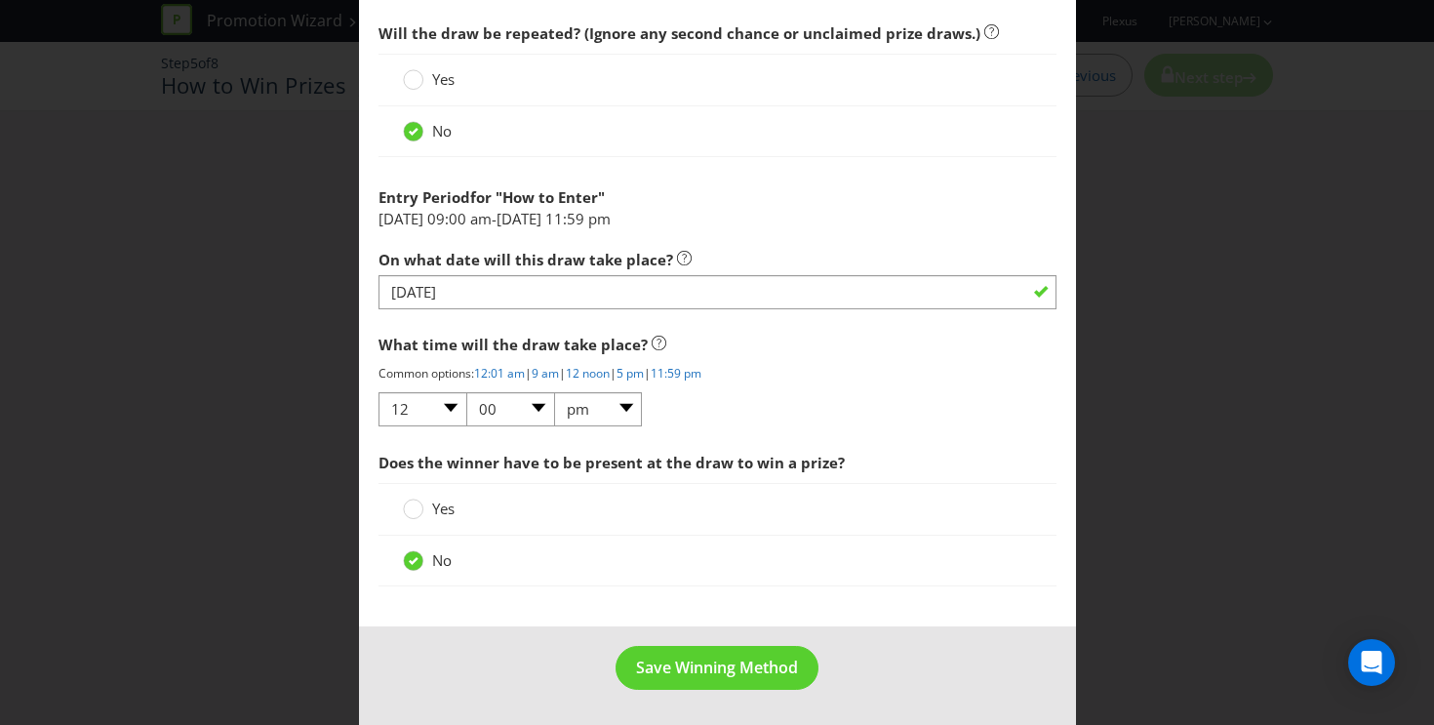
scroll to position [1035, 0]
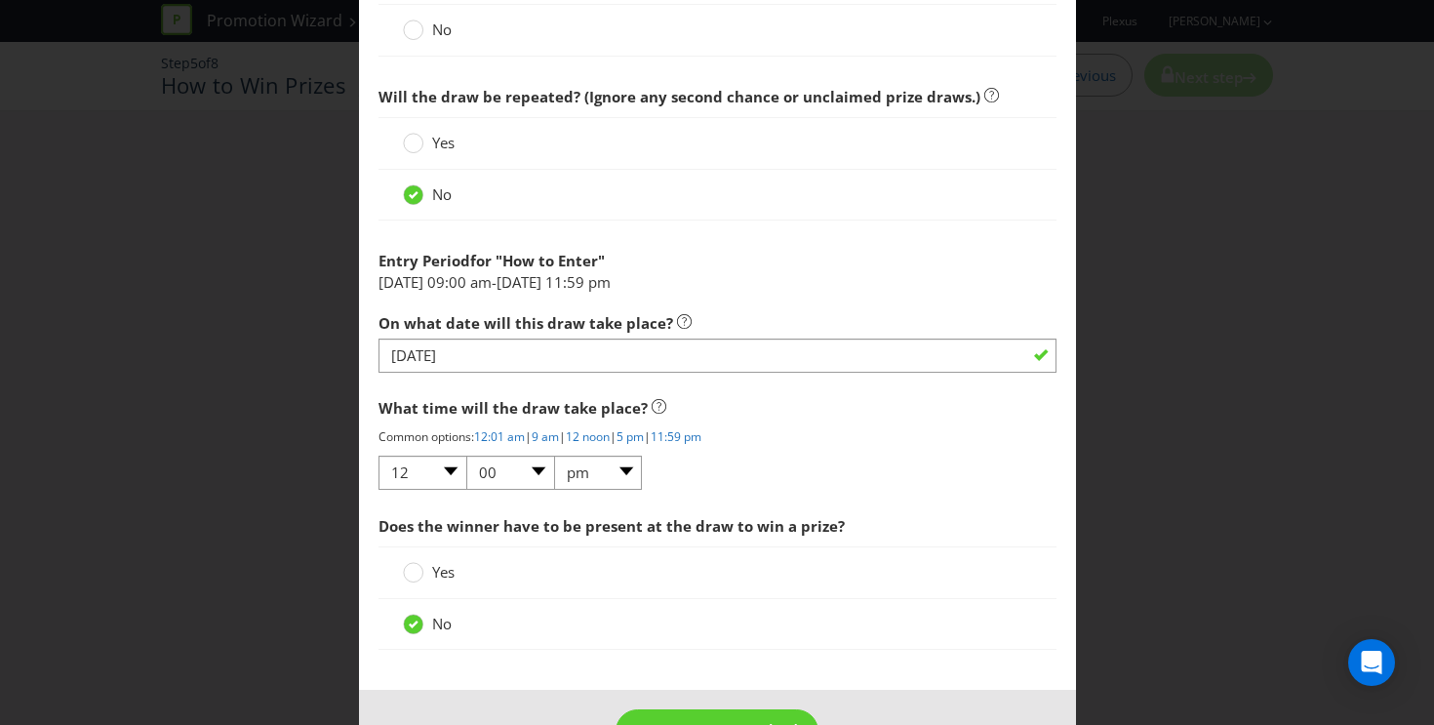
click at [426, 137] on label "Yes" at bounding box center [431, 143] width 56 height 20
click at [0, 0] on input "Yes" at bounding box center [0, 0] width 0 height 0
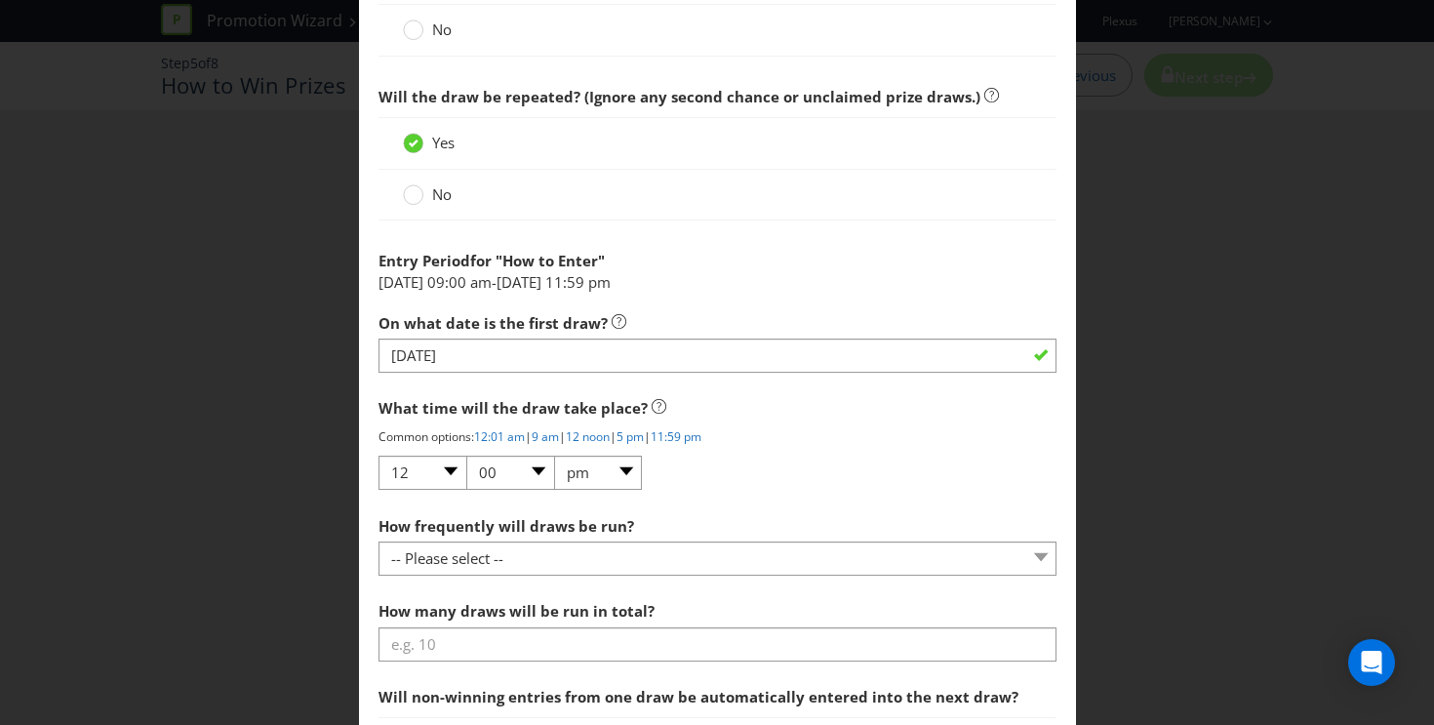
click at [437, 190] on span "No" at bounding box center [442, 194] width 20 height 20
click at [0, 0] on input "No" at bounding box center [0, 0] width 0 height 0
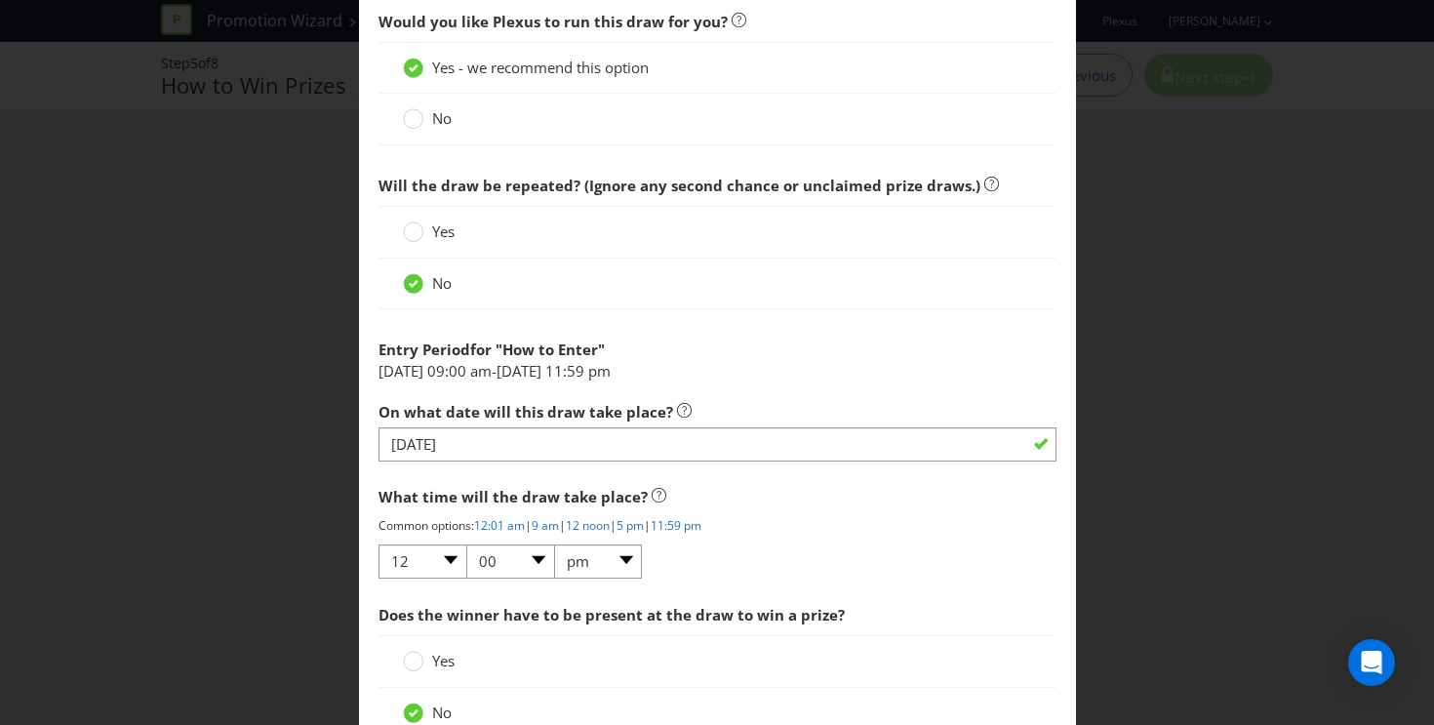
scroll to position [908, 0]
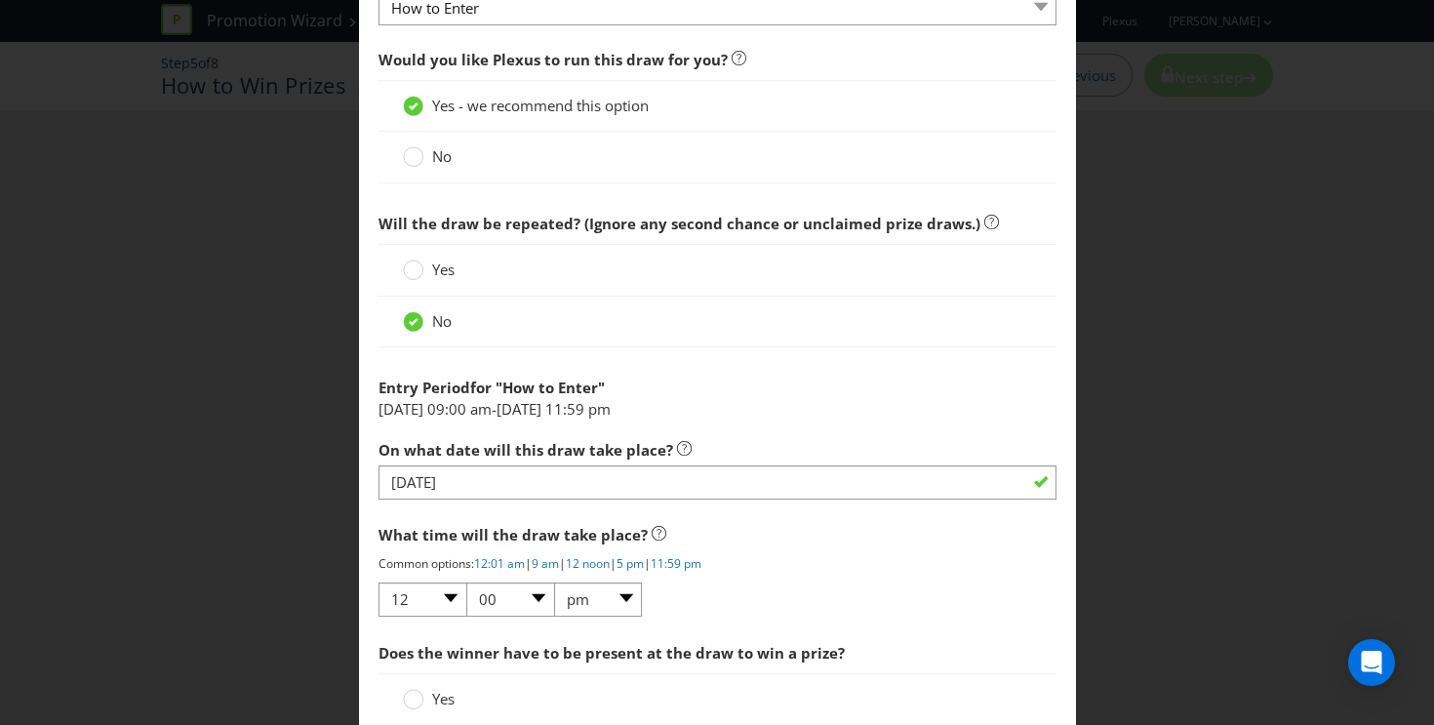
click at [444, 158] on span "No" at bounding box center [442, 156] width 20 height 20
click at [0, 0] on input "No" at bounding box center [0, 0] width 0 height 0
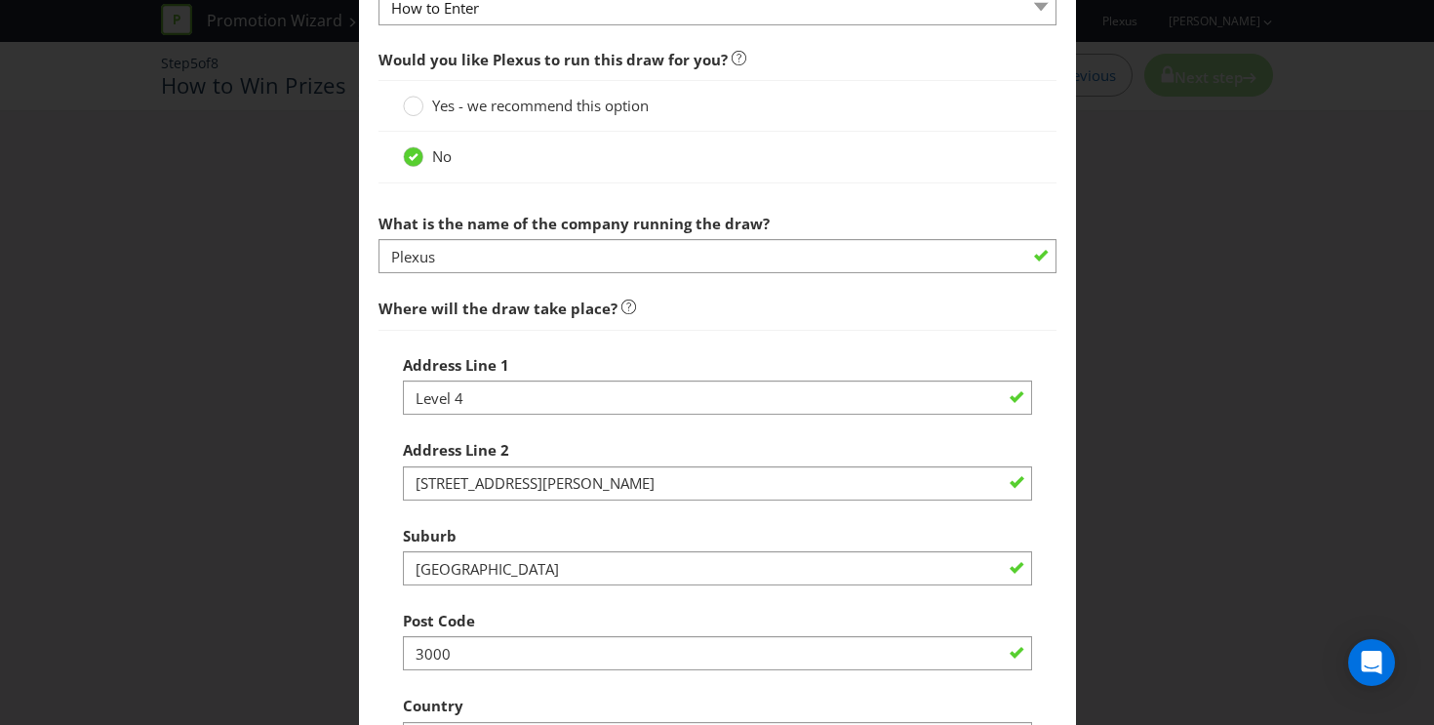
click at [493, 222] on span "What is the name of the company running the draw?" at bounding box center [574, 224] width 391 height 20
click at [571, 61] on span "Would you like Plexus to run this draw for you?" at bounding box center [553, 60] width 349 height 20
copy div "Would you like Plexus to run this draw for you?"
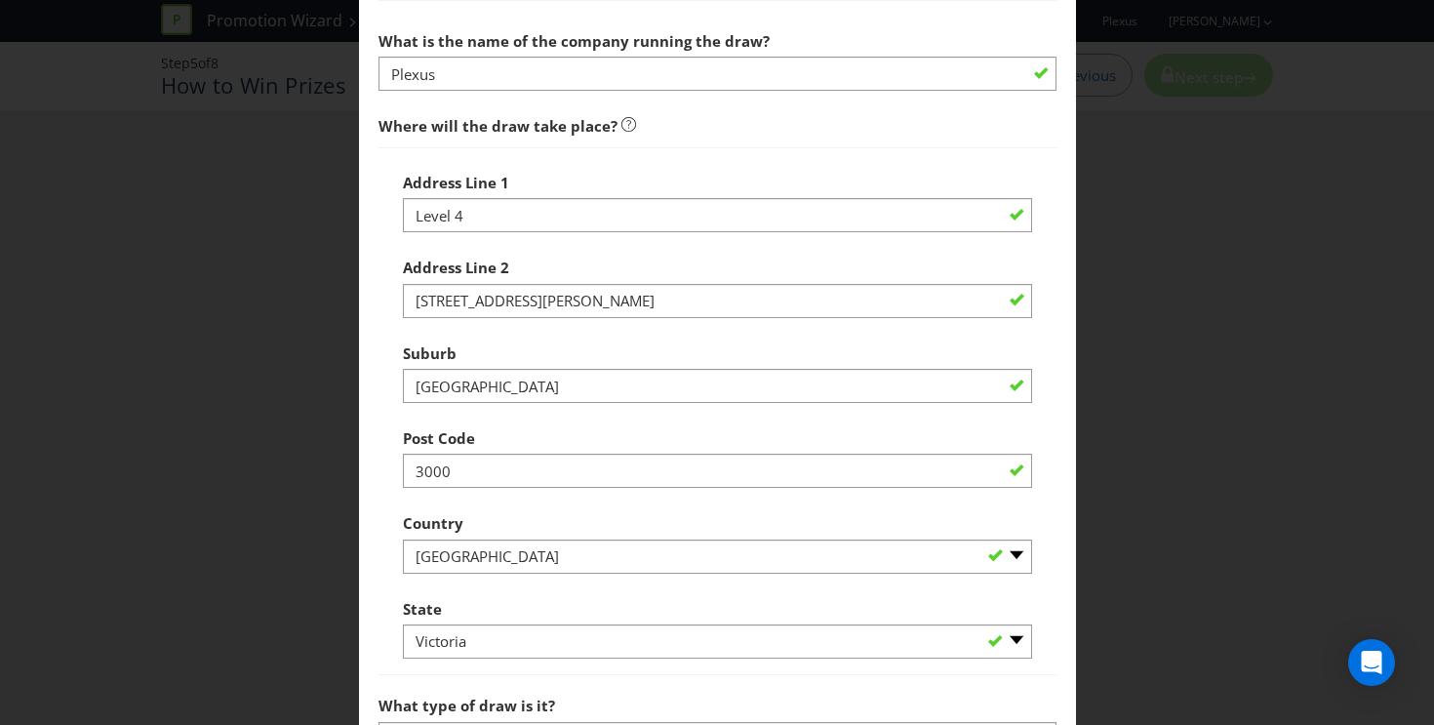
scroll to position [1117, 0]
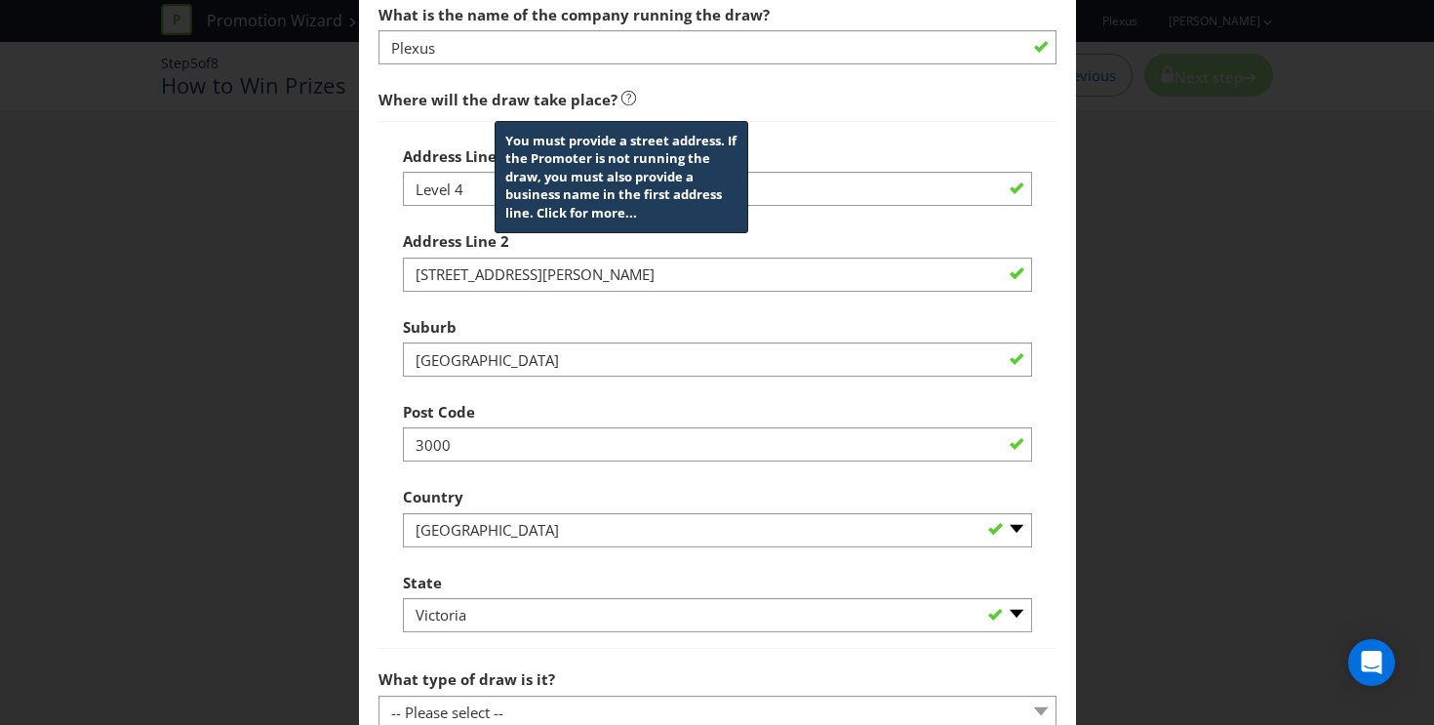
click at [626, 95] on icon at bounding box center [628, 98] width 5 height 9
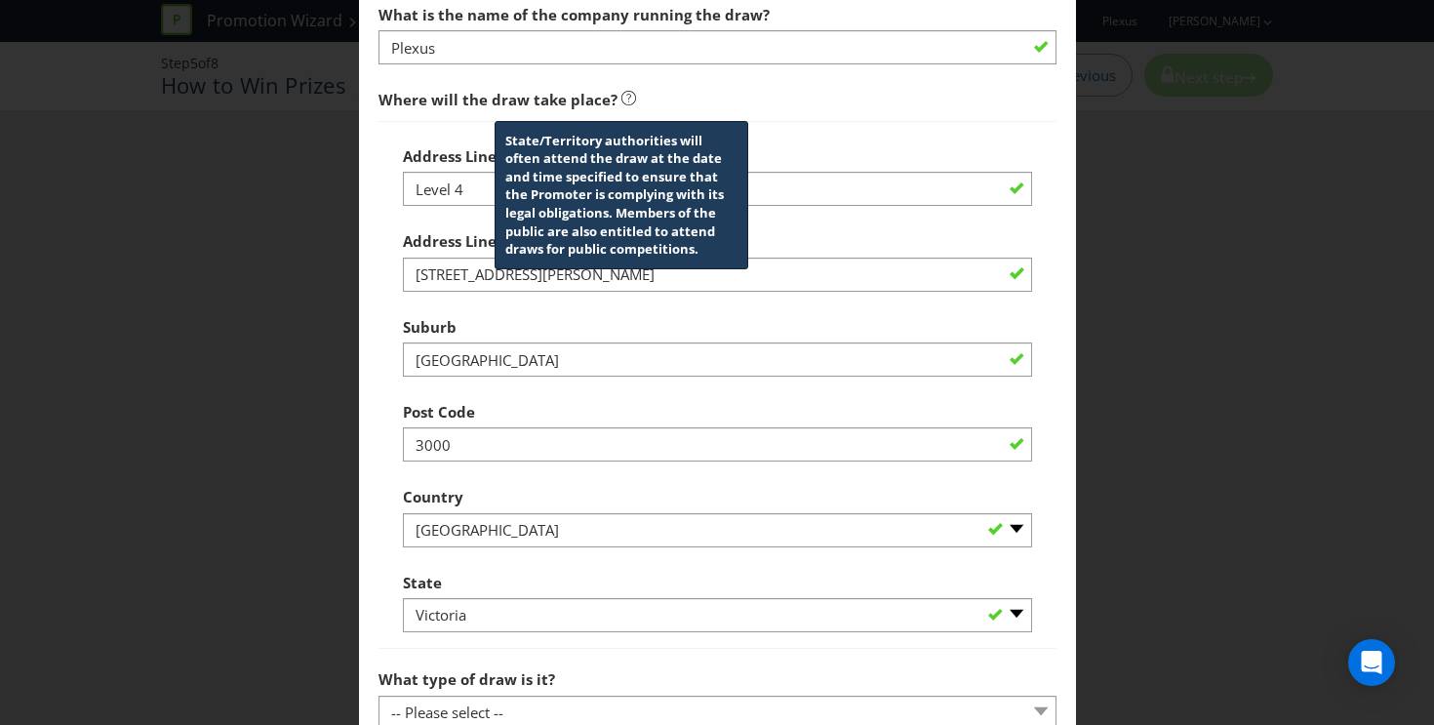
click at [626, 95] on icon at bounding box center [628, 98] width 5 height 9
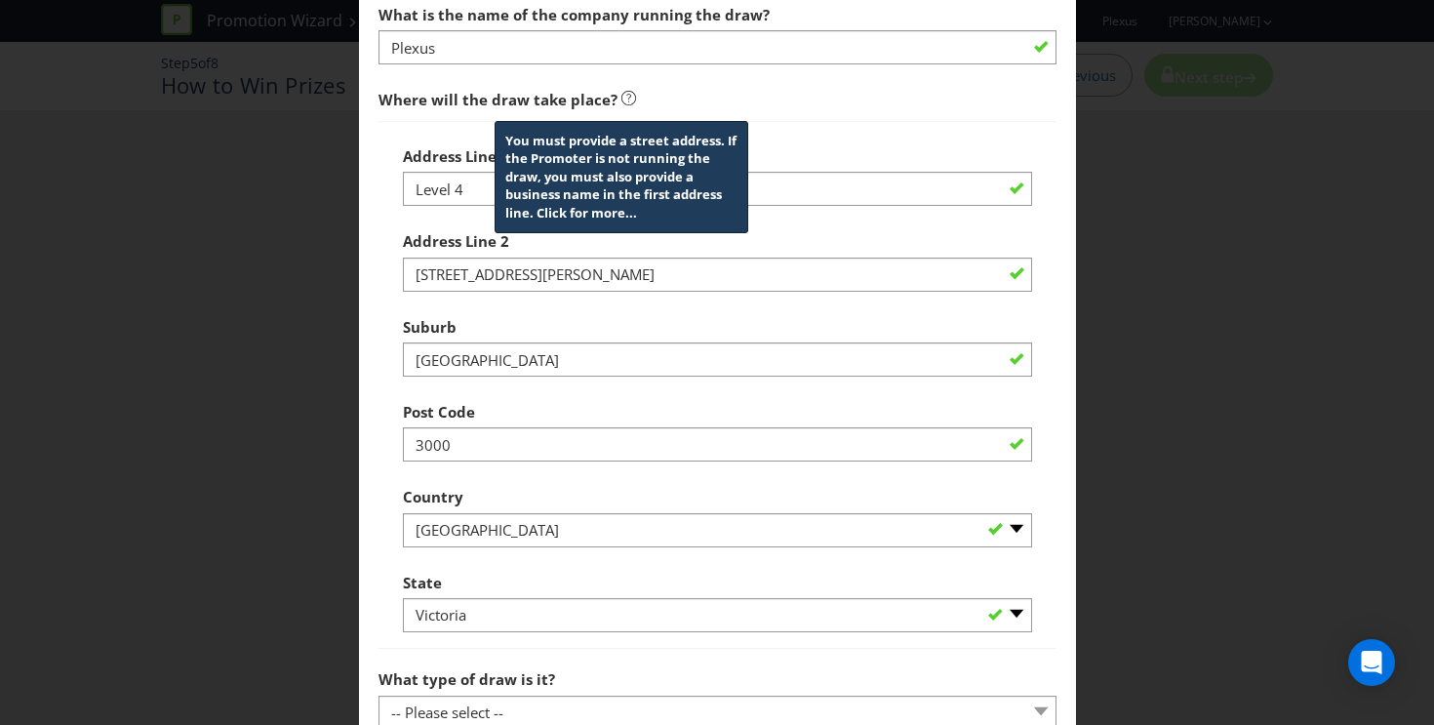
click at [627, 100] on icon at bounding box center [628, 98] width 15 height 15
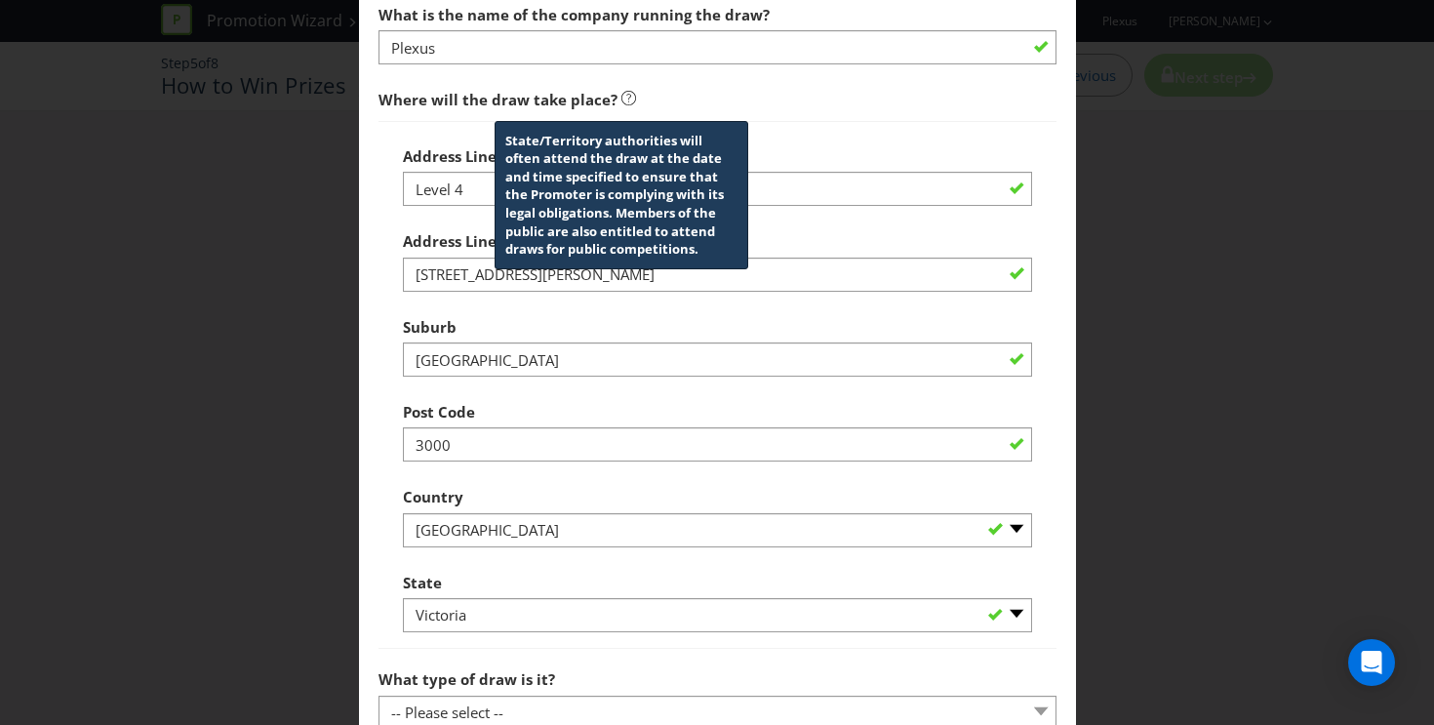
click at [931, 146] on div "Address Line 1 Level 4" at bounding box center [717, 172] width 629 height 70
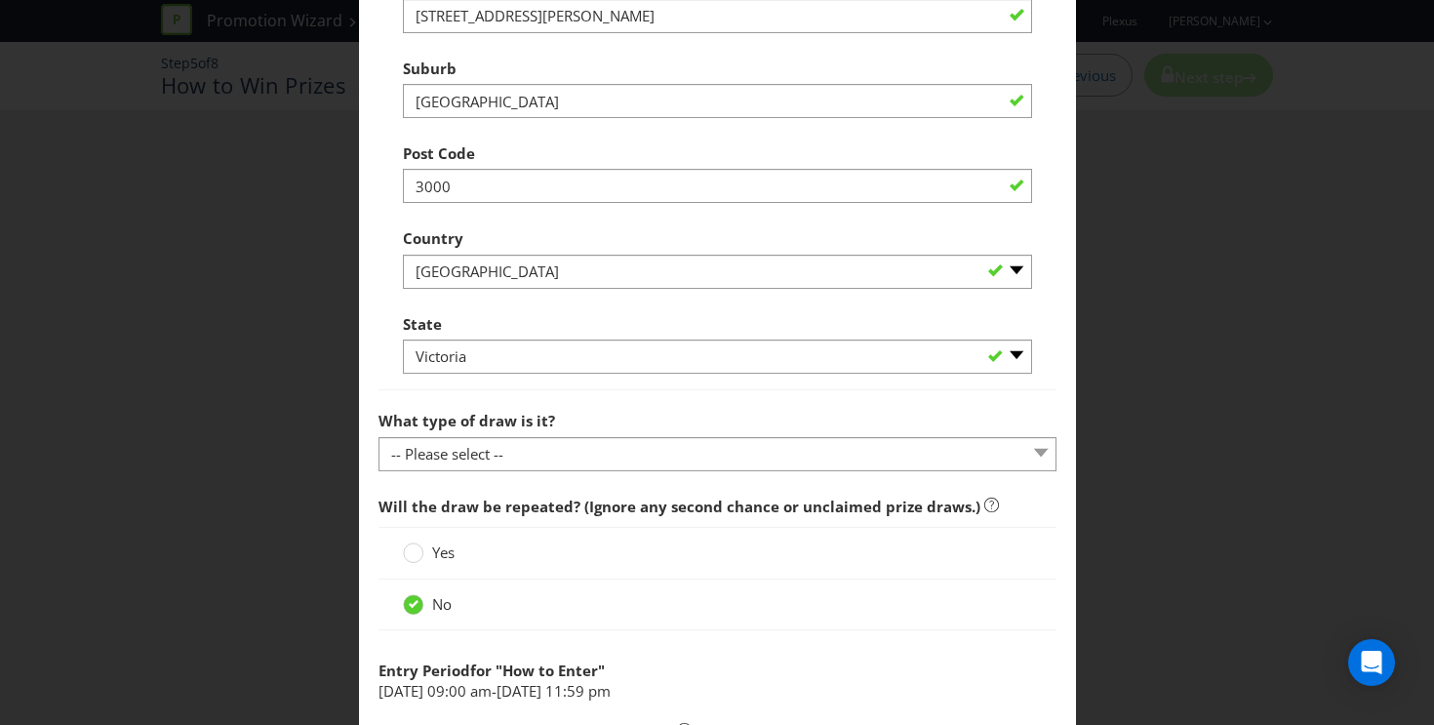
scroll to position [1388, 0]
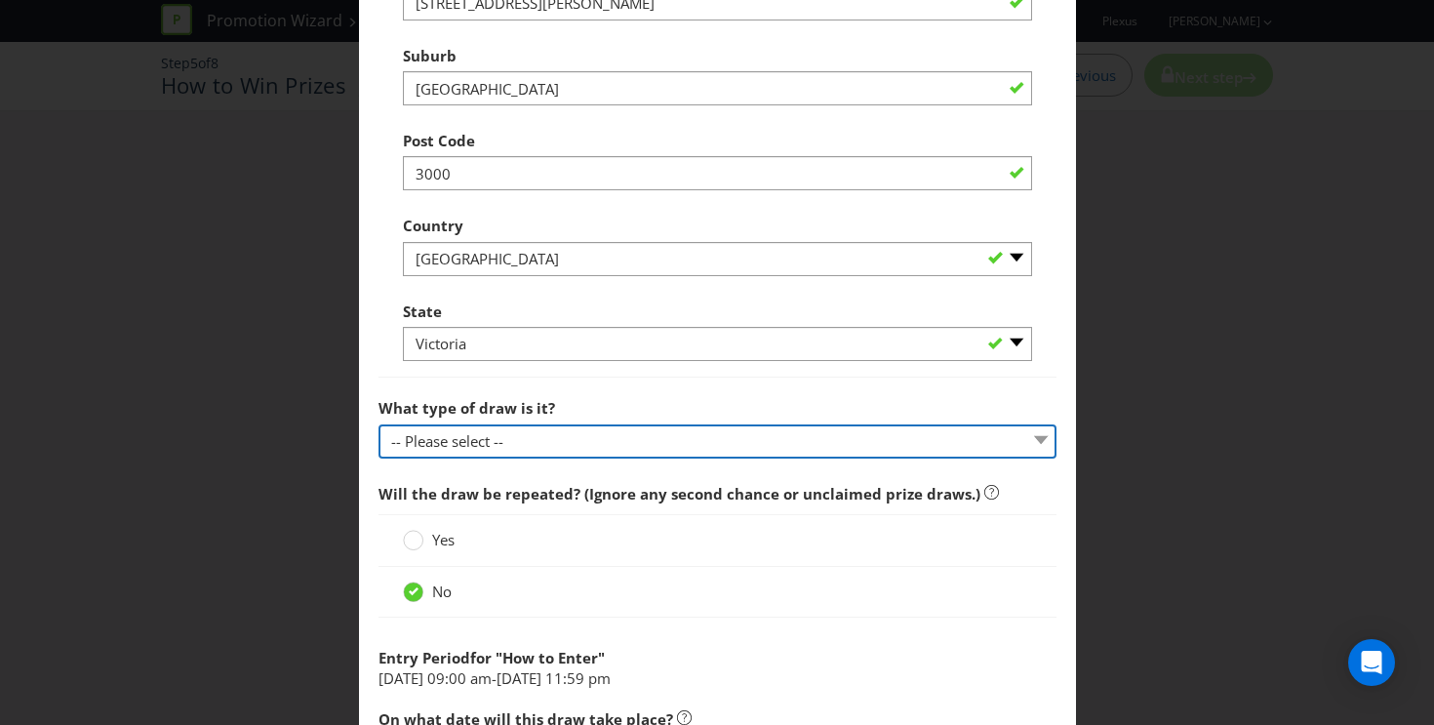
click at [860, 434] on select "-- Please select -- Computerised random selection Barrel draw Don't specify Oth…" at bounding box center [718, 441] width 678 height 34
select select "COMPUTERISED"
click at [379, 424] on select "-- Please select -- Computerised random selection Barrel draw Don't specify Oth…" at bounding box center [718, 441] width 678 height 34
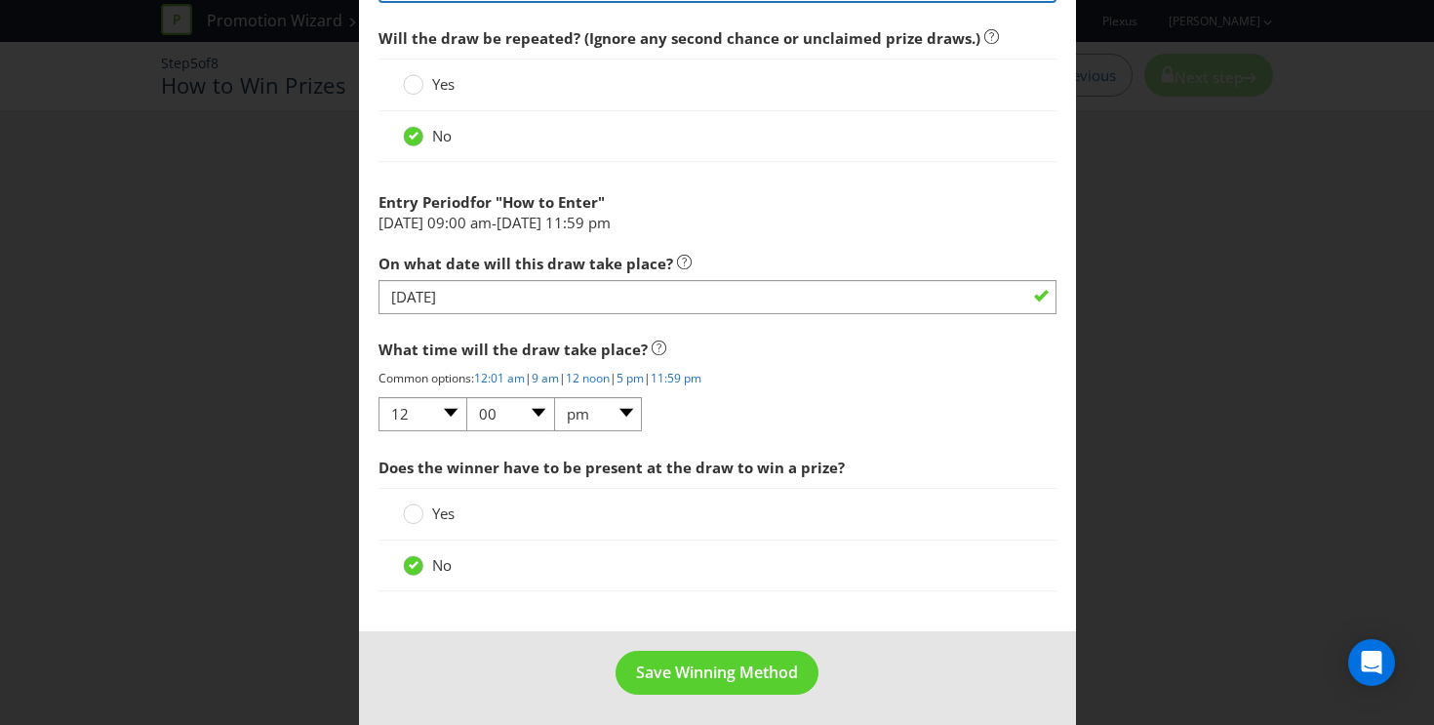
scroll to position [1849, 0]
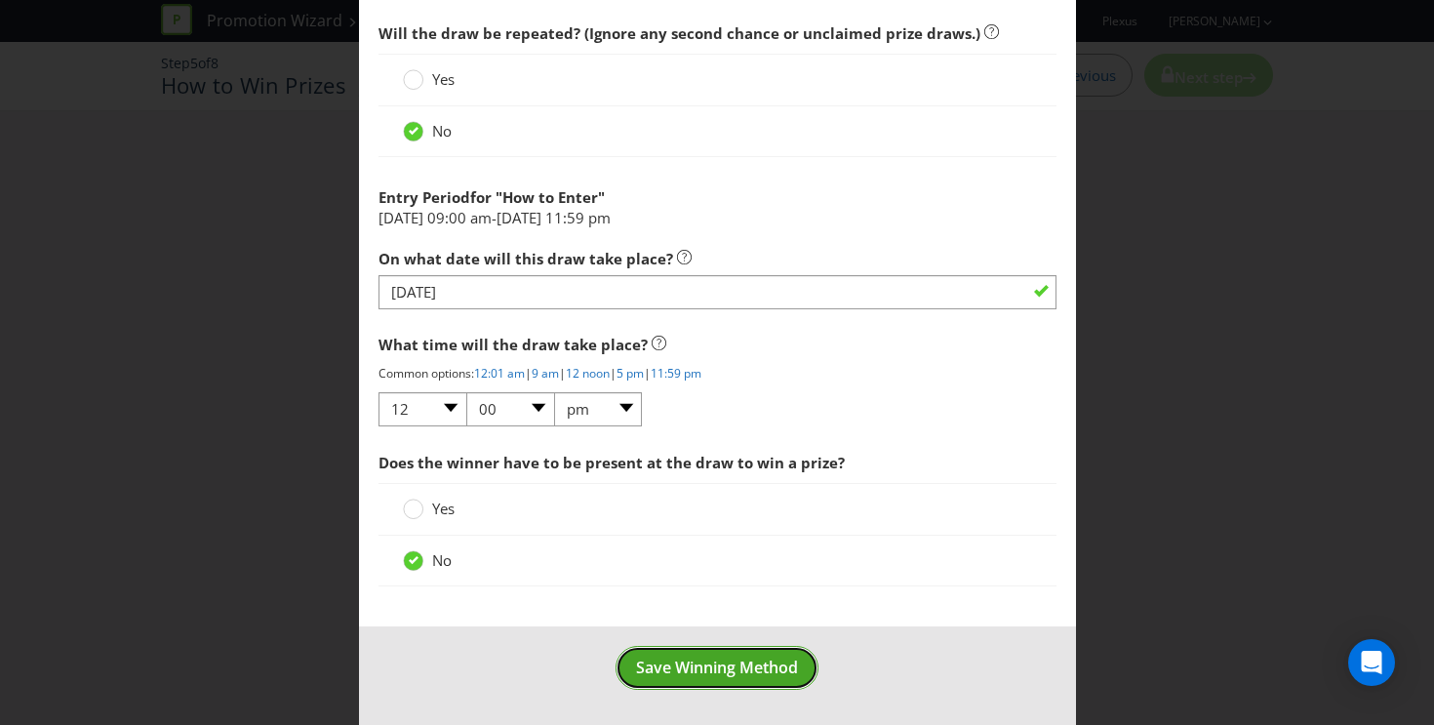
click at [761, 657] on span "Save Winning Method" at bounding box center [717, 667] width 162 height 21
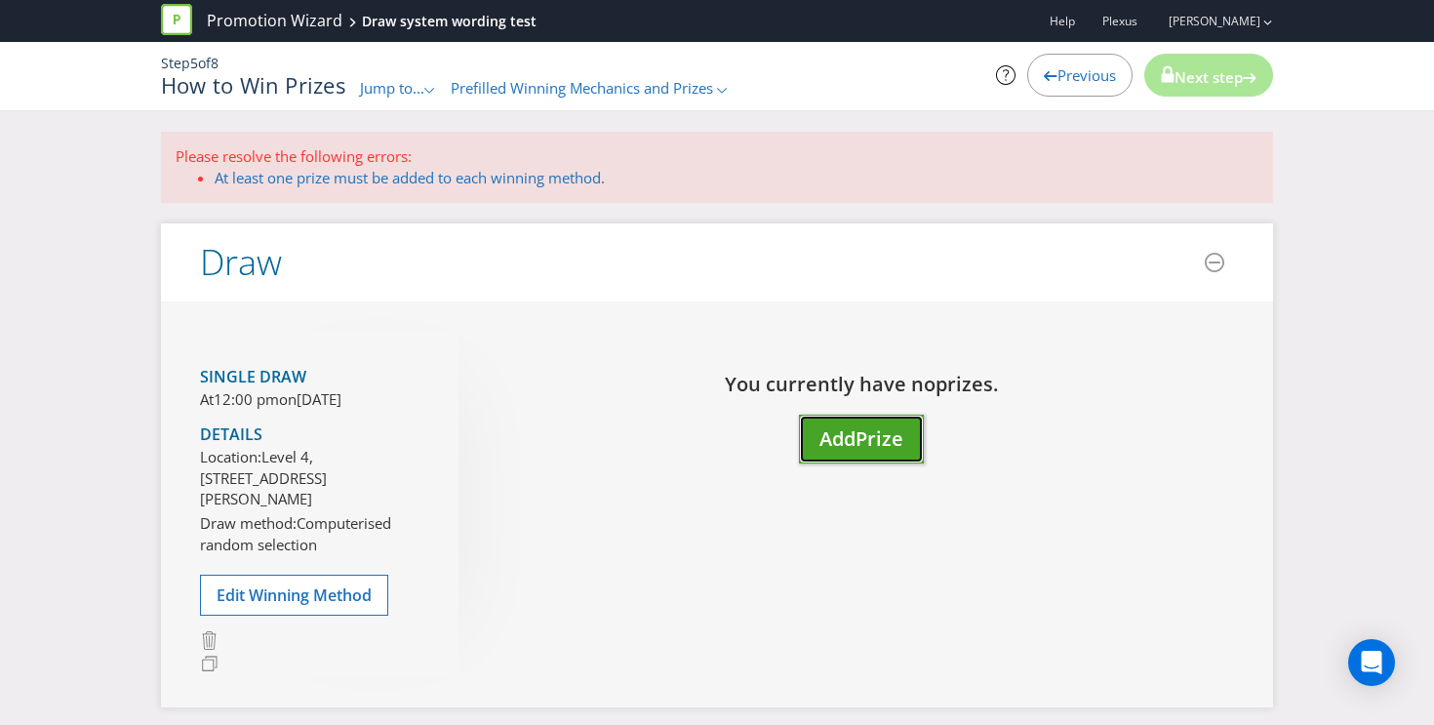
click at [859, 444] on span "Prize" at bounding box center [880, 438] width 48 height 26
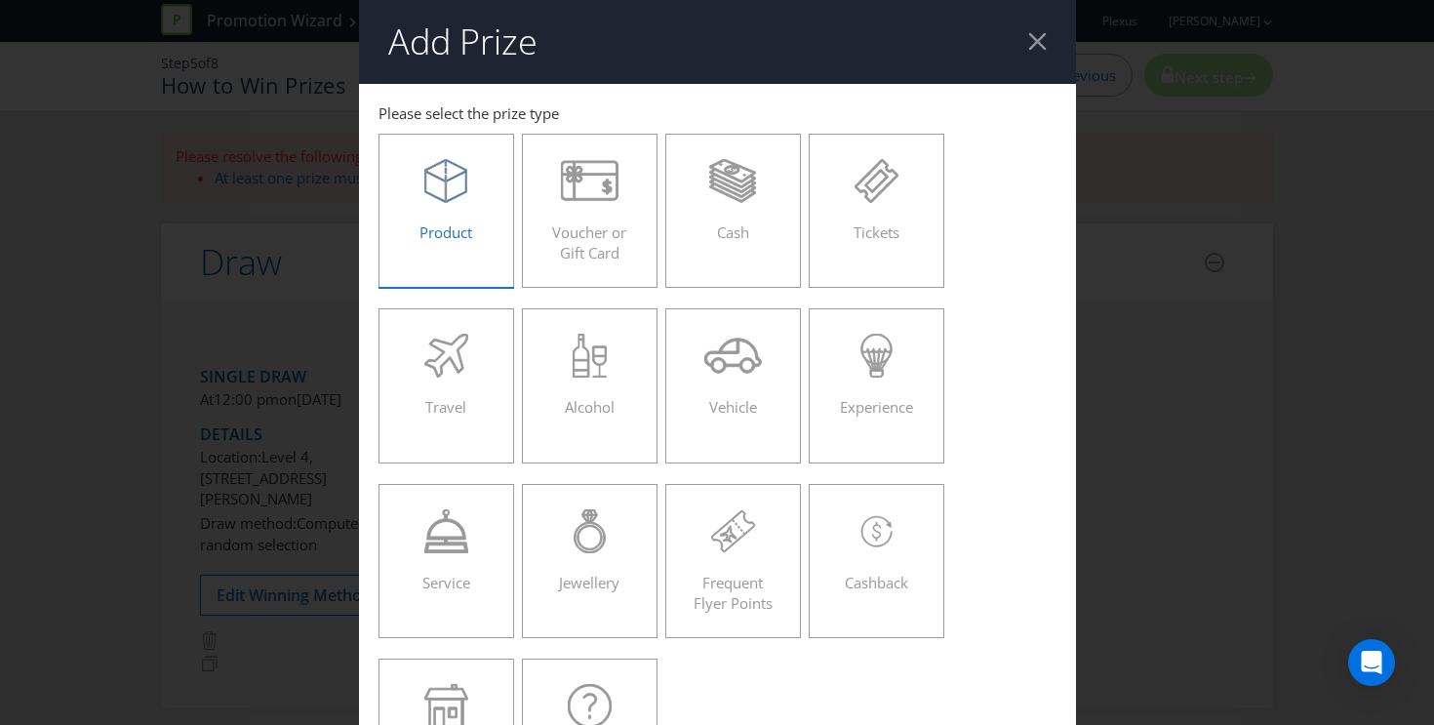
click at [466, 195] on icon at bounding box center [445, 181] width 43 height 44
click at [0, 0] on input "Product" at bounding box center [0, 0] width 0 height 0
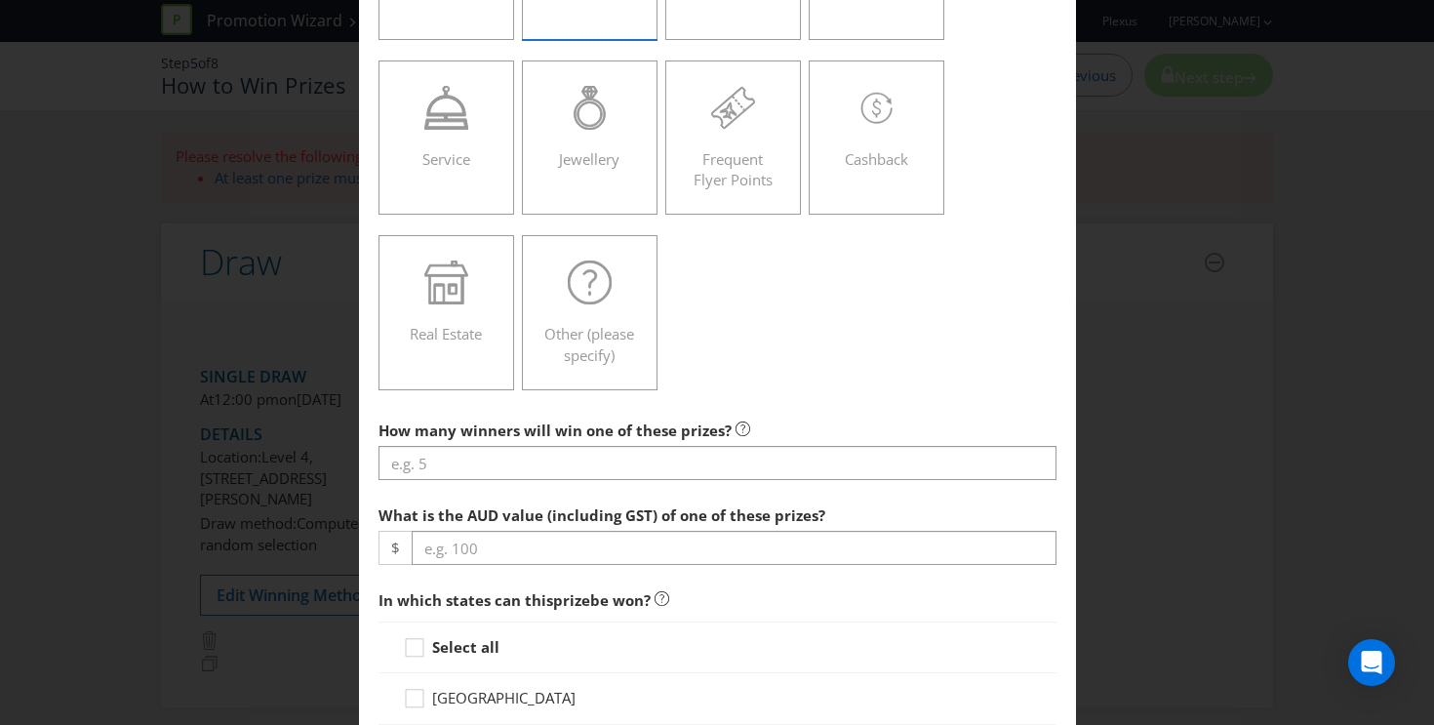
scroll to position [658, 0]
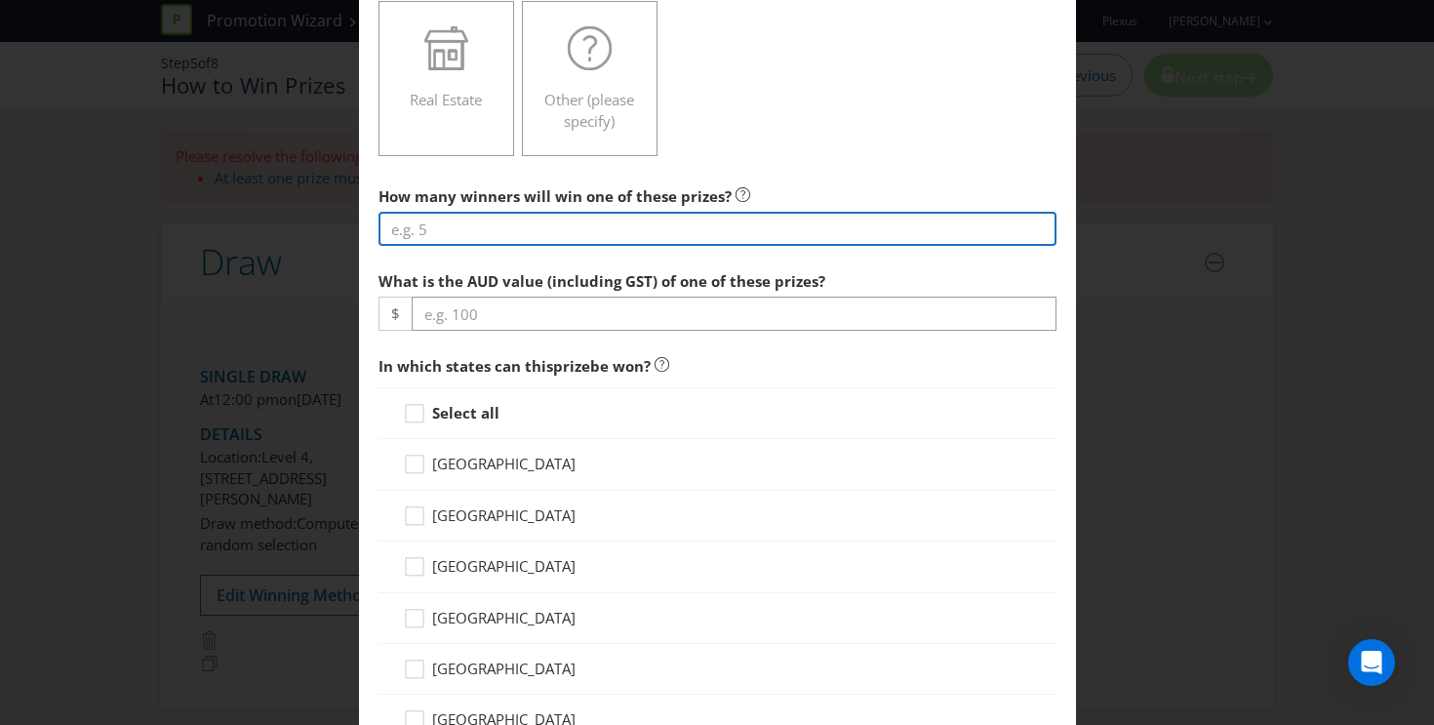
click at [585, 228] on input "number" at bounding box center [718, 229] width 678 height 34
type input "4"
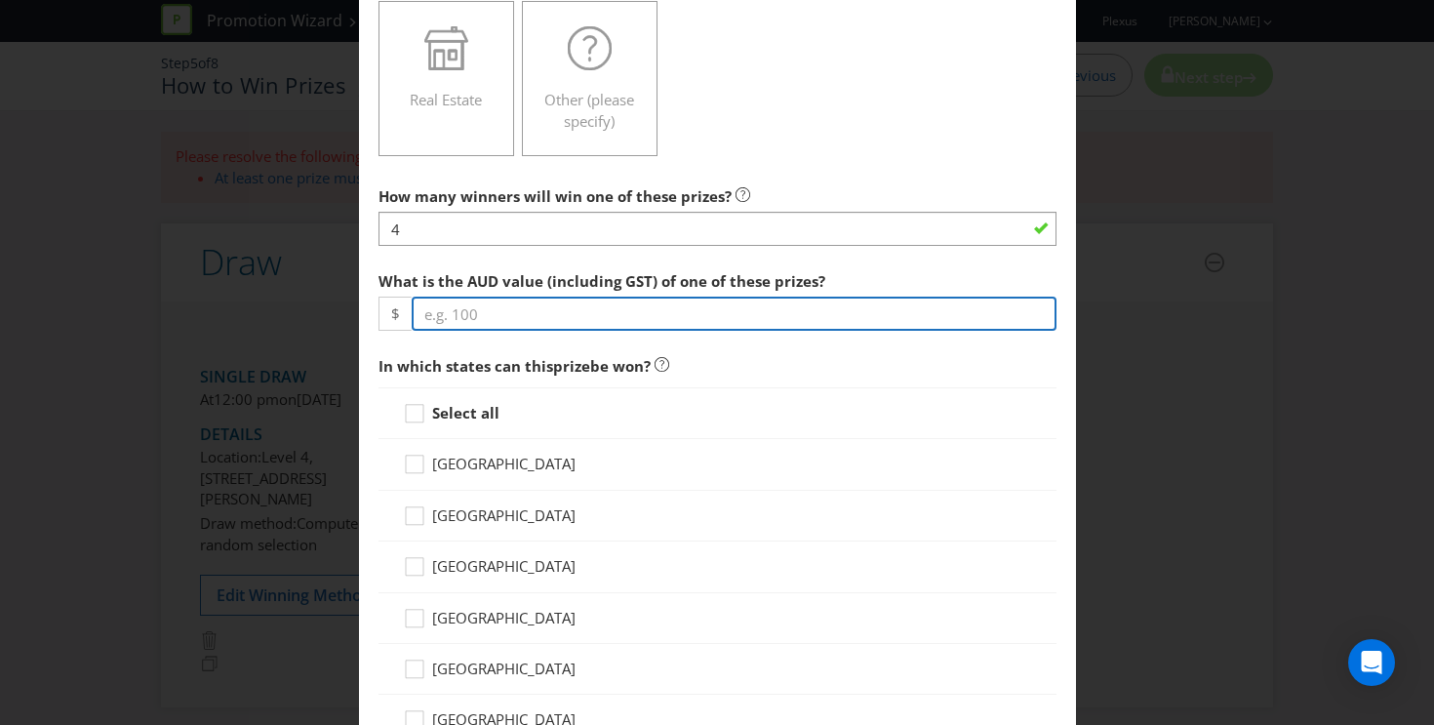
click at [577, 310] on input "number" at bounding box center [734, 314] width 645 height 34
type input "10000"
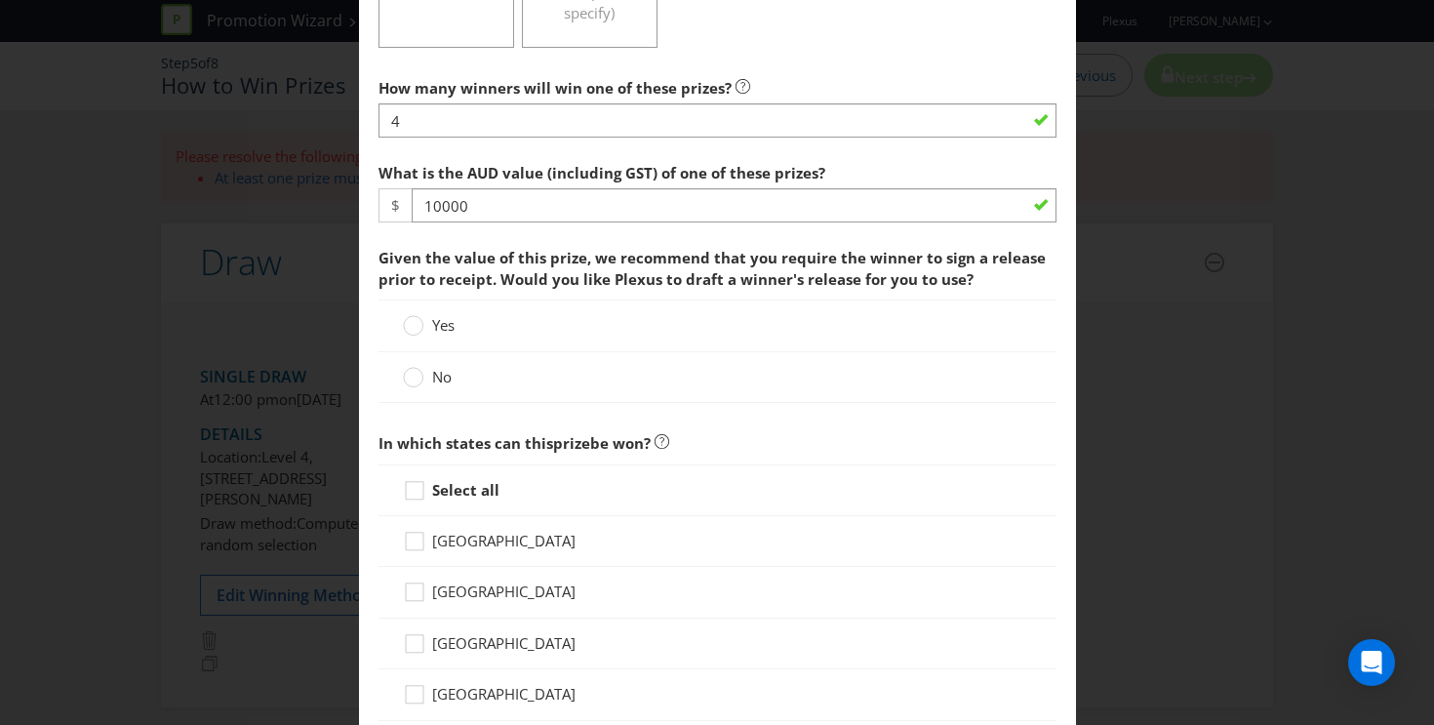
scroll to position [790, 0]
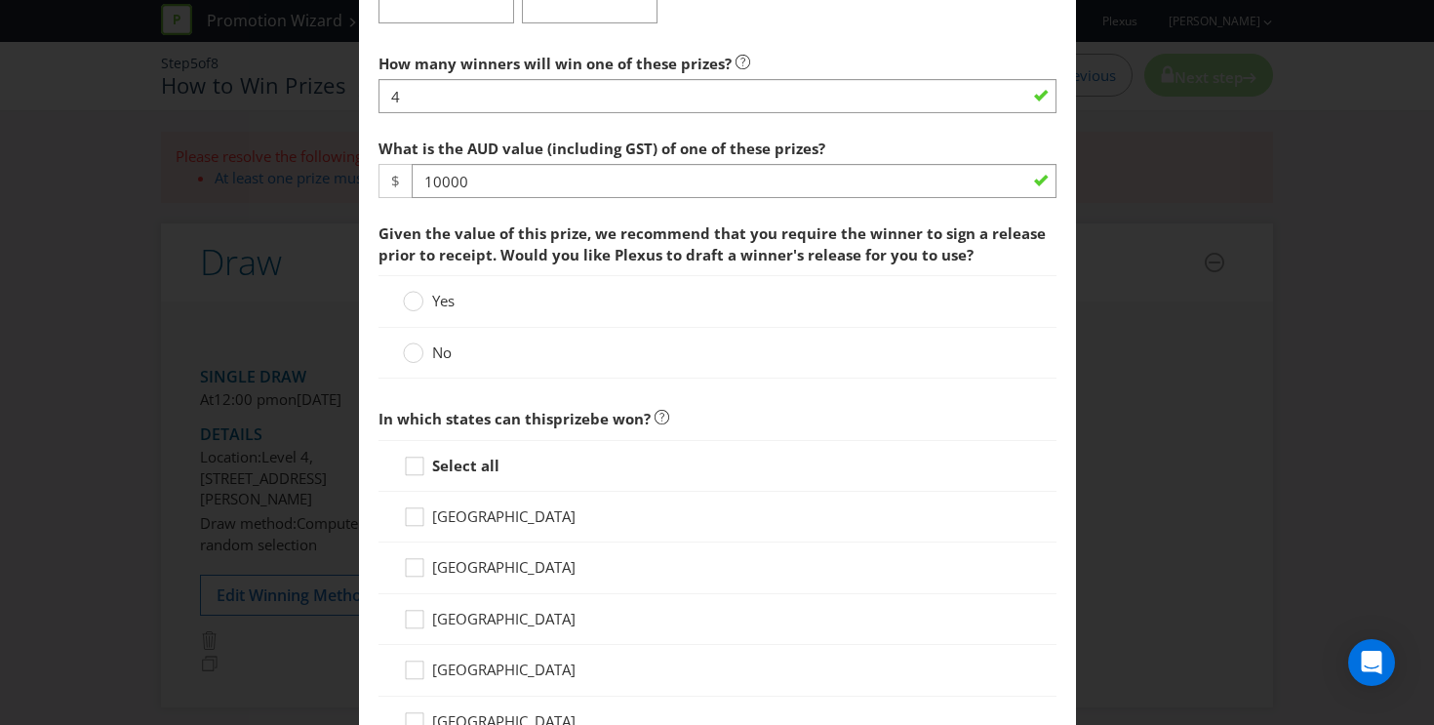
click at [428, 338] on div "No" at bounding box center [718, 353] width 678 height 51
click at [428, 356] on label "No" at bounding box center [429, 352] width 53 height 20
click at [0, 0] on input "No" at bounding box center [0, 0] width 0 height 0
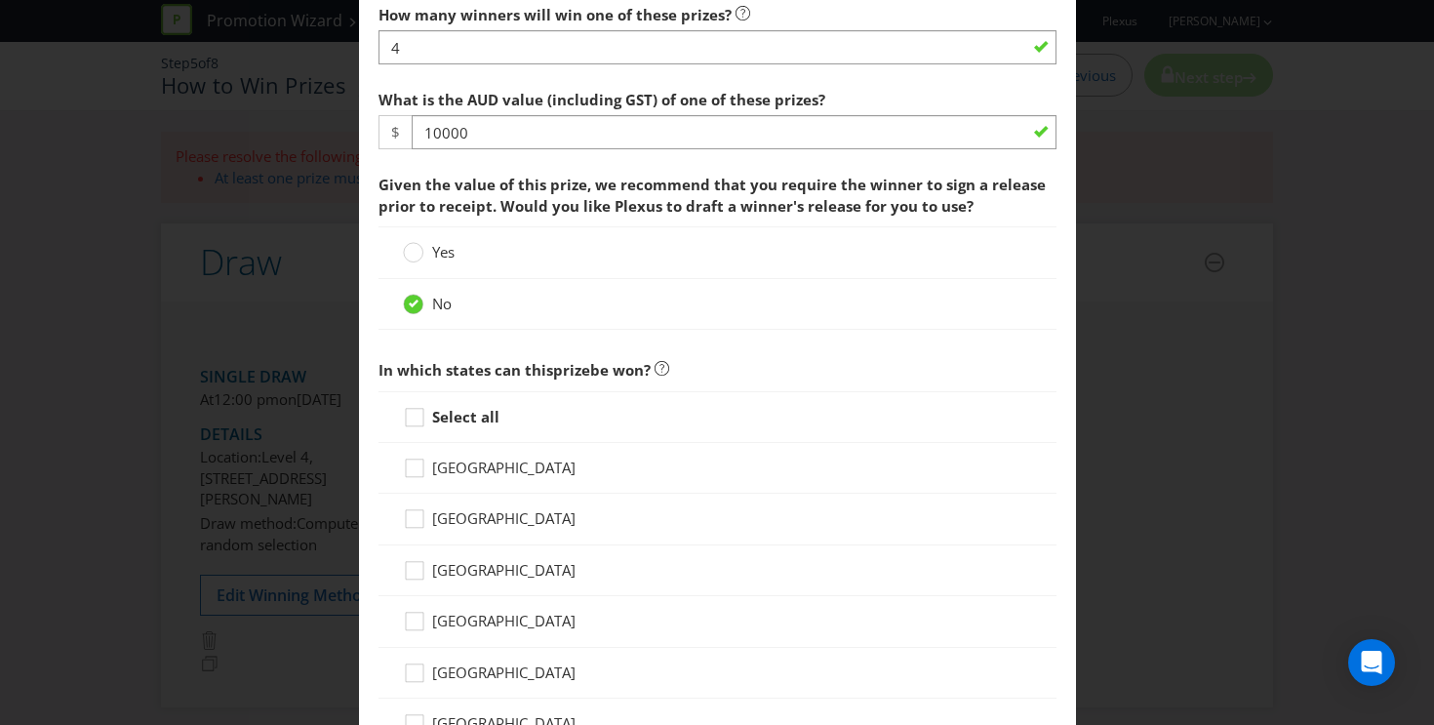
click at [457, 411] on strong "Select all" at bounding box center [465, 417] width 67 height 20
click at [0, 0] on input "Select all" at bounding box center [0, 0] width 0 height 0
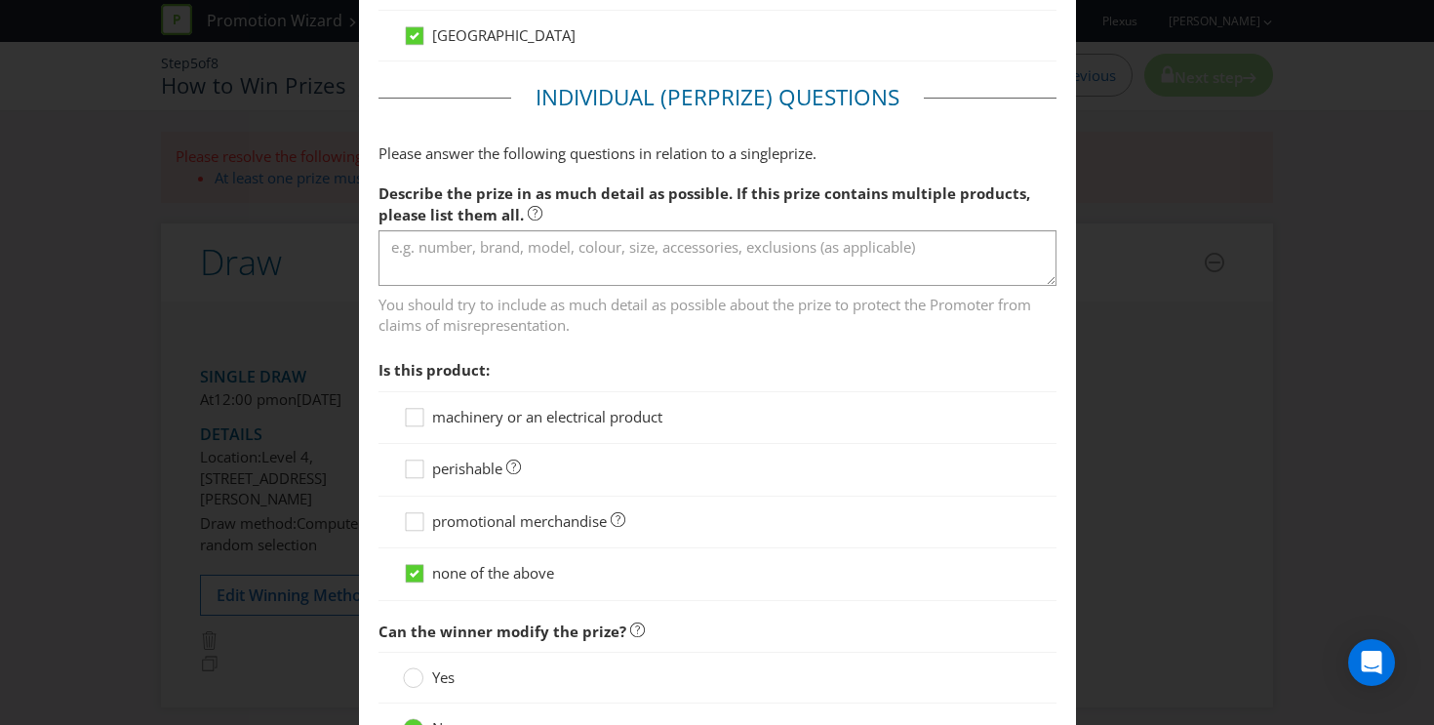
scroll to position [1632, 0]
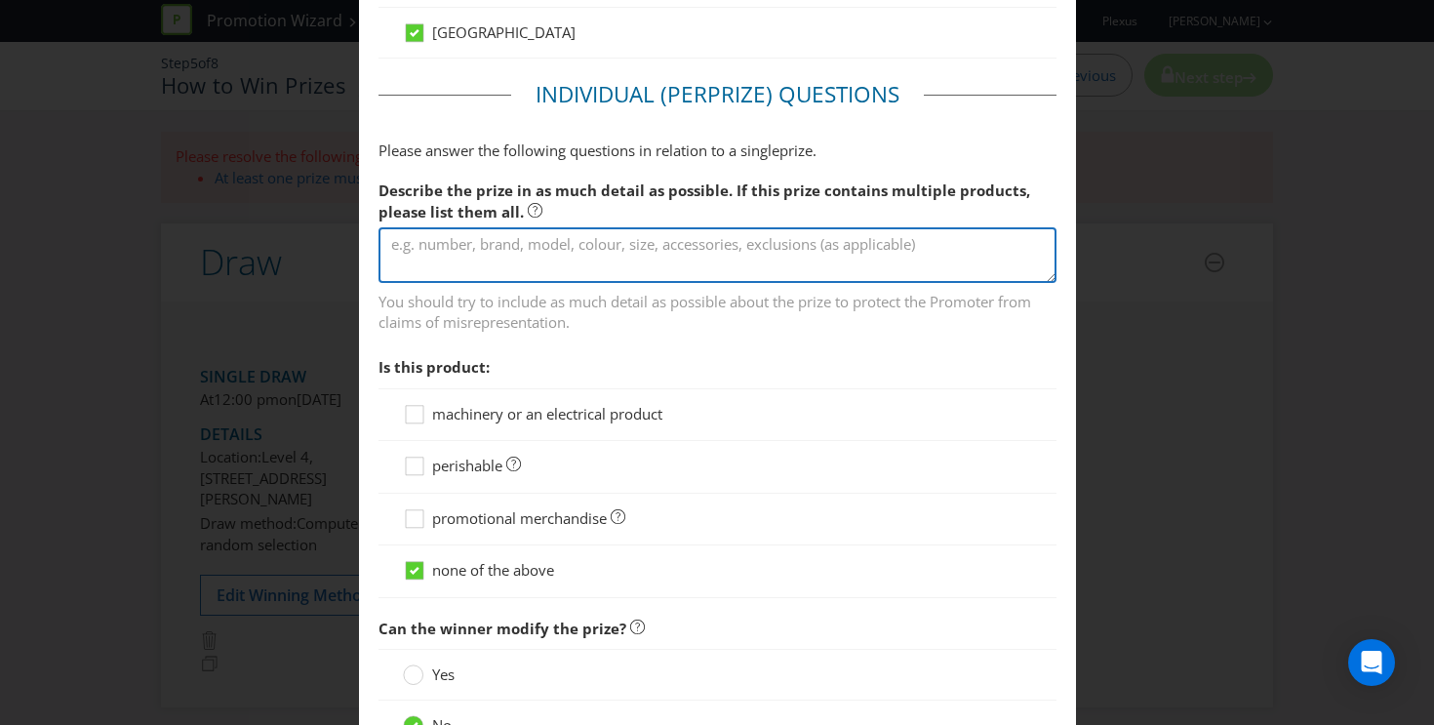
click at [559, 247] on textarea at bounding box center [718, 255] width 678 height 56
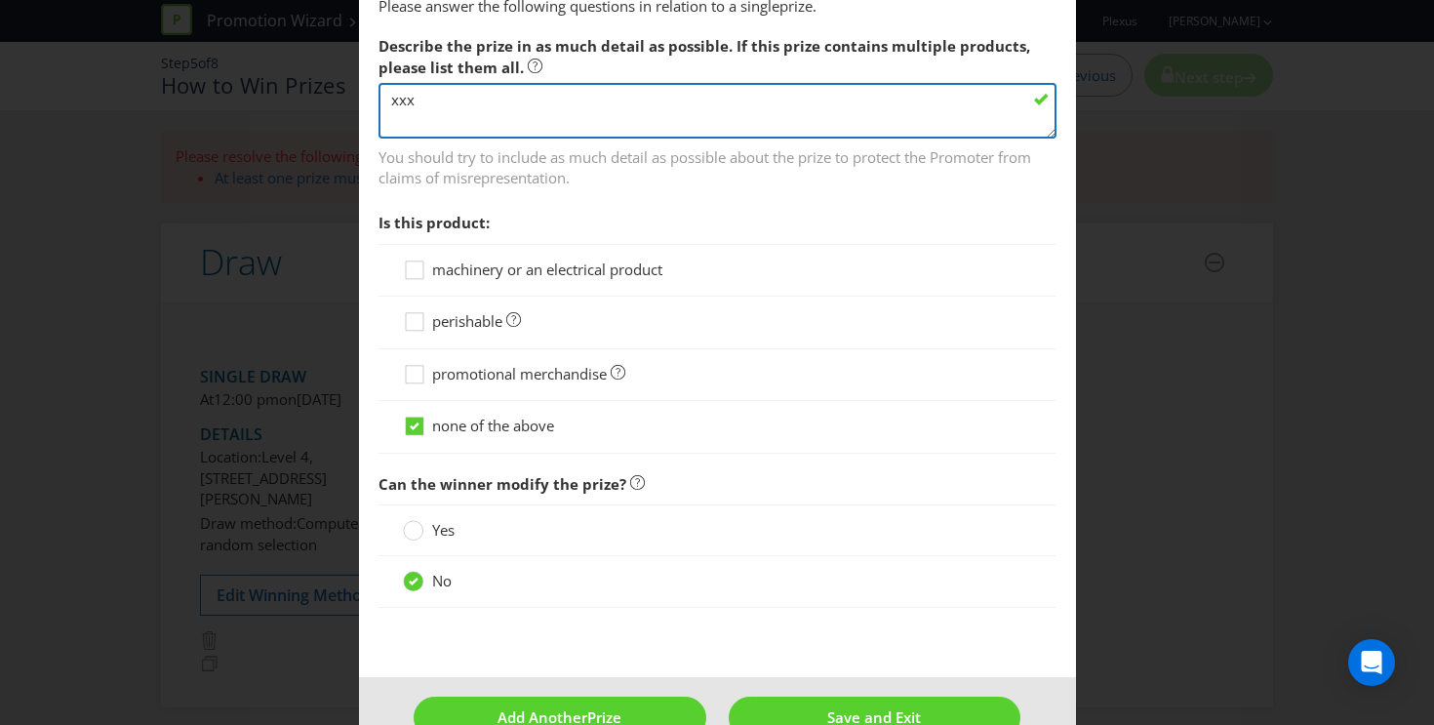
scroll to position [1824, 0]
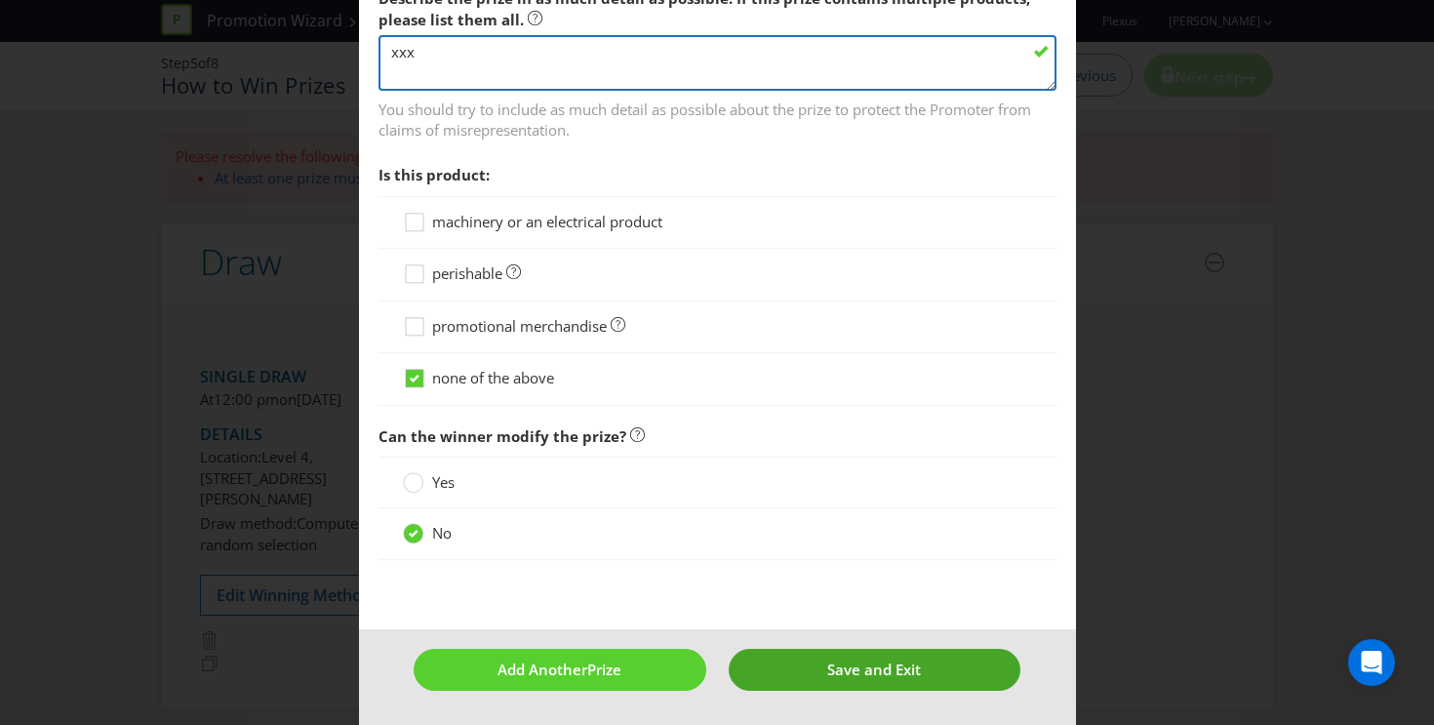
type textarea "xxx"
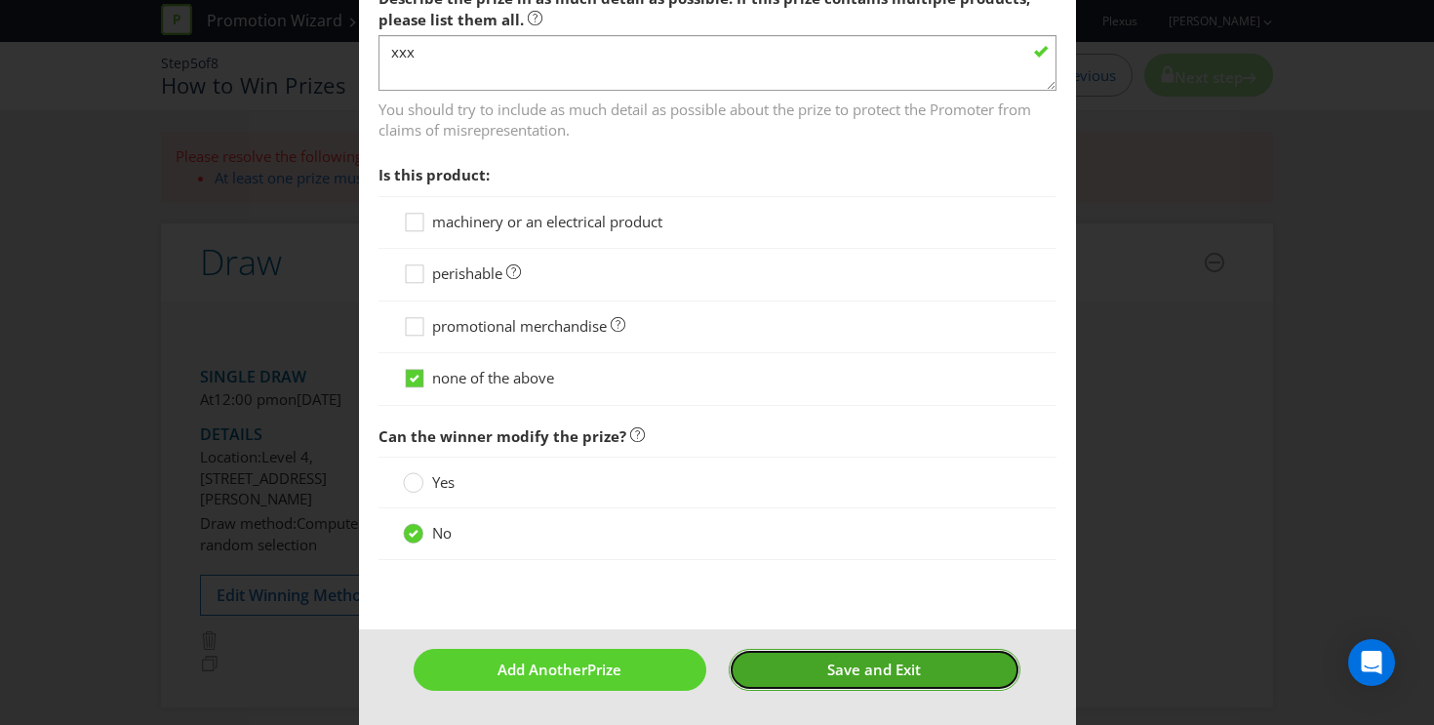
click at [838, 663] on span "Save and Exit" at bounding box center [874, 670] width 94 height 20
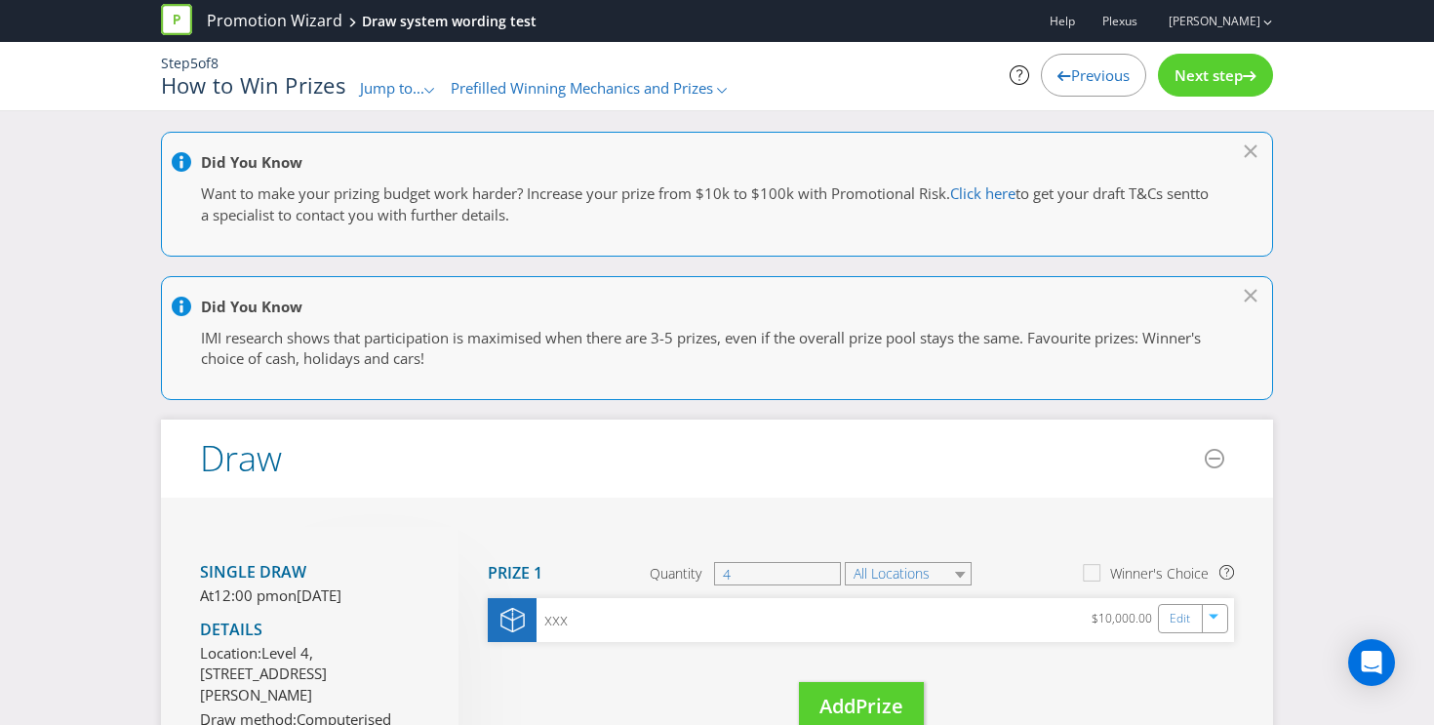
click at [1202, 80] on span "Next step" at bounding box center [1209, 75] width 68 height 20
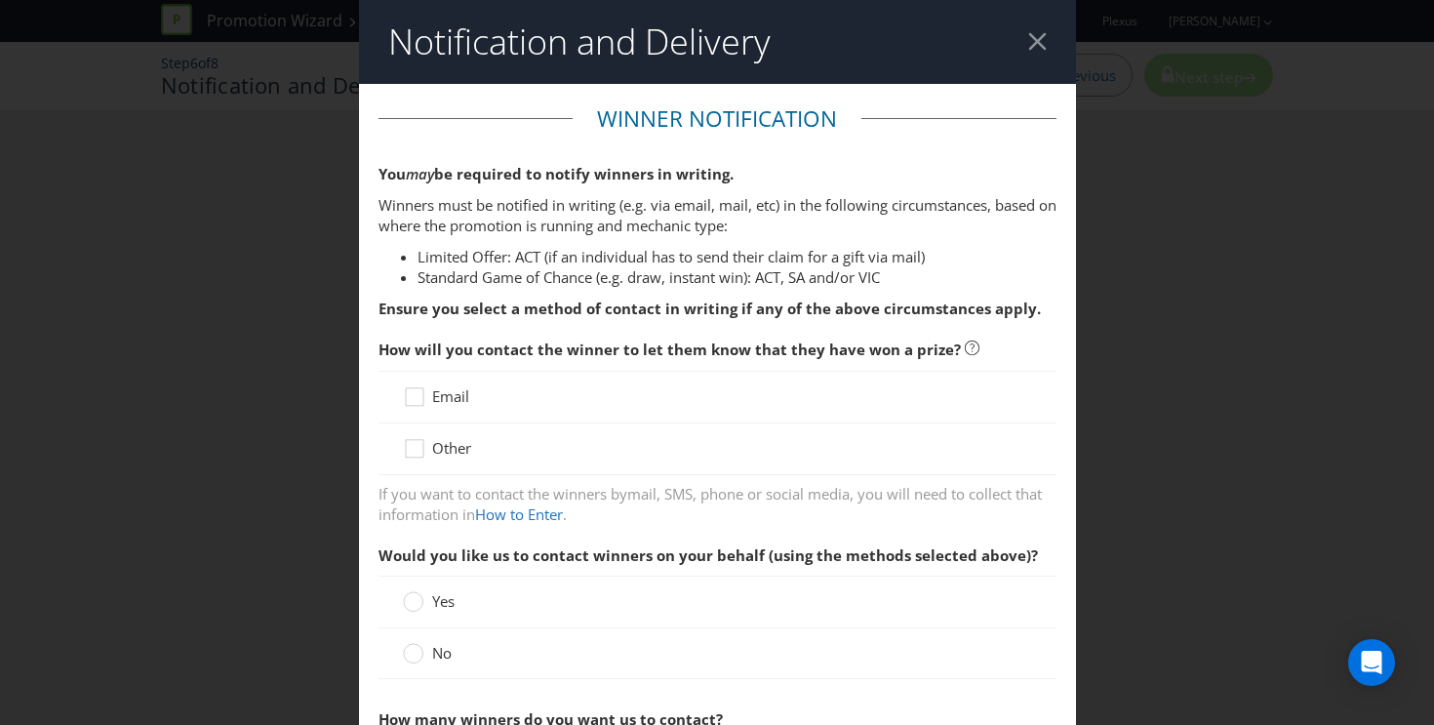
click at [449, 397] on span "Email" at bounding box center [450, 396] width 37 height 20
click at [0, 0] on input "Email" at bounding box center [0, 0] width 0 height 0
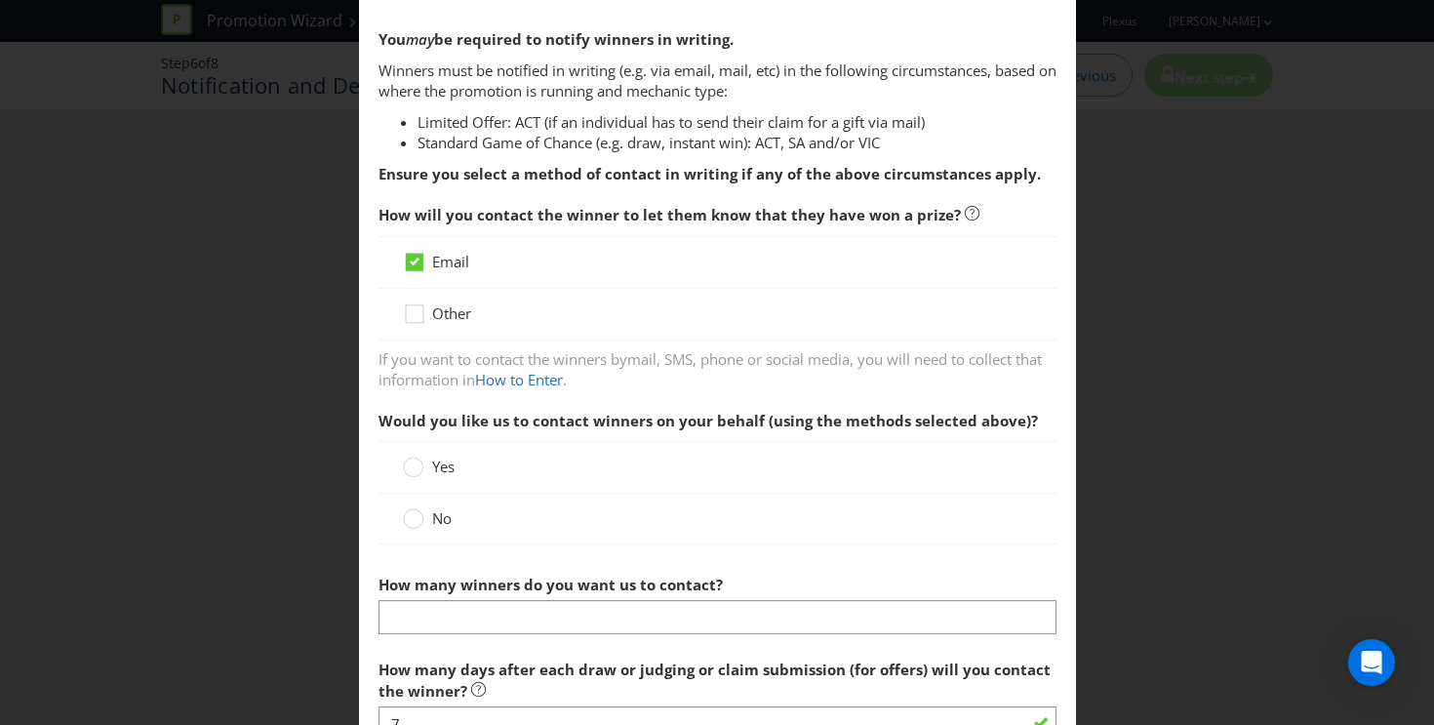
scroll to position [157, 0]
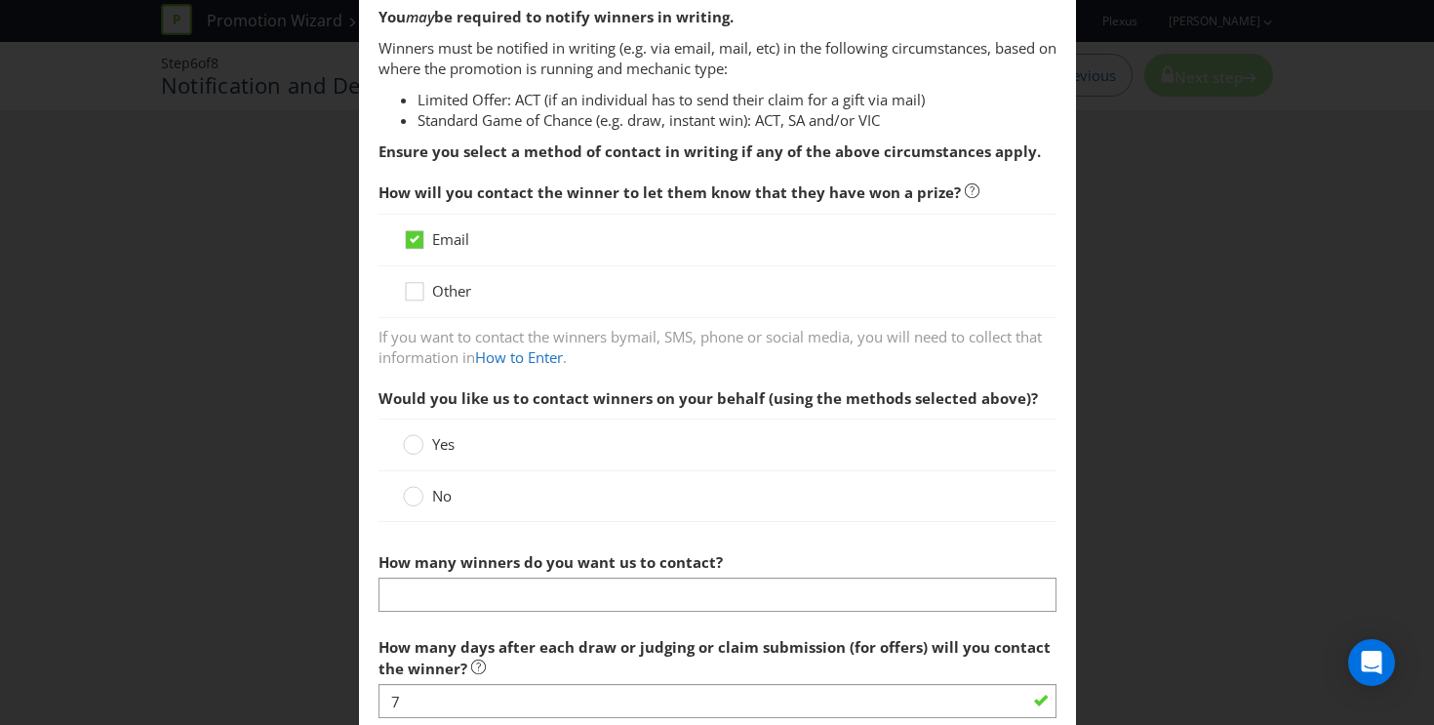
click at [429, 489] on label "No" at bounding box center [429, 496] width 53 height 20
click at [0, 0] on input "No" at bounding box center [0, 0] width 0 height 0
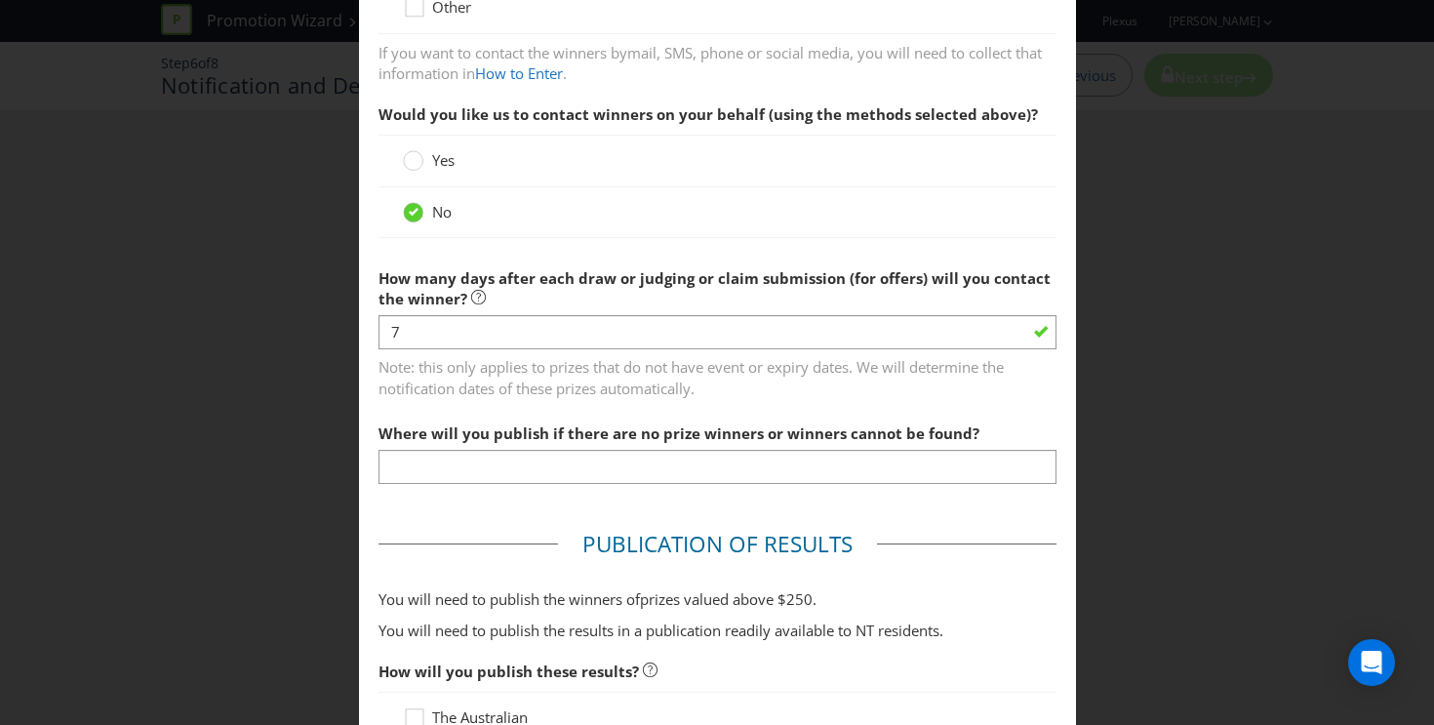
scroll to position [448, 0]
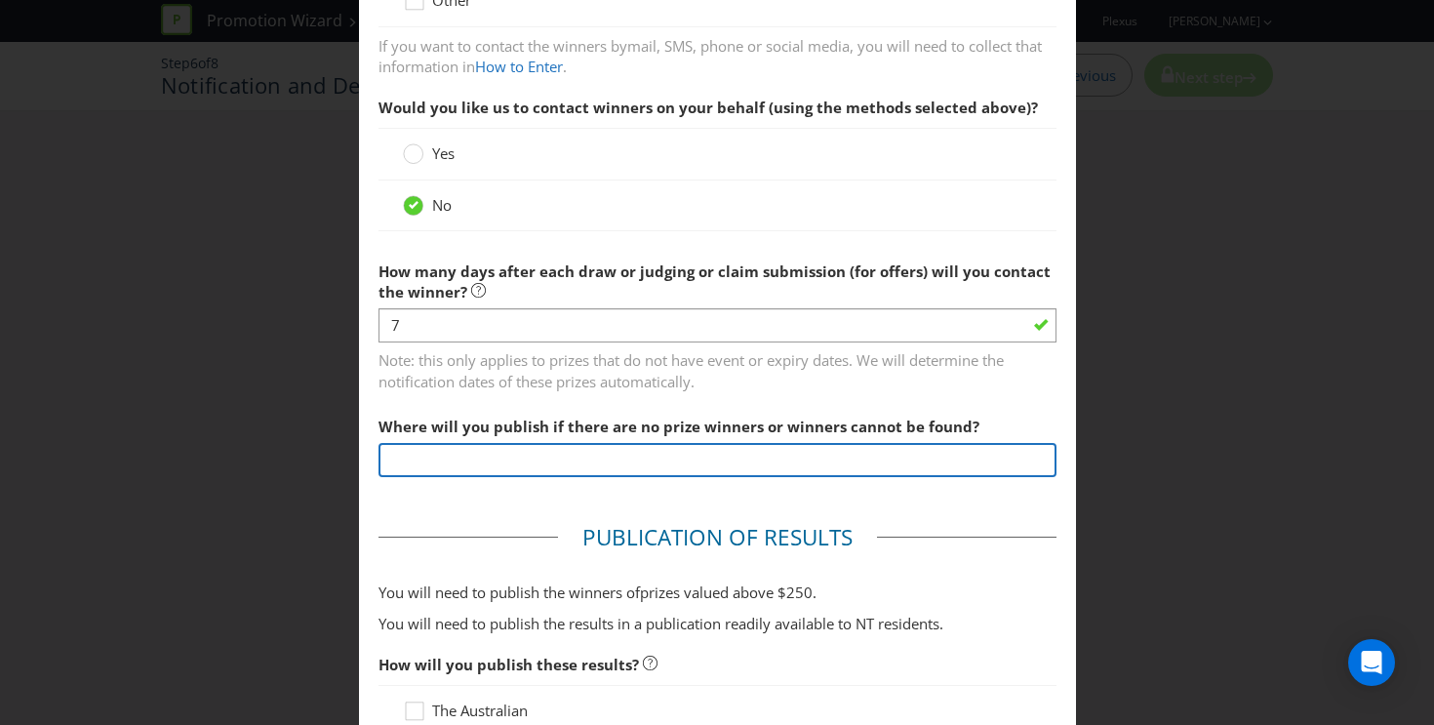
click at [501, 458] on input "text" at bounding box center [718, 460] width 678 height 34
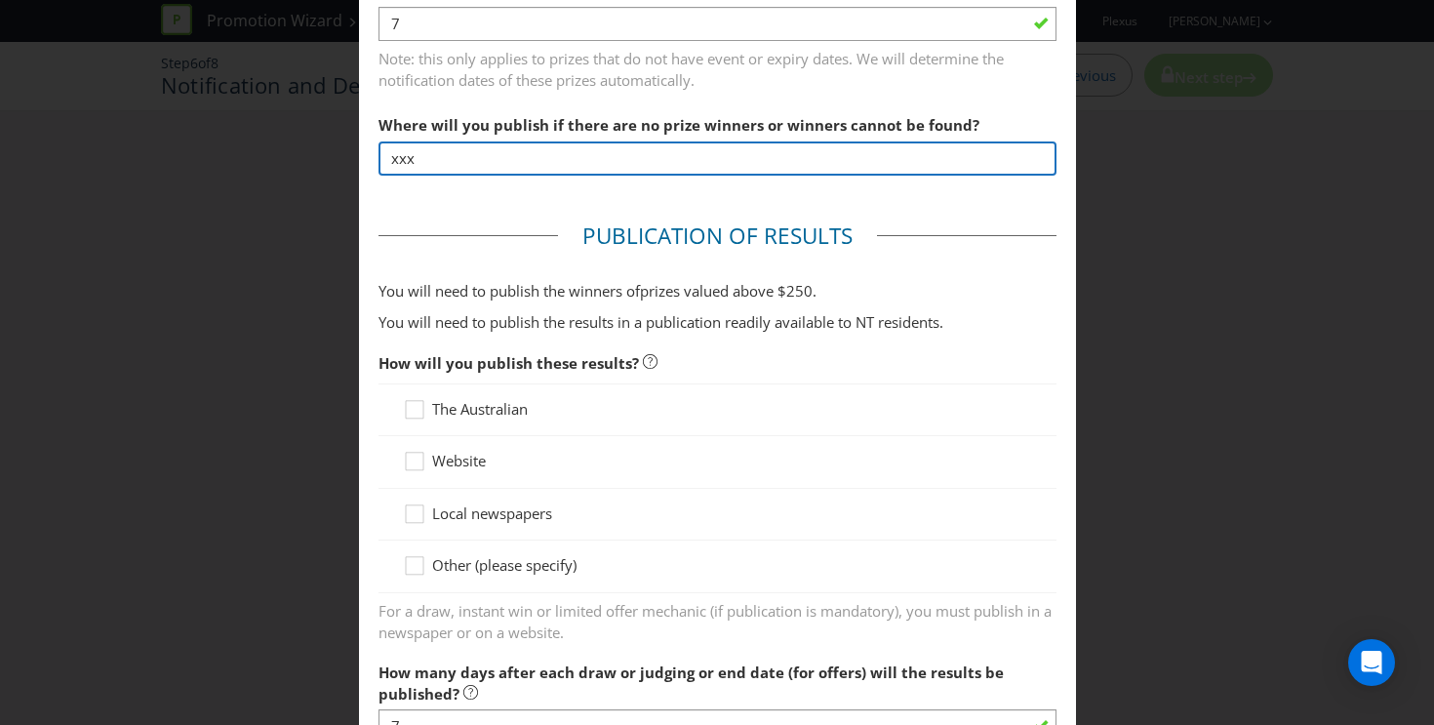
scroll to position [748, 0]
type input "xxx"
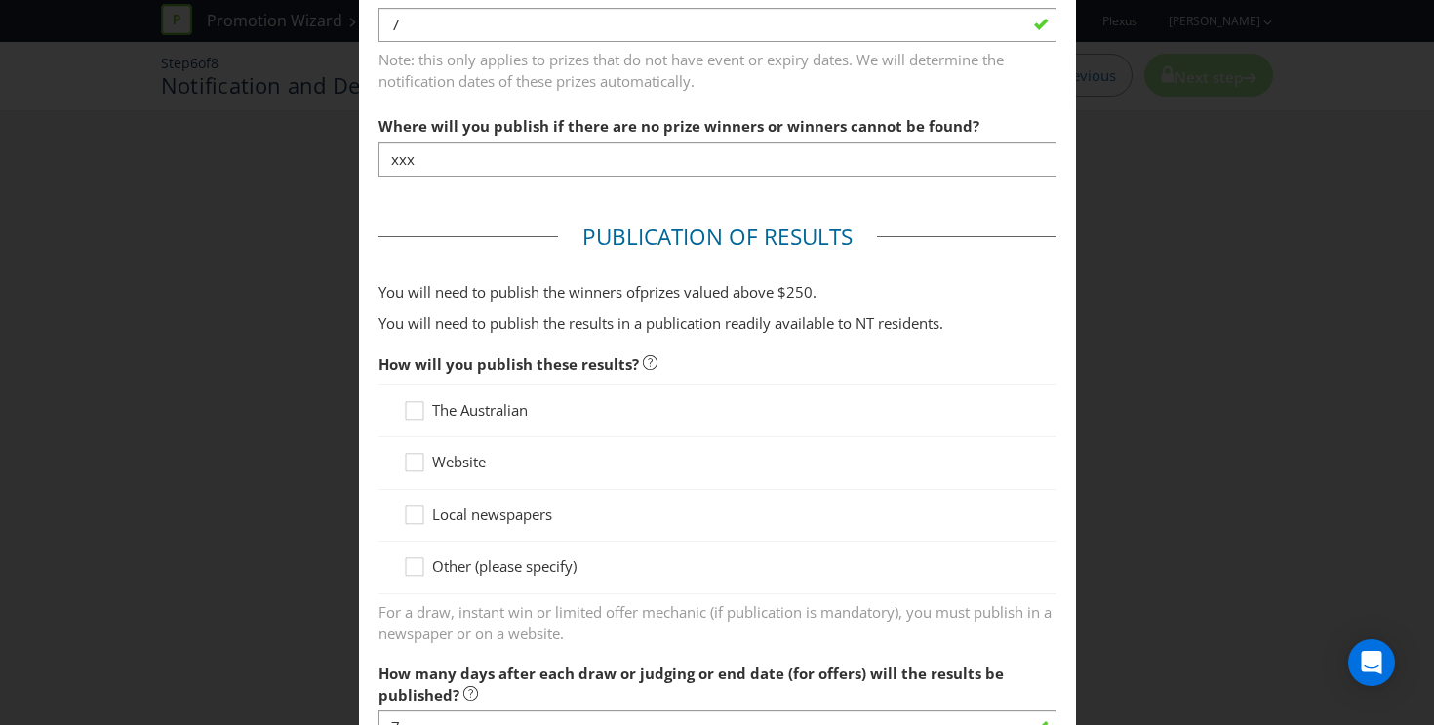
click at [503, 425] on div "The Australian" at bounding box center [718, 410] width 678 height 53
click at [473, 465] on span "Website" at bounding box center [459, 462] width 54 height 20
click at [0, 0] on input "Website" at bounding box center [0, 0] width 0 height 0
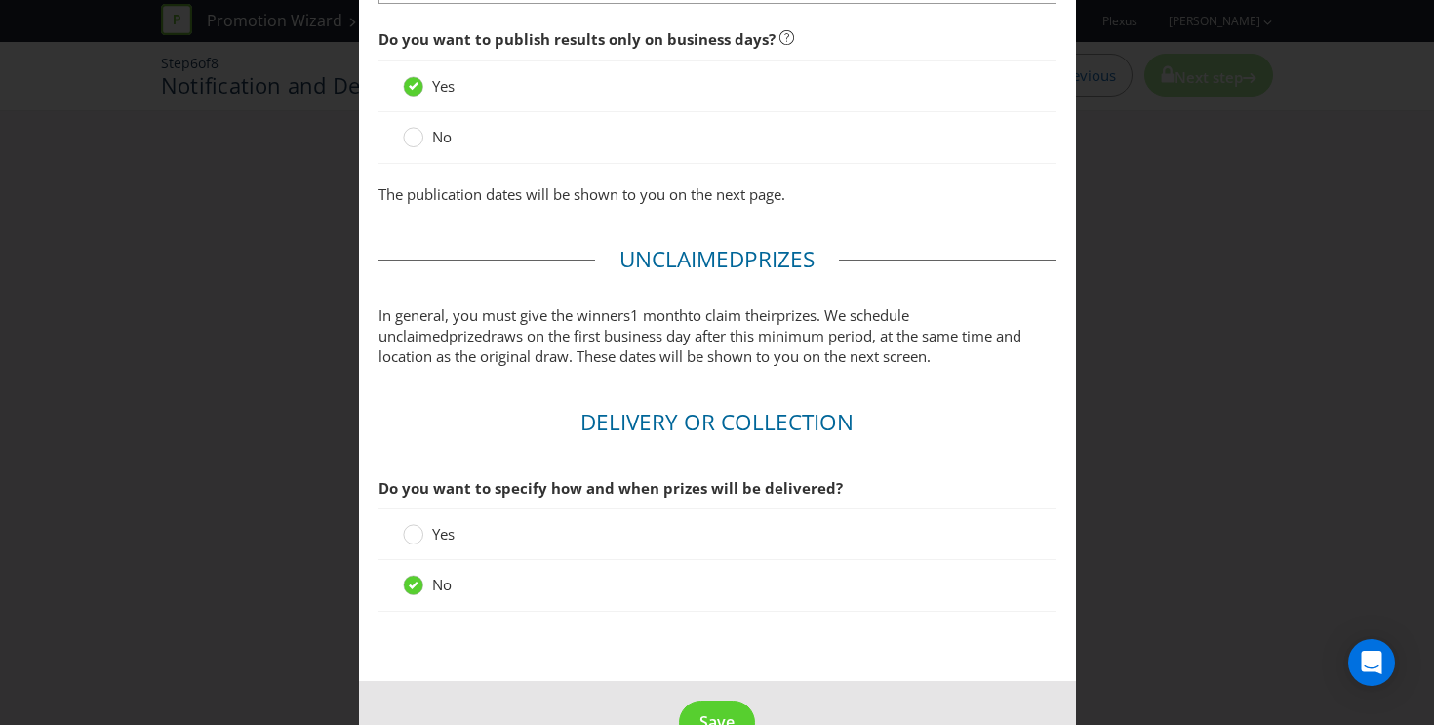
scroll to position [1656, 0]
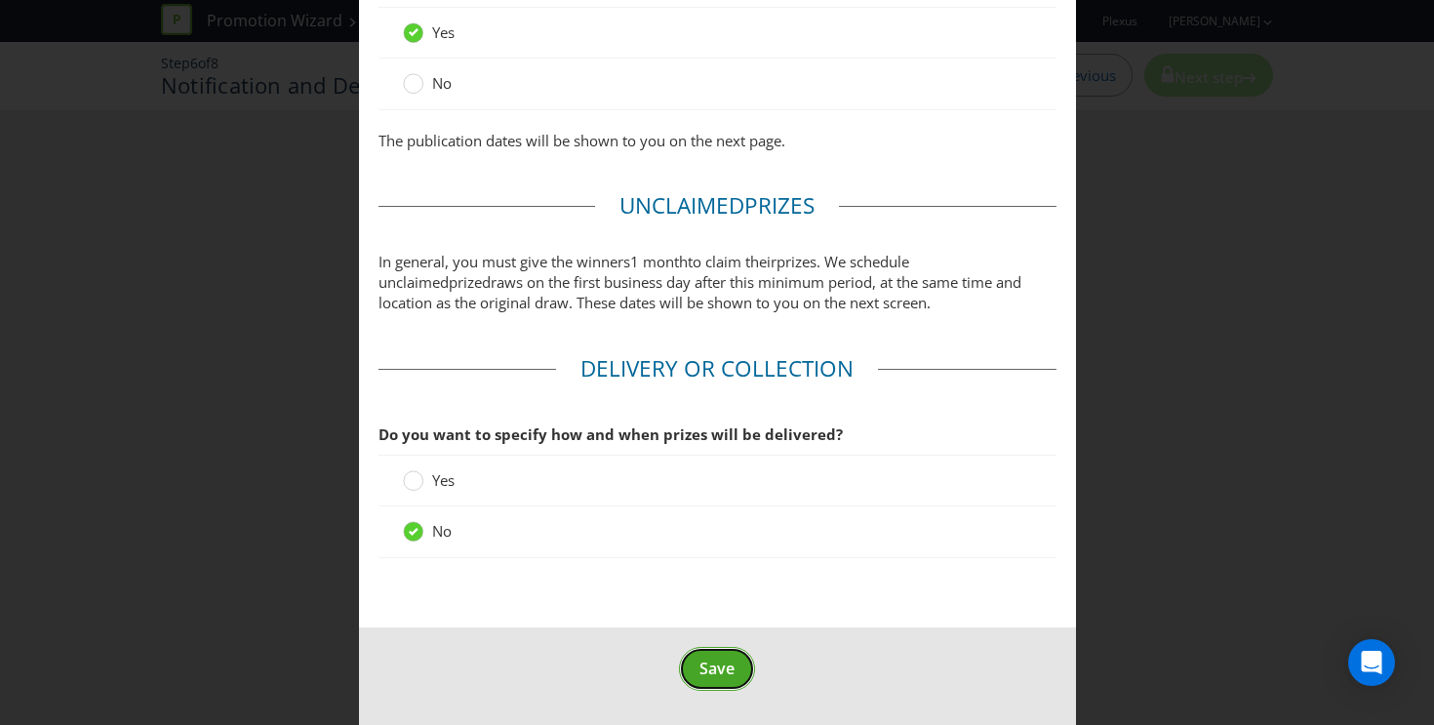
click at [722, 677] on span "Save" at bounding box center [717, 668] width 35 height 21
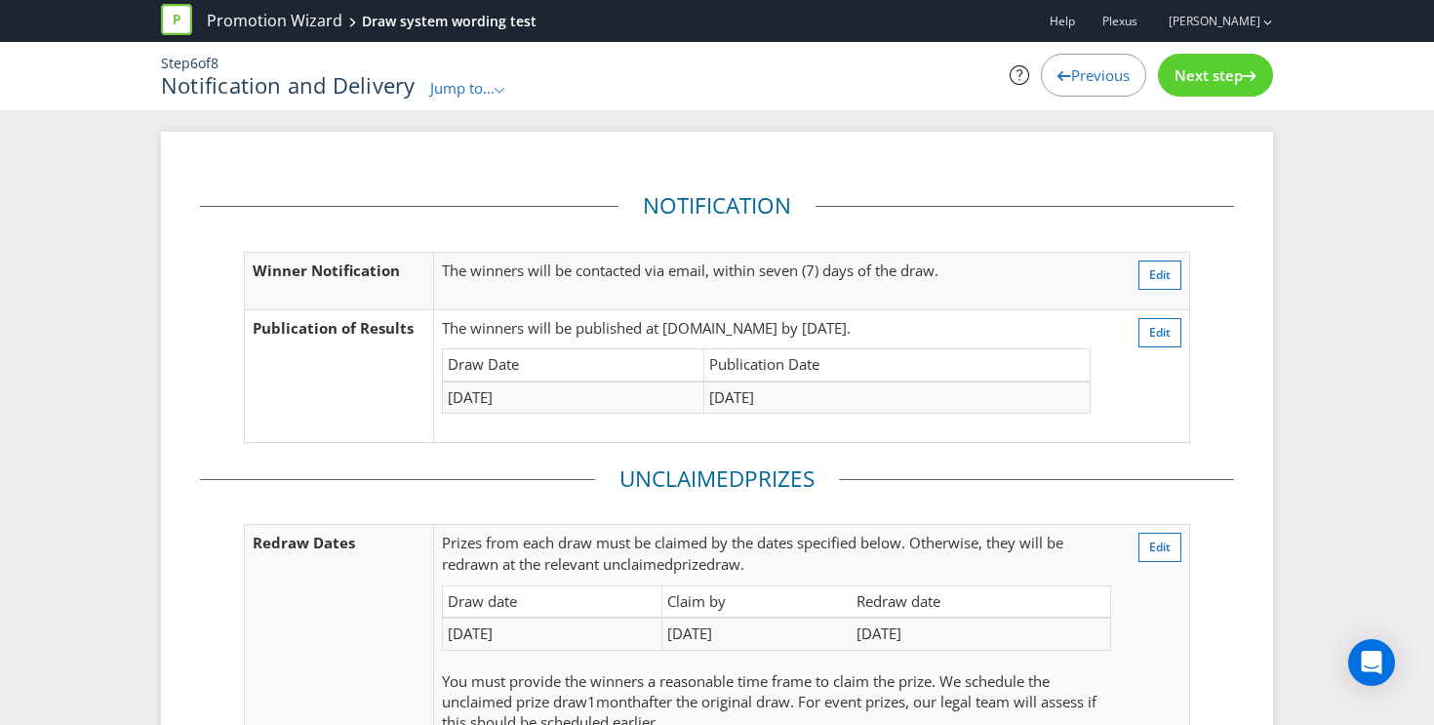
click at [1229, 78] on span "Next step" at bounding box center [1209, 75] width 68 height 20
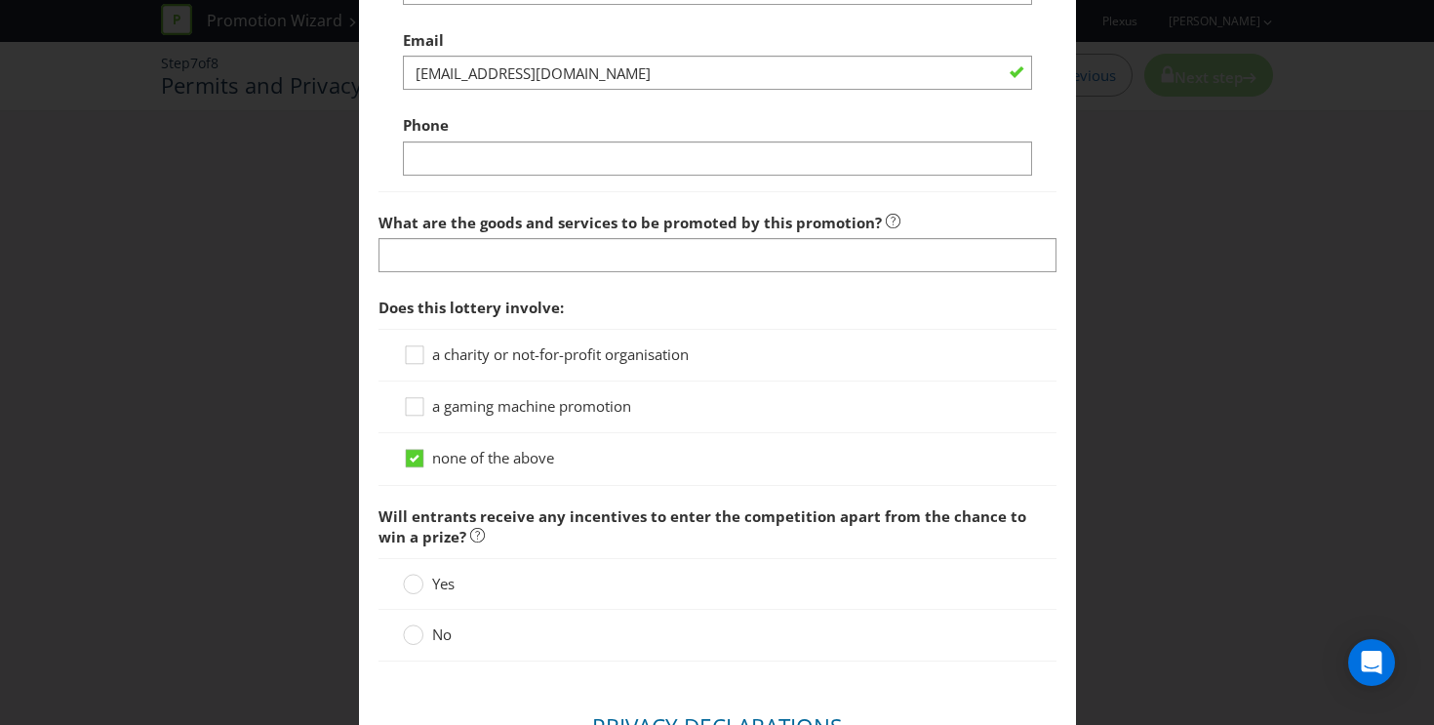
scroll to position [2460, 0]
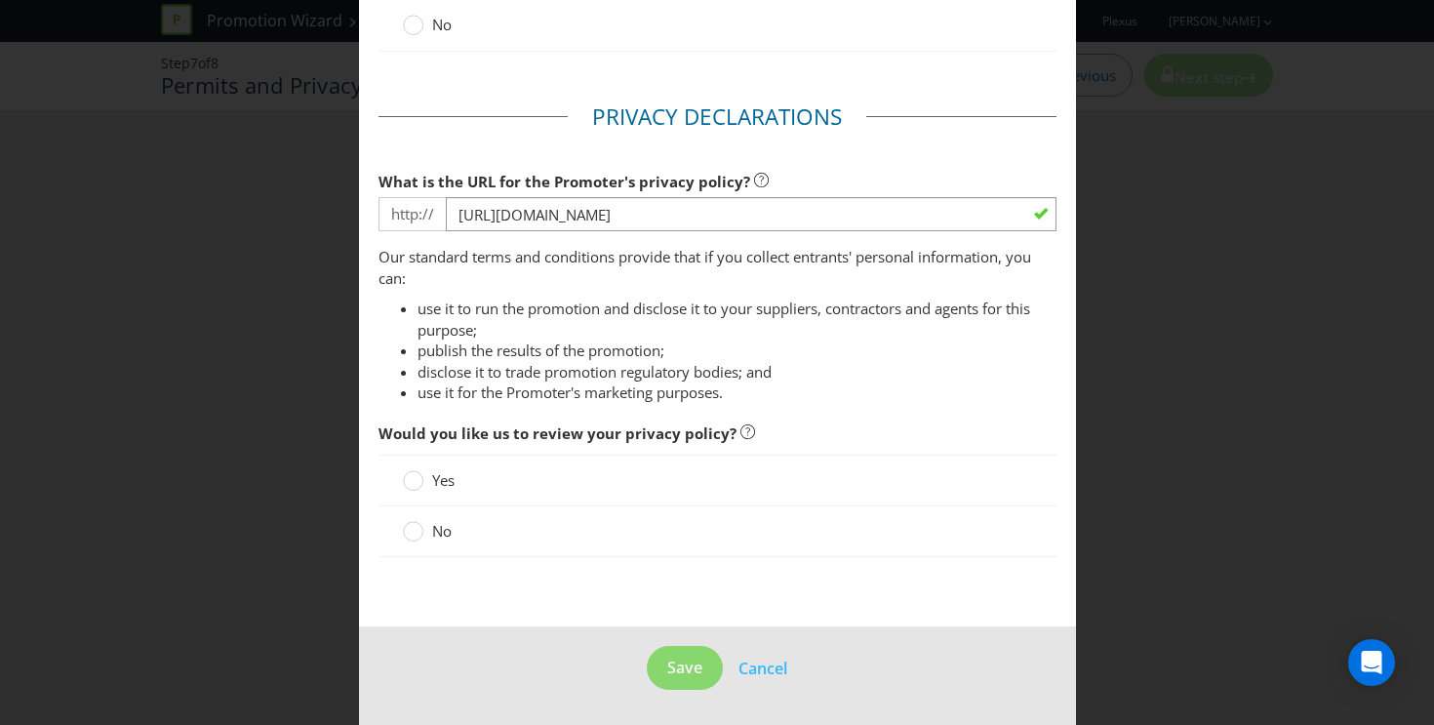
click at [431, 491] on div "Yes" at bounding box center [718, 481] width 678 height 52
click at [427, 534] on label "No" at bounding box center [429, 531] width 53 height 20
click at [0, 0] on input "No" at bounding box center [0, 0] width 0 height 0
click at [680, 662] on span "Save" at bounding box center [684, 667] width 35 height 21
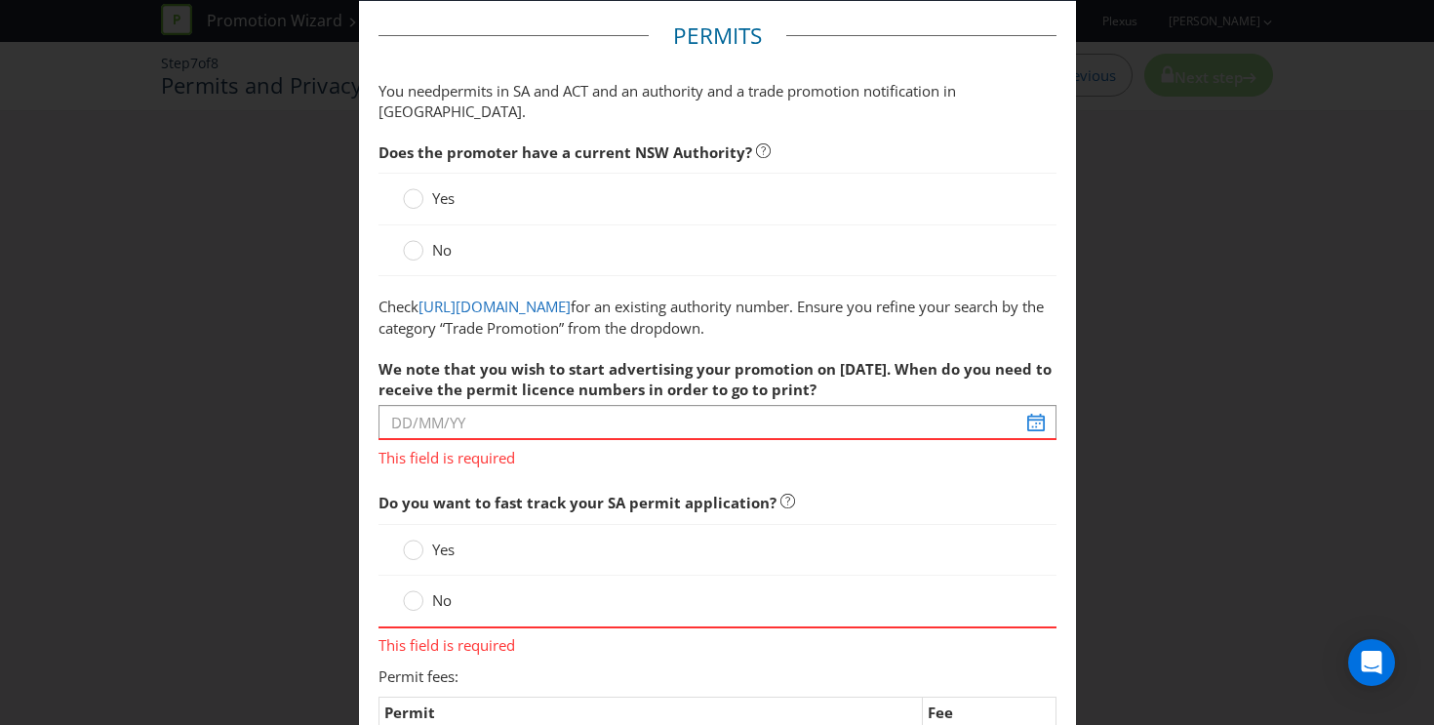
scroll to position [0, 0]
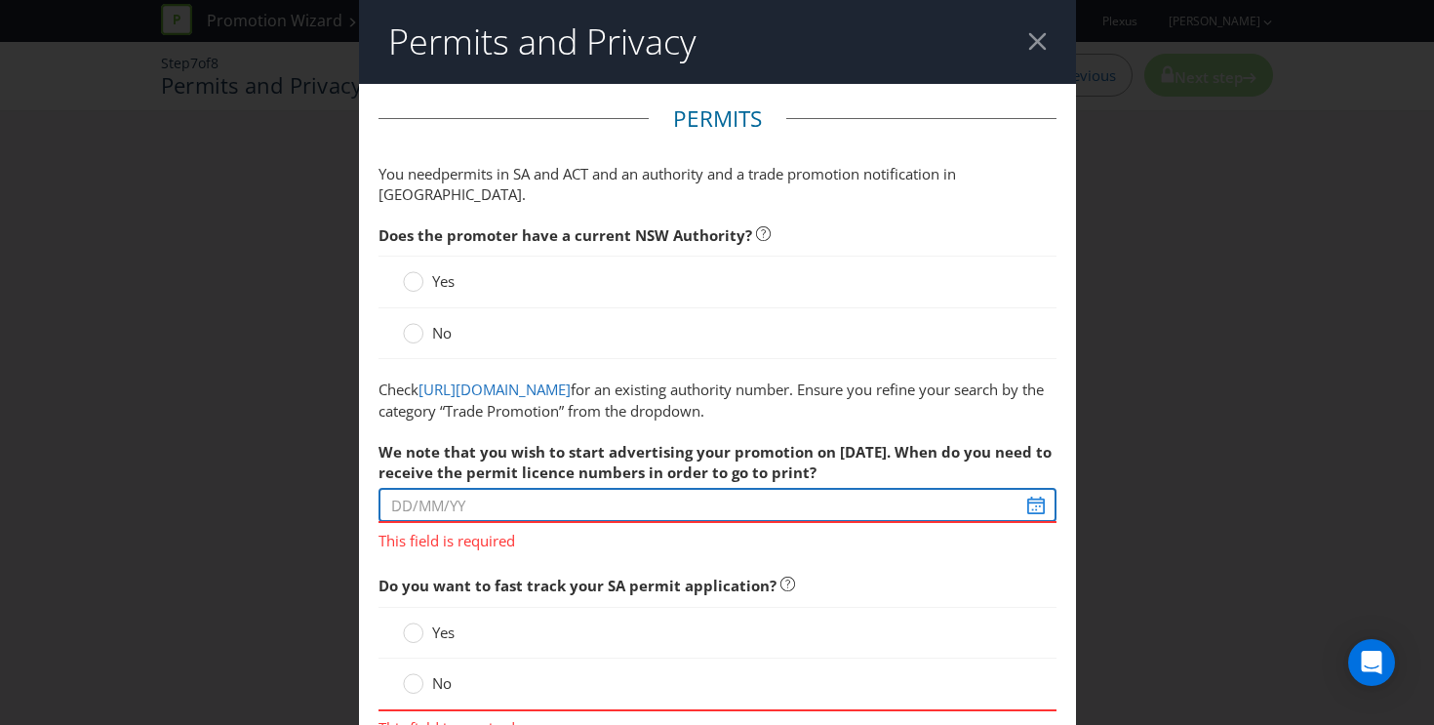
click at [1035, 512] on input "text" at bounding box center [718, 505] width 678 height 34
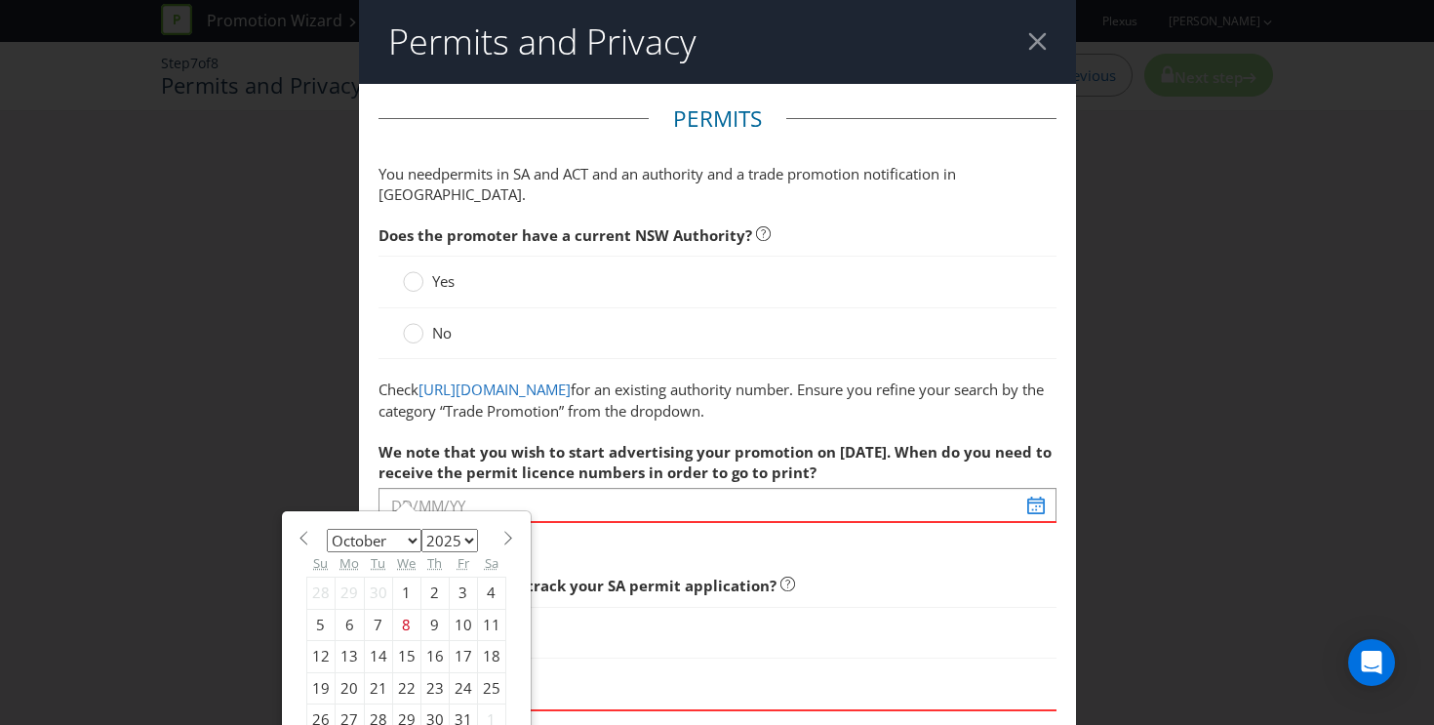
click at [463, 661] on div "17" at bounding box center [463, 656] width 28 height 31
type input "[DATE]"
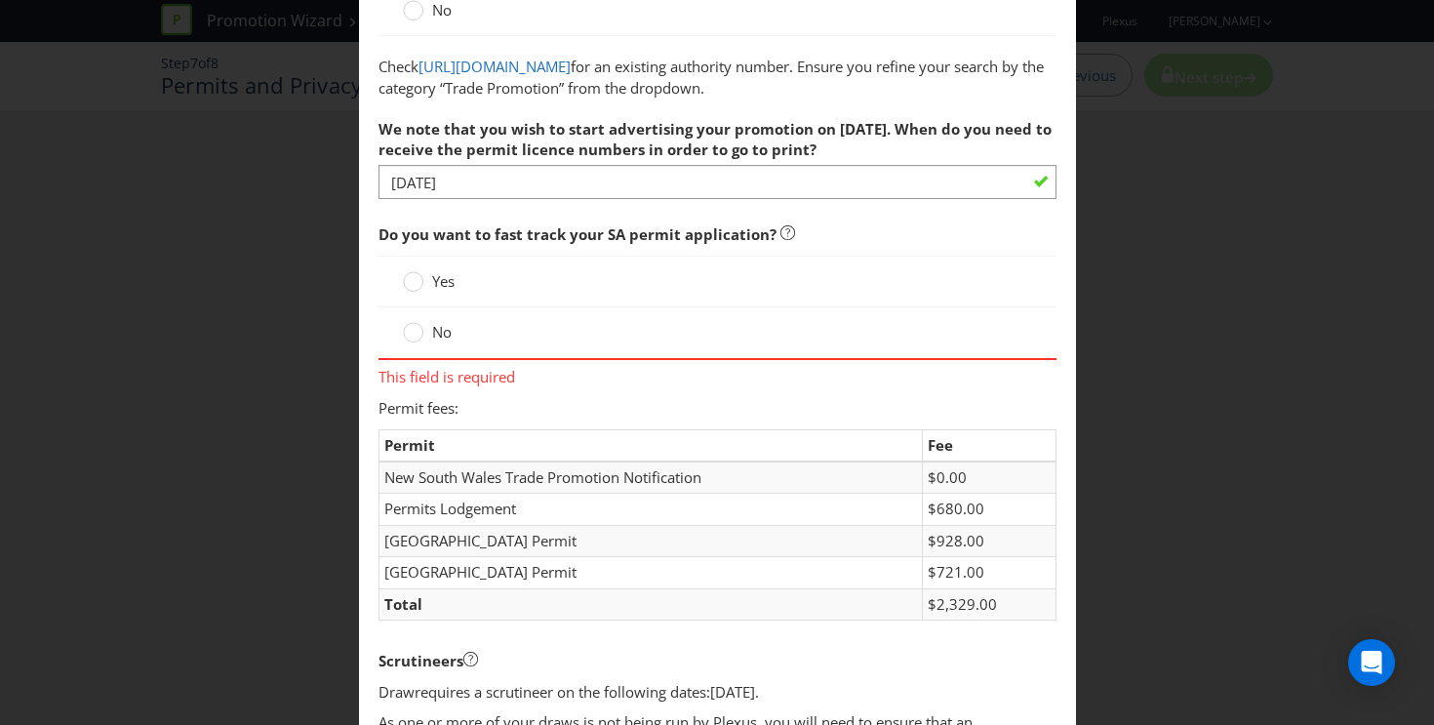
click at [430, 328] on label "No" at bounding box center [429, 332] width 53 height 20
click at [0, 0] on input "No" at bounding box center [0, 0] width 0 height 0
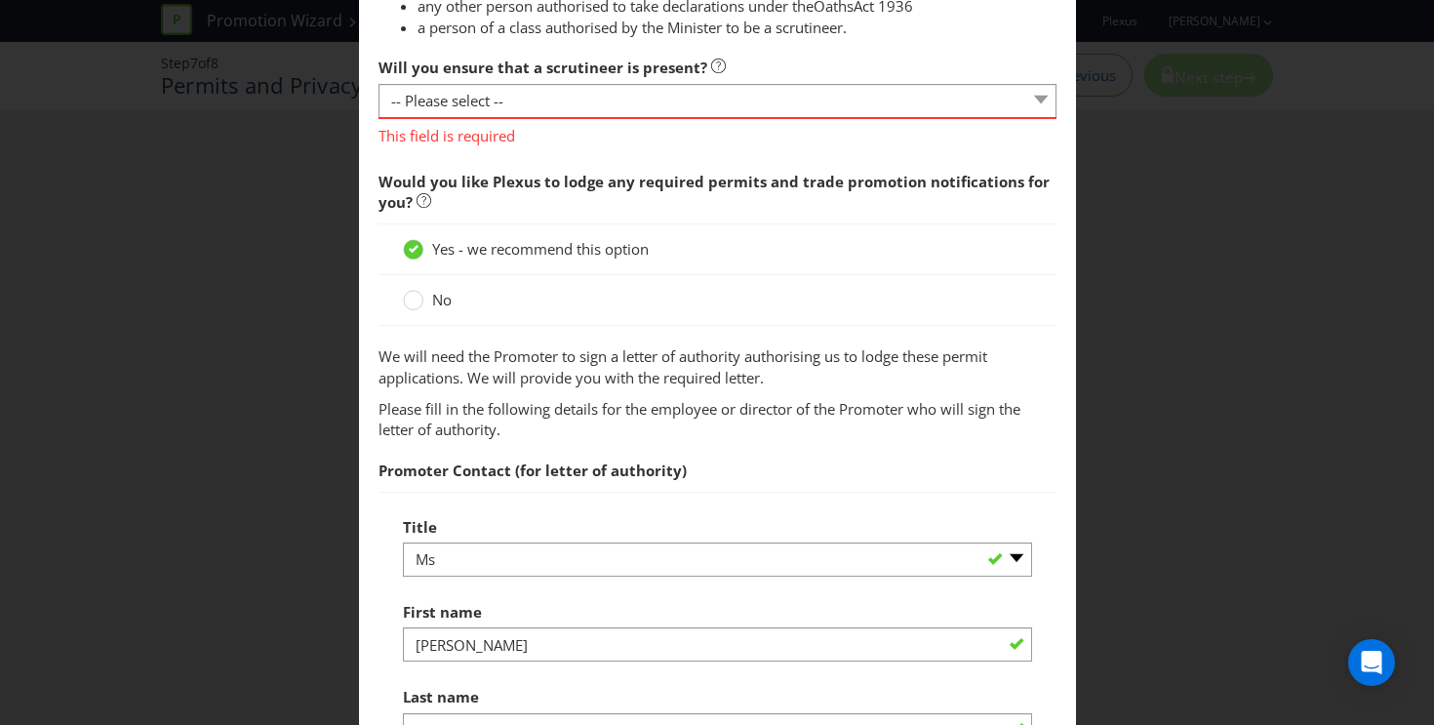
scroll to position [1125, 0]
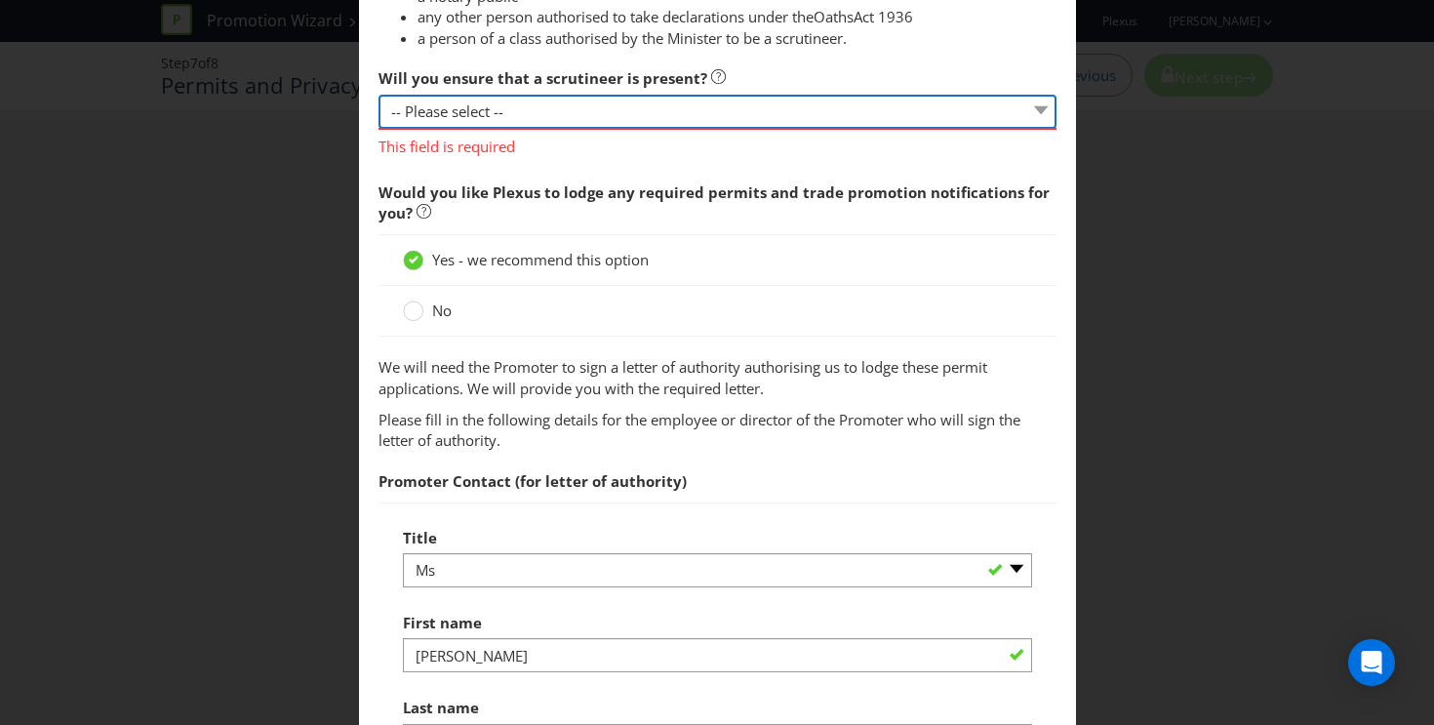
click at [594, 100] on select "-- Please select -- Yes, I agree to arrange for a scrutineer for each draw. No,…" at bounding box center [718, 112] width 678 height 34
select select "YES"
click at [379, 95] on select "-- Please select -- Yes, I agree to arrange for a scrutineer for each draw. No,…" at bounding box center [718, 112] width 678 height 34
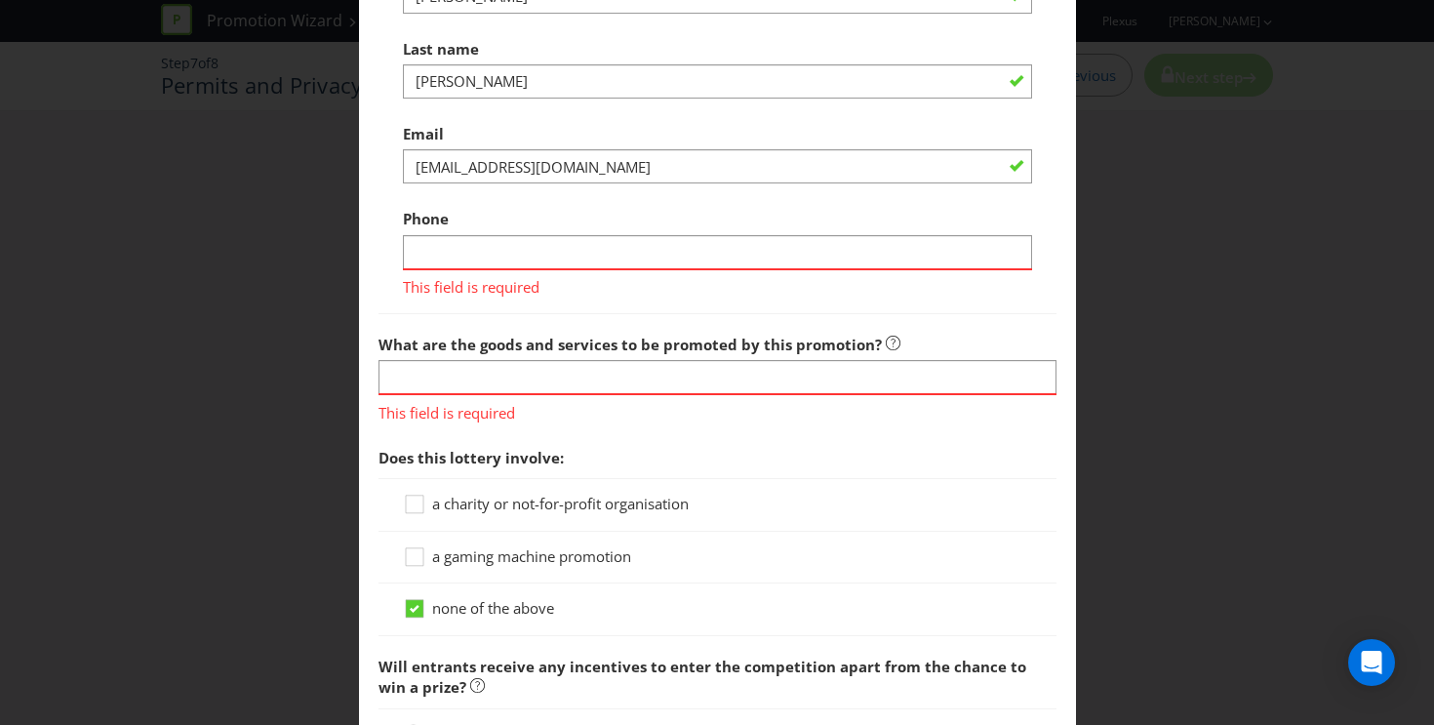
scroll to position [1685, 0]
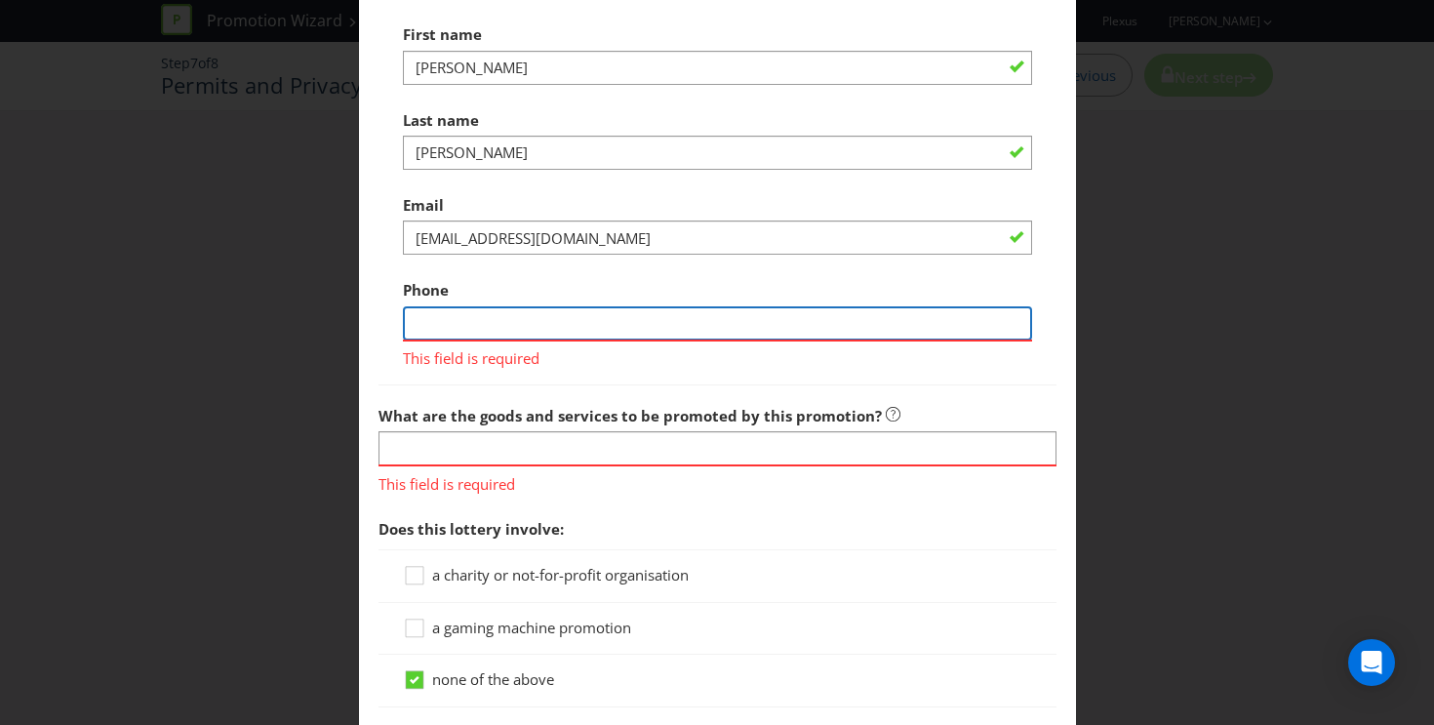
click at [592, 330] on input "text" at bounding box center [717, 323] width 629 height 34
type input "0421601505"
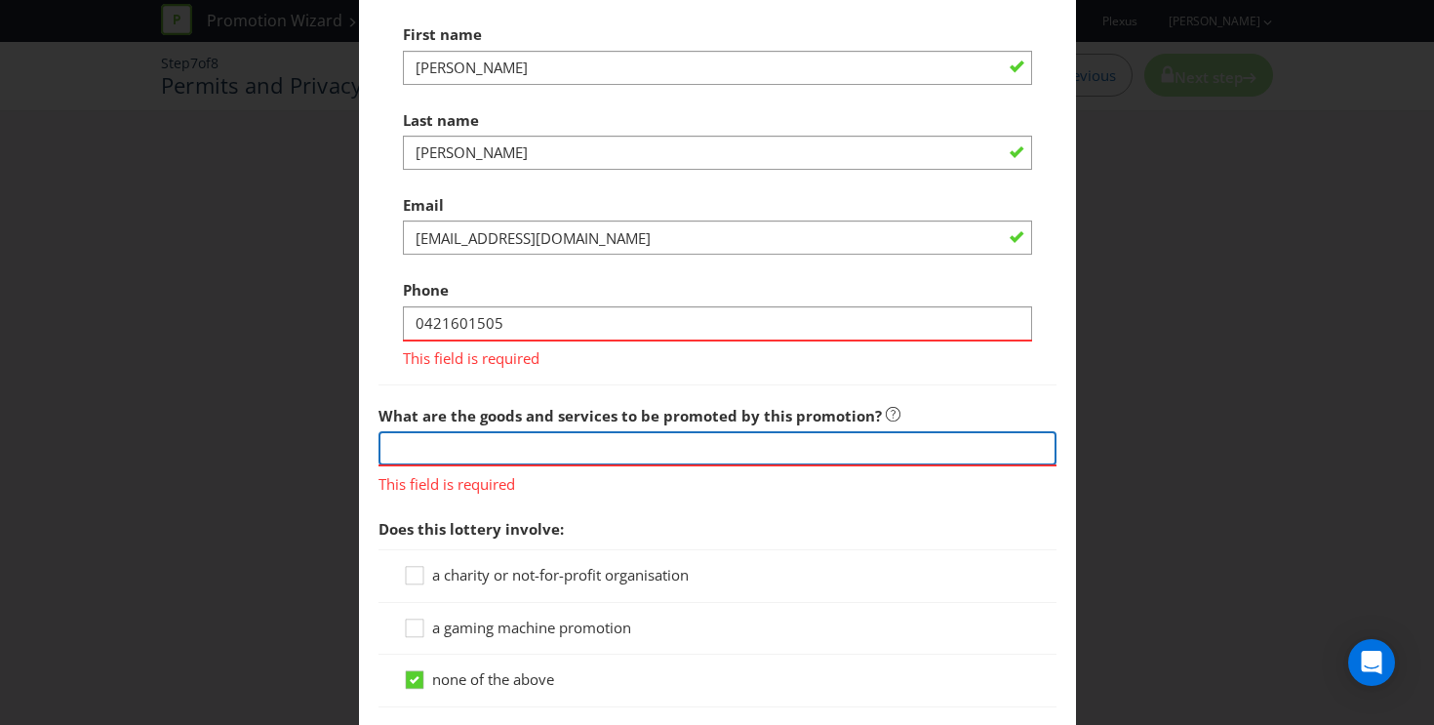
click at [578, 452] on div "What are the goods and services to be promoted by this promotion? This field is…" at bounding box center [718, 445] width 678 height 99
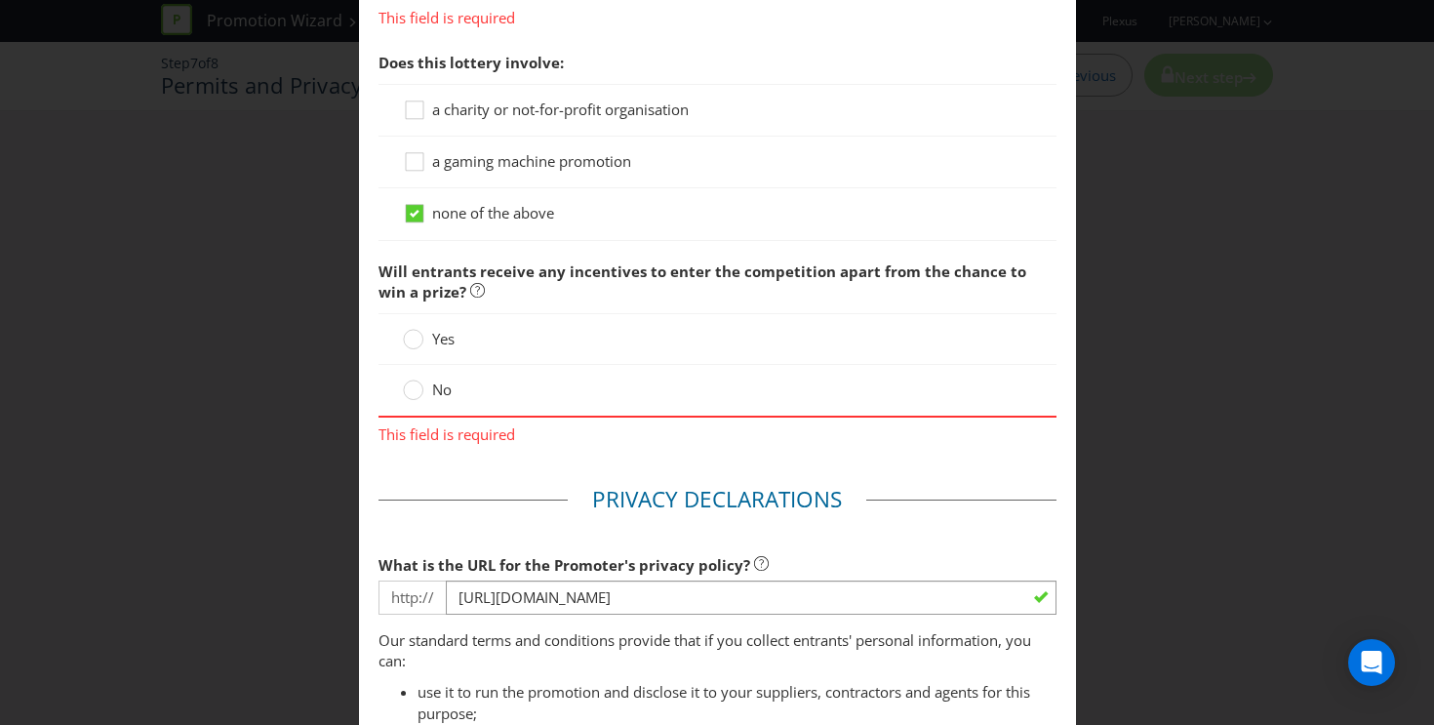
scroll to position [2117, 0]
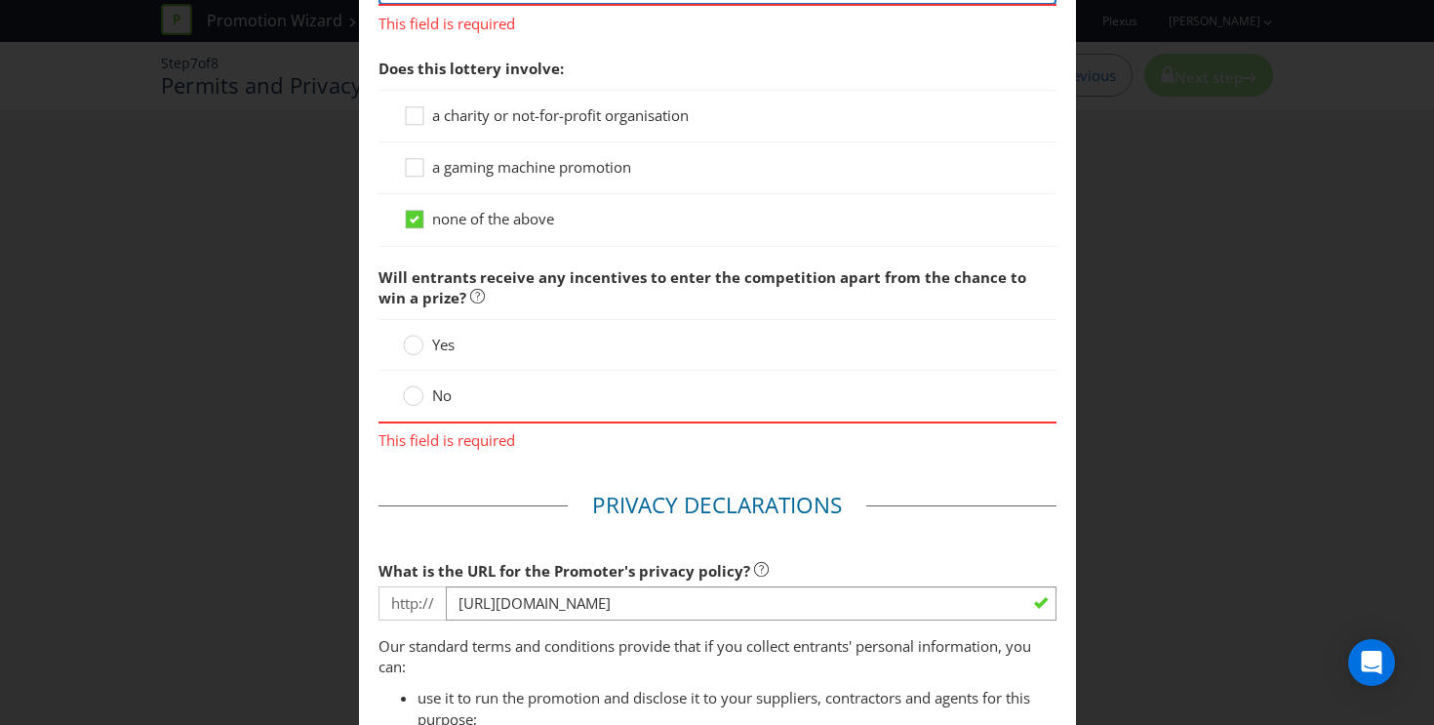
type input "asdf"
click at [413, 381] on div "No" at bounding box center [718, 396] width 678 height 51
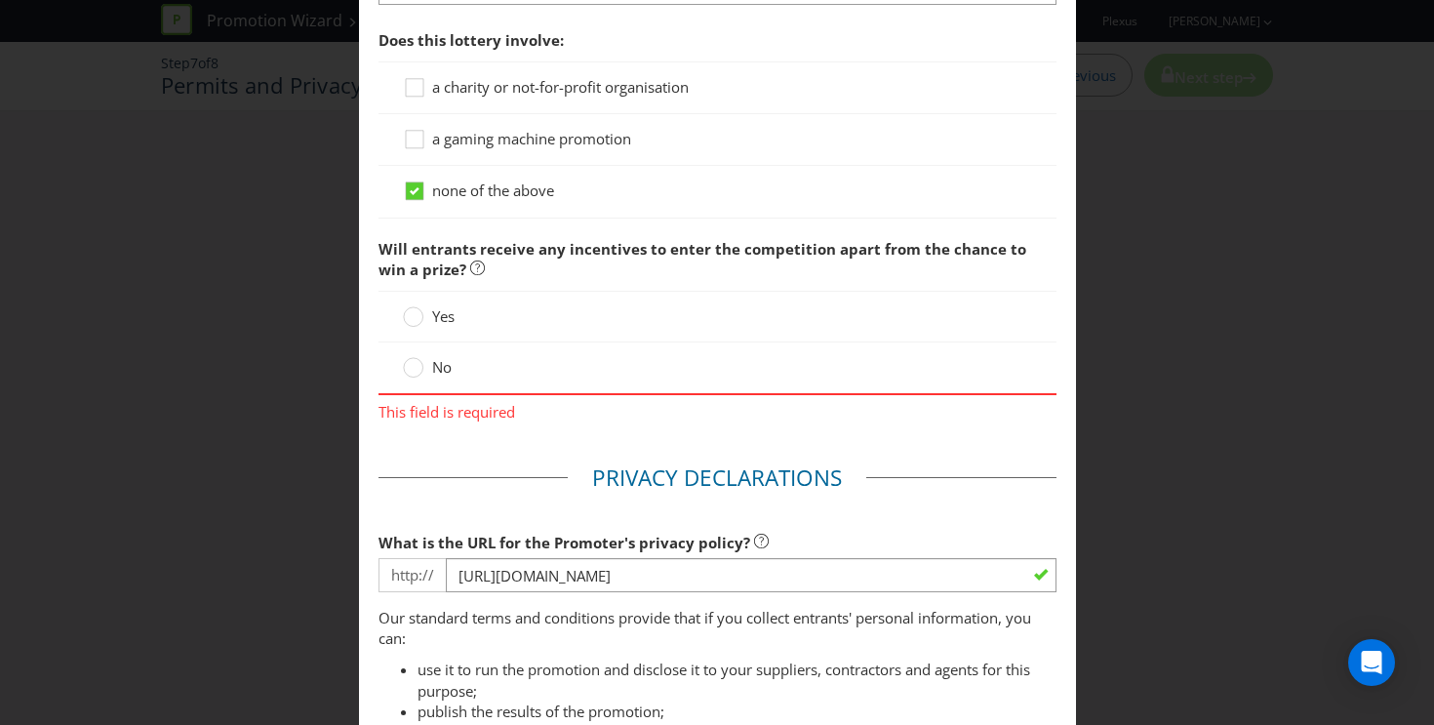
click at [424, 359] on label "No" at bounding box center [429, 367] width 53 height 20
click at [0, 0] on input "No" at bounding box center [0, 0] width 0 height 0
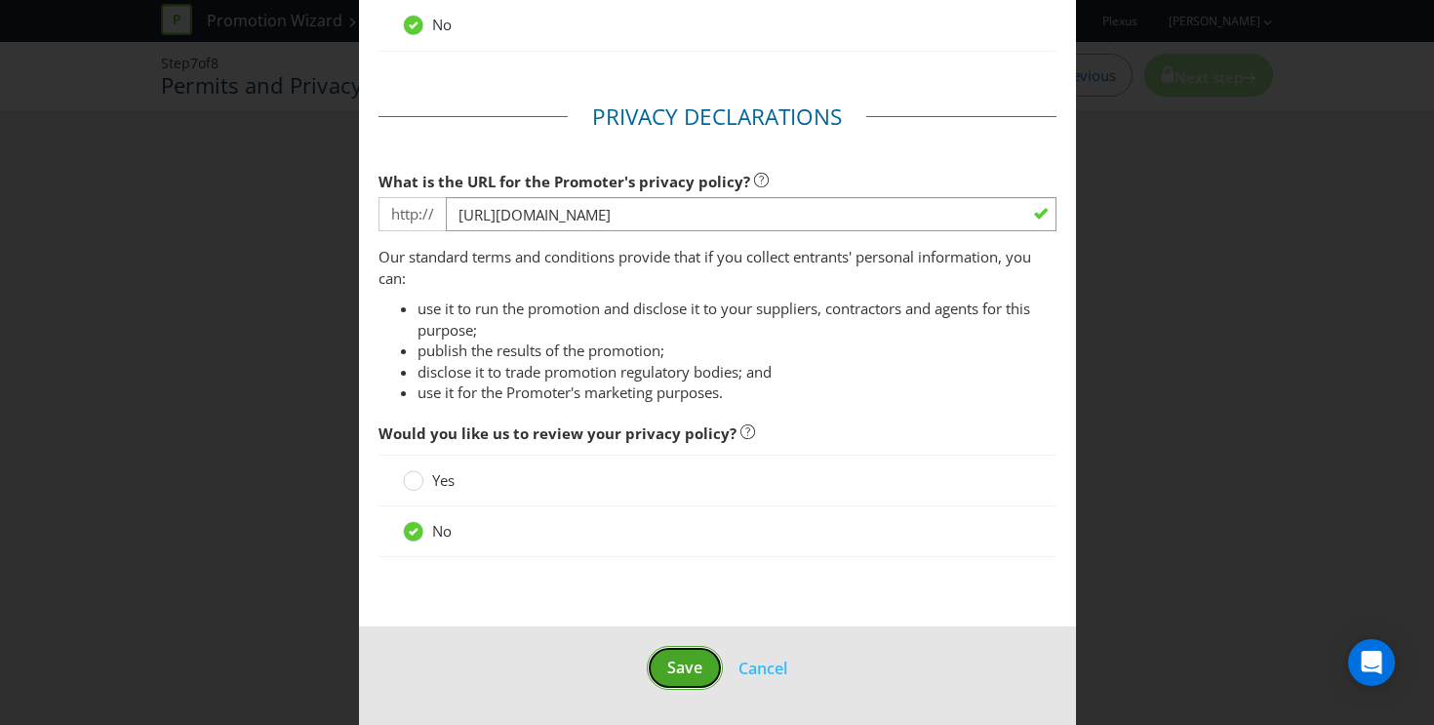
click at [692, 673] on span "Save" at bounding box center [684, 667] width 35 height 21
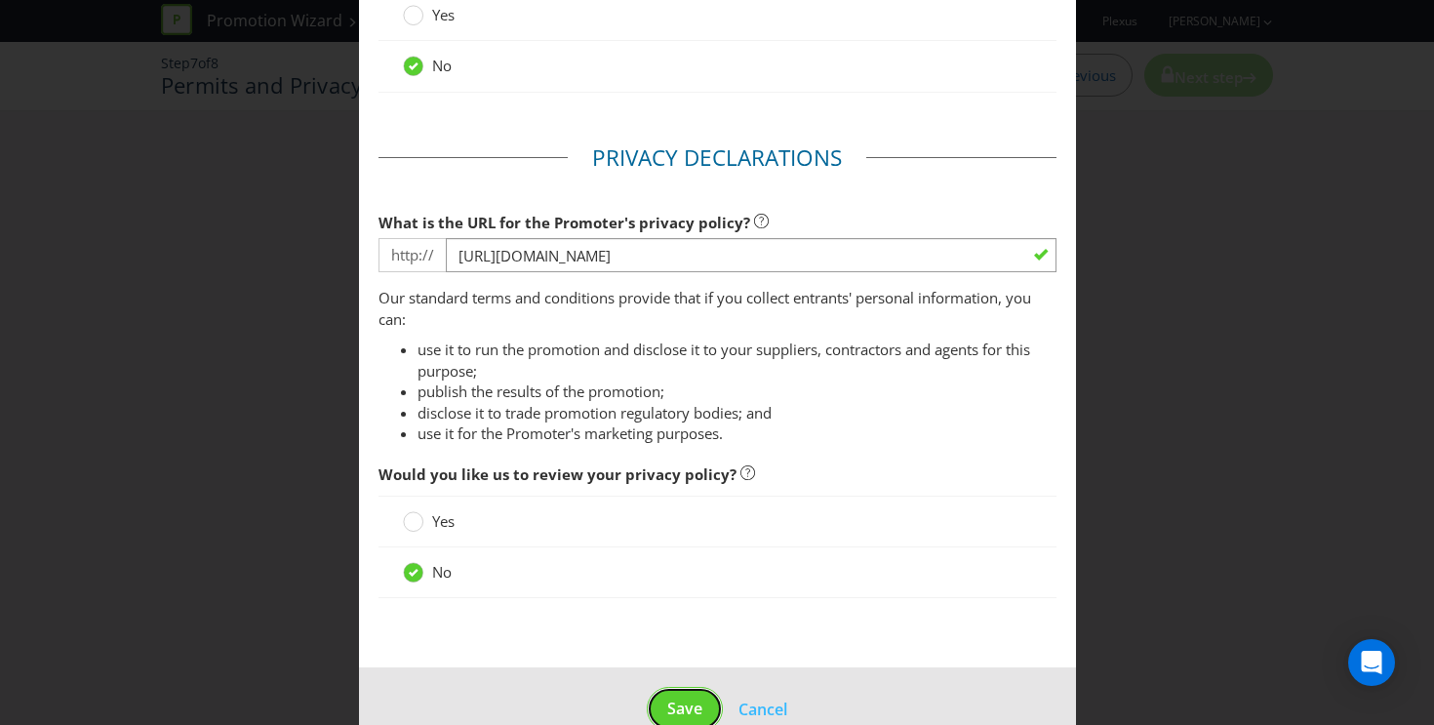
scroll to position [2460, 0]
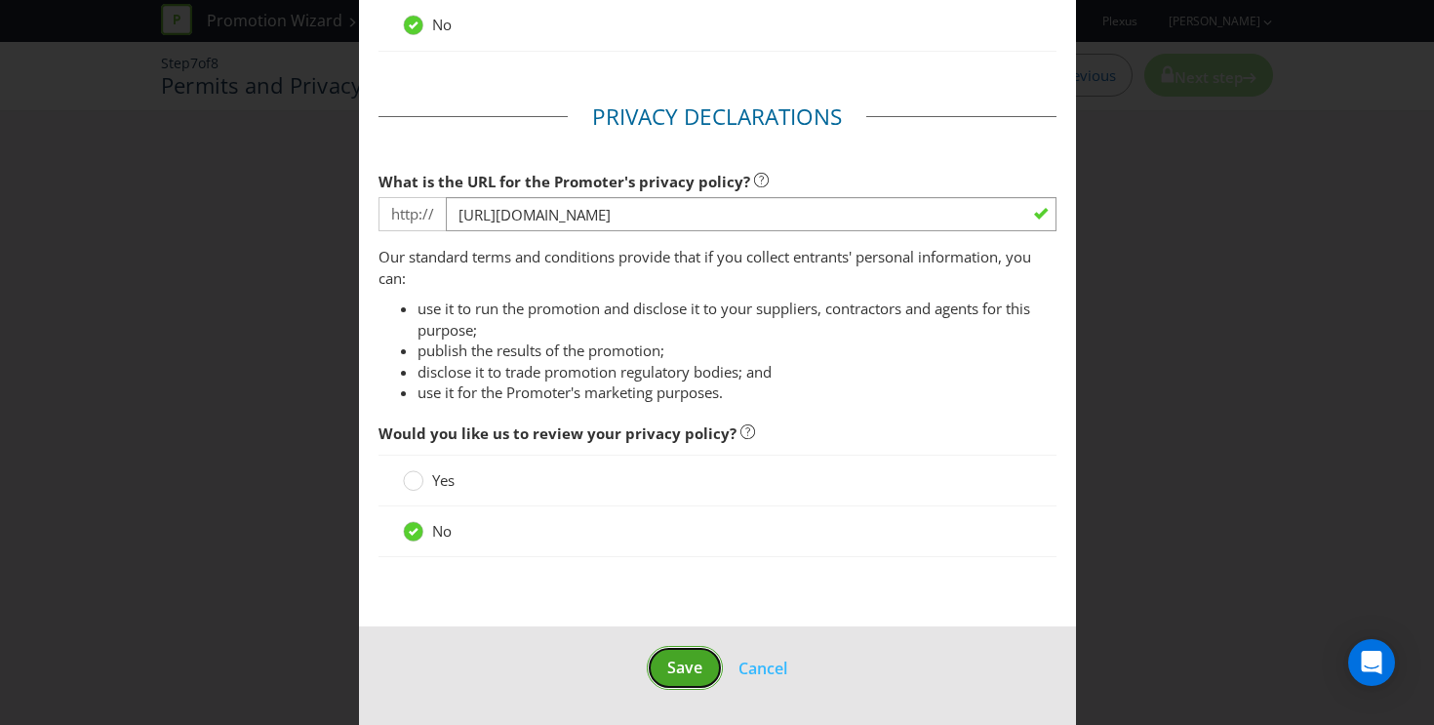
click at [682, 672] on span "Save" at bounding box center [684, 667] width 35 height 21
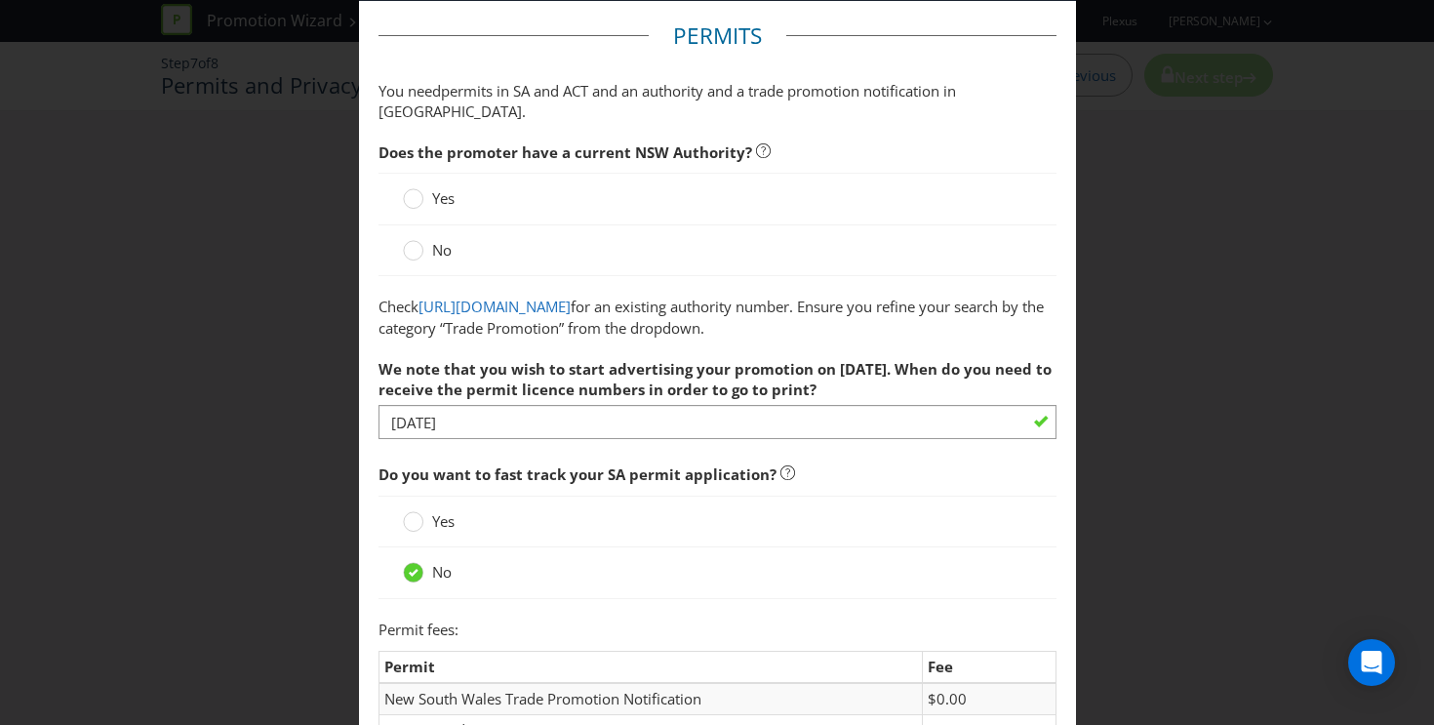
scroll to position [0, 0]
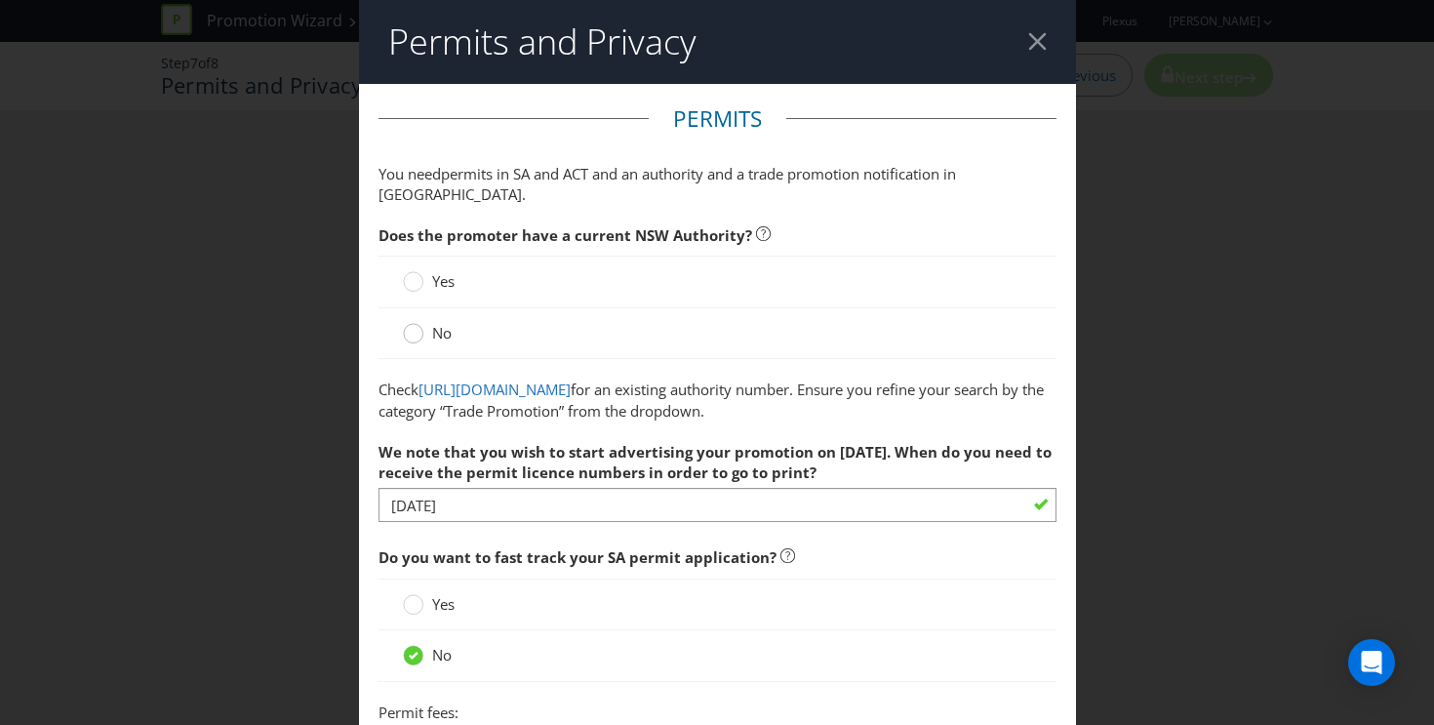
click at [419, 324] on circle at bounding box center [413, 334] width 20 height 20
click at [0, 0] on input "No" at bounding box center [0, 0] width 0 height 0
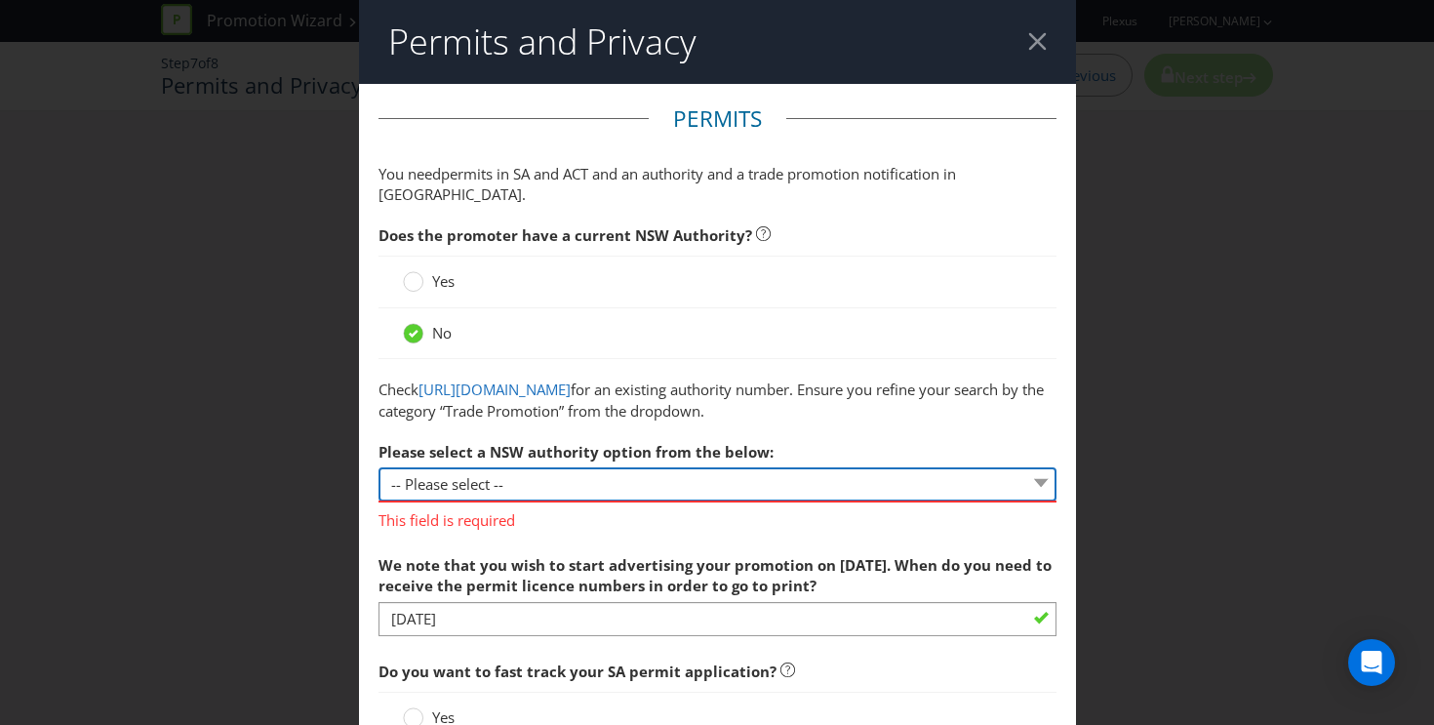
click at [628, 467] on select "-- Please select -- 1 year authority ($468) 3 year authority ($722) 5 year auth…" at bounding box center [718, 484] width 678 height 34
click at [379, 467] on select "-- Please select -- 1 year authority ($468) 3 year authority ($722) 5 year auth…" at bounding box center [718, 484] width 678 height 34
click at [621, 488] on select "-- Please select -- 1 year authority ($468) 3 year authority ($722) 5 year auth…" at bounding box center [718, 484] width 678 height 34
select select "PERMIT_NSW_1_YEAR_AUTHORITY"
click at [379, 467] on select "-- Please select -- 1 year authority ($468) 3 year authority ($722) 5 year auth…" at bounding box center [718, 484] width 678 height 34
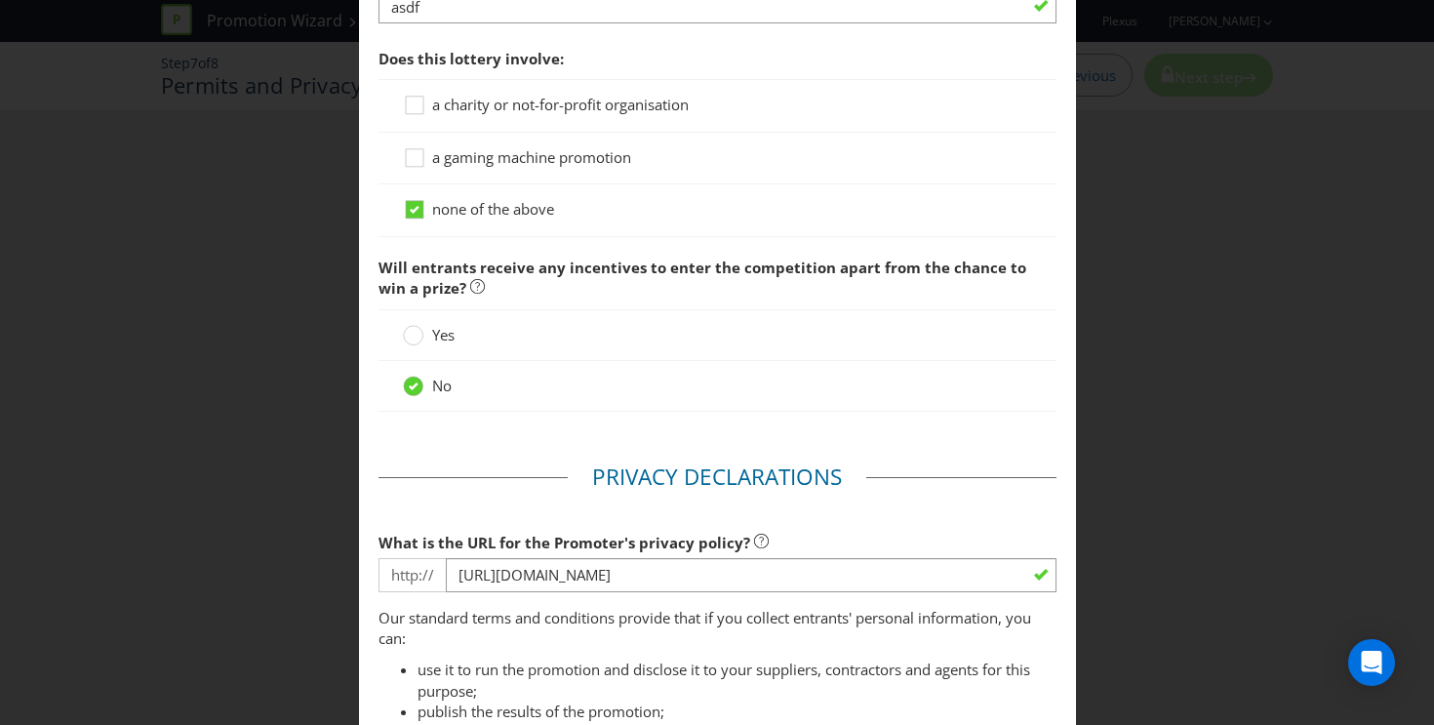
scroll to position [2577, 0]
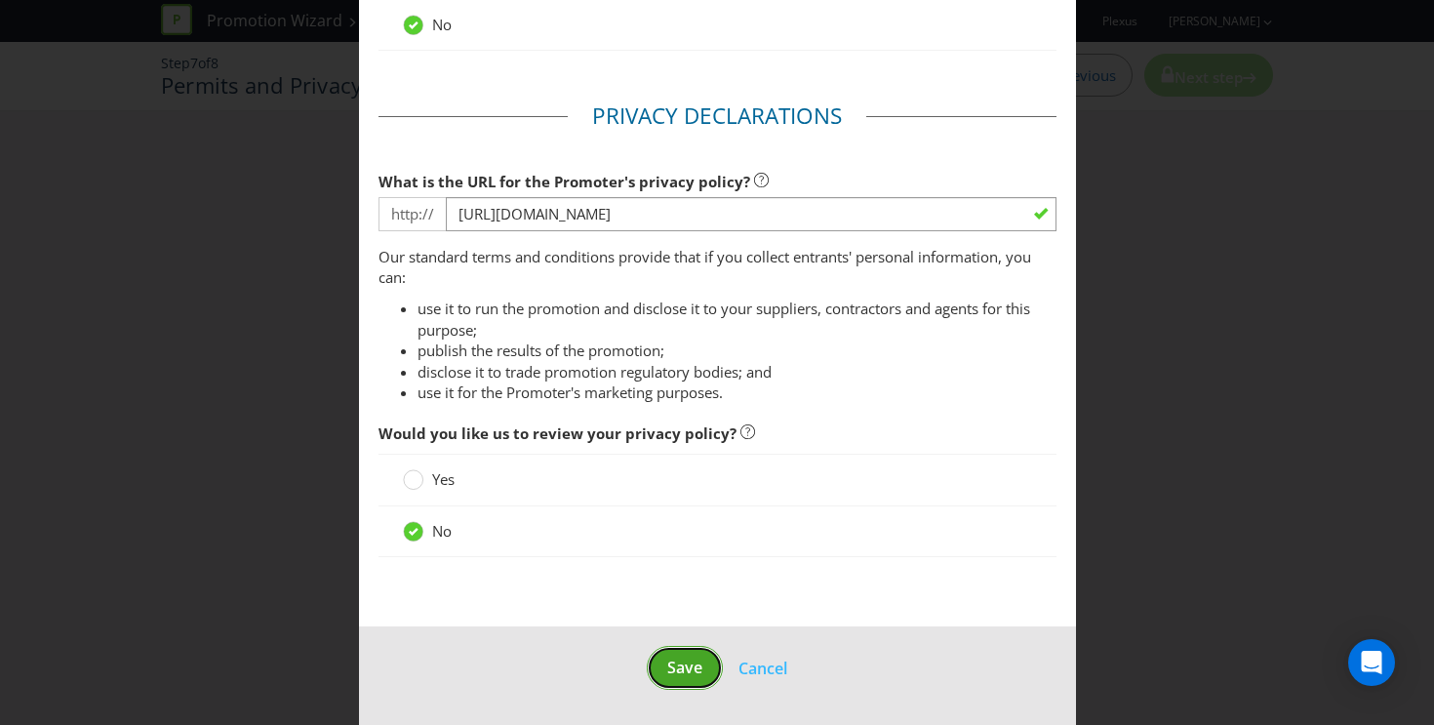
click at [669, 675] on span "Save" at bounding box center [684, 667] width 35 height 21
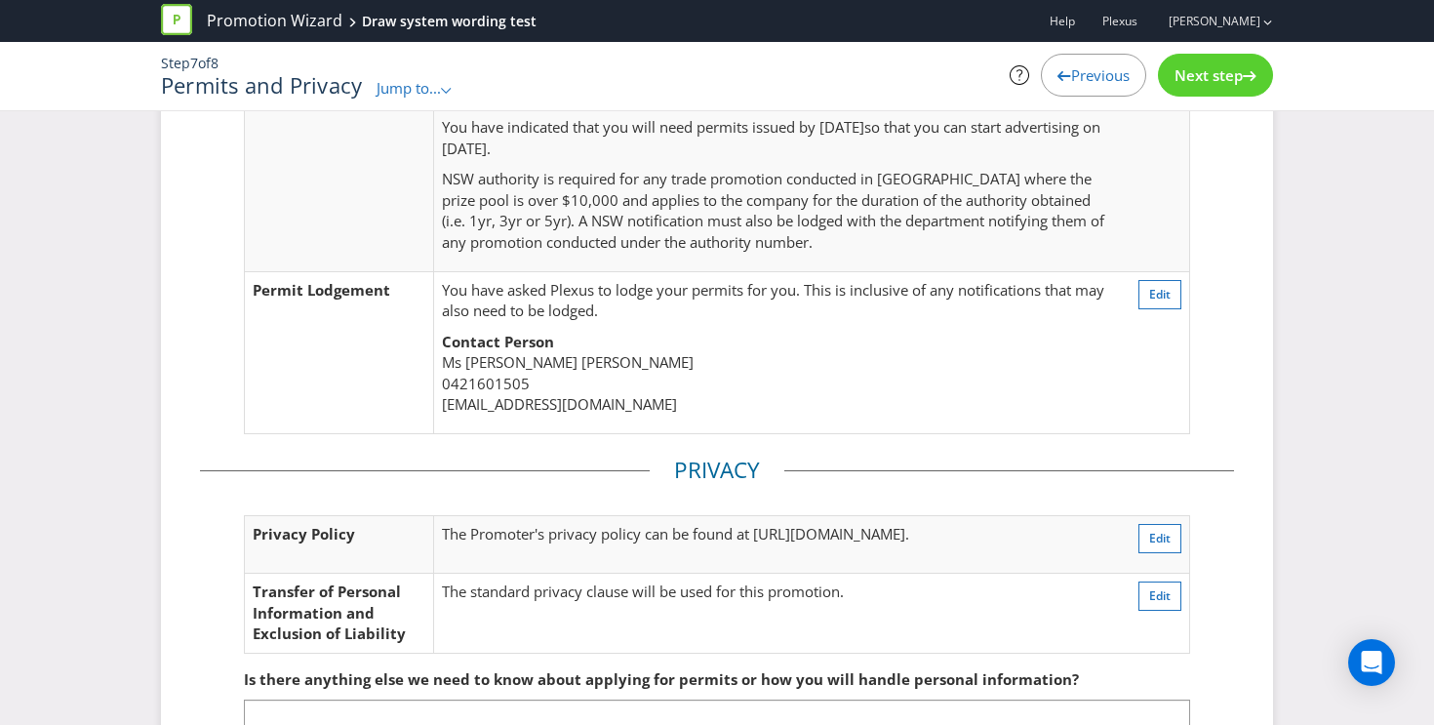
scroll to position [657, 0]
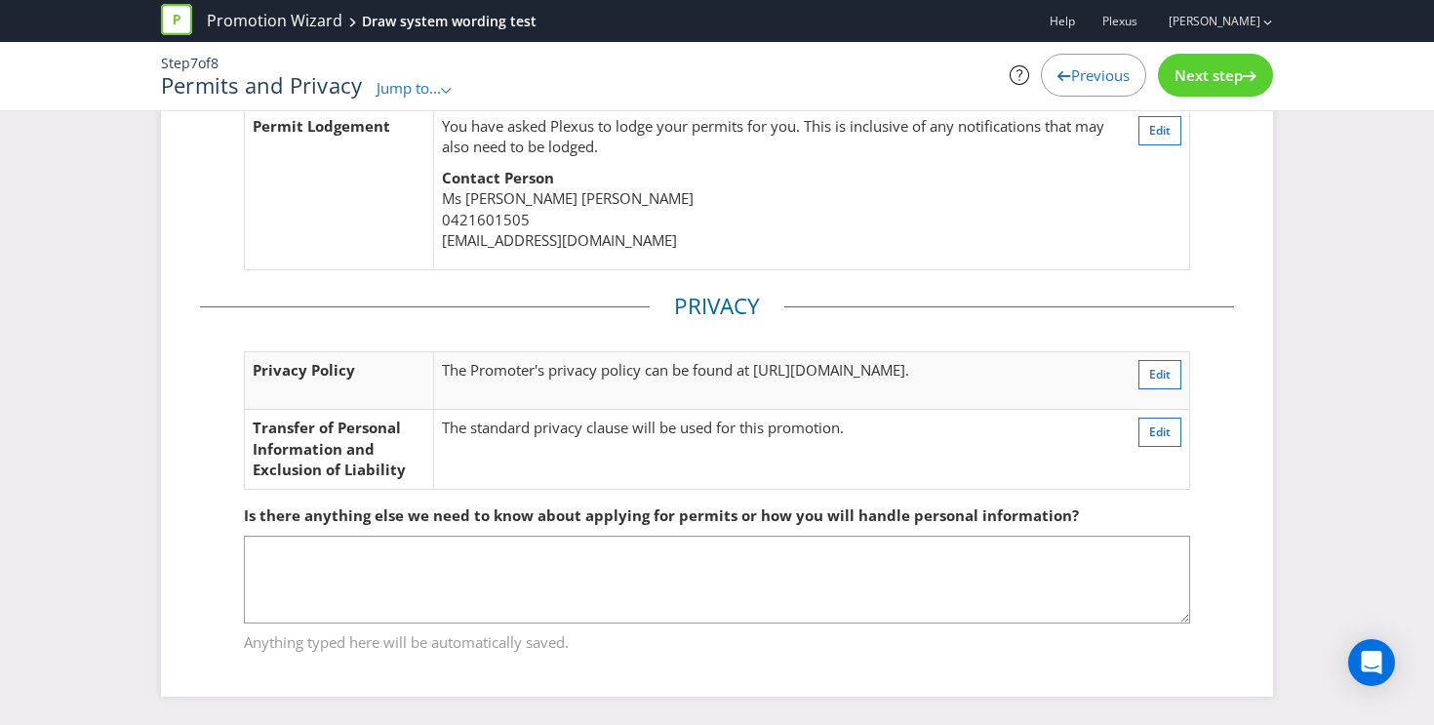
click at [1207, 80] on span "Next step" at bounding box center [1209, 75] width 68 height 20
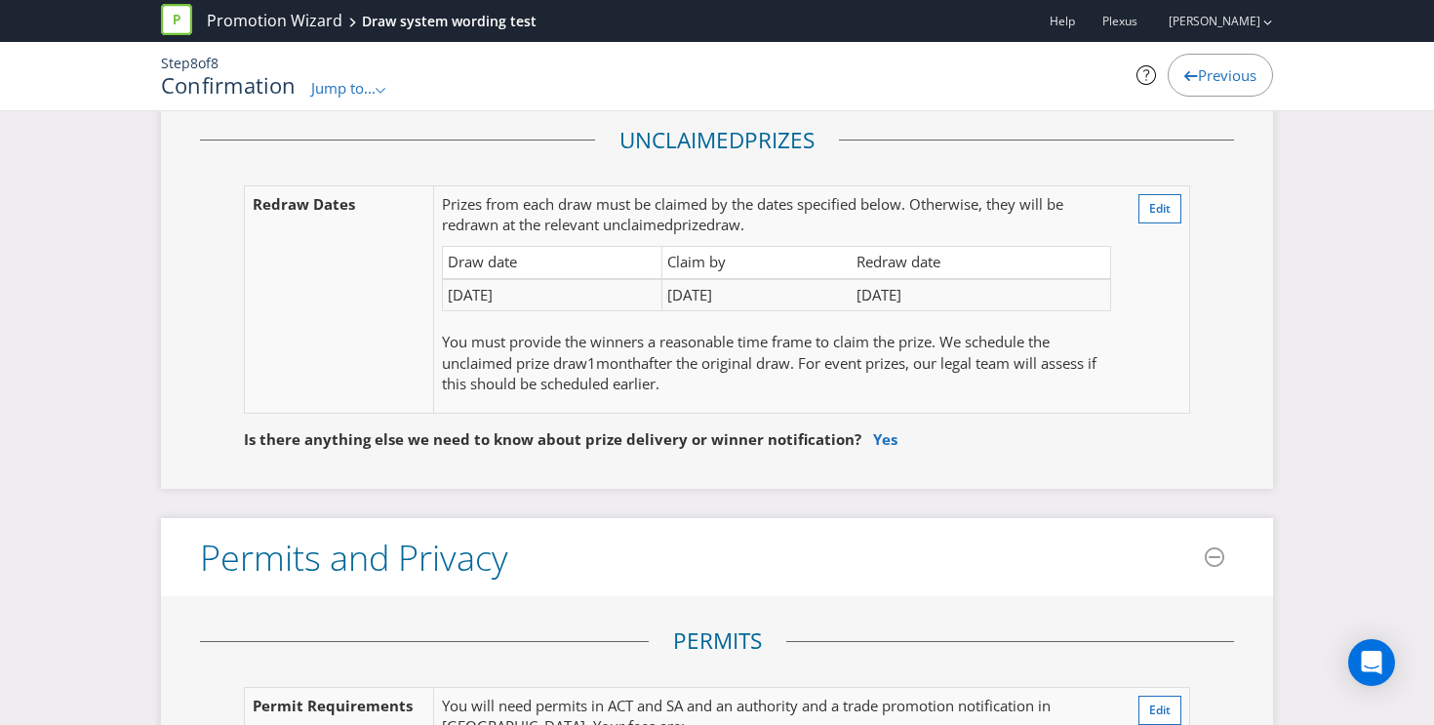
scroll to position [3823, 0]
